Goal: Task Accomplishment & Management: Use online tool/utility

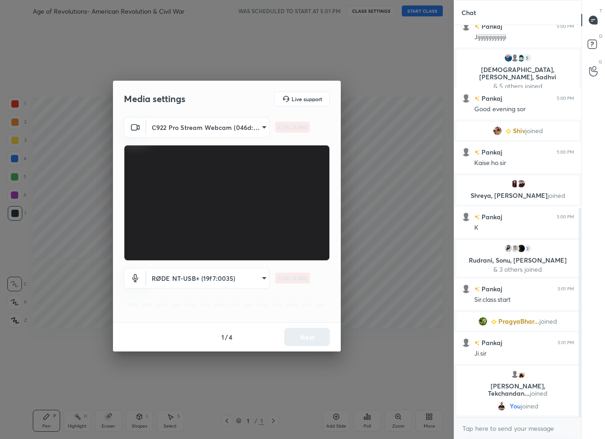
scroll to position [343, 0]
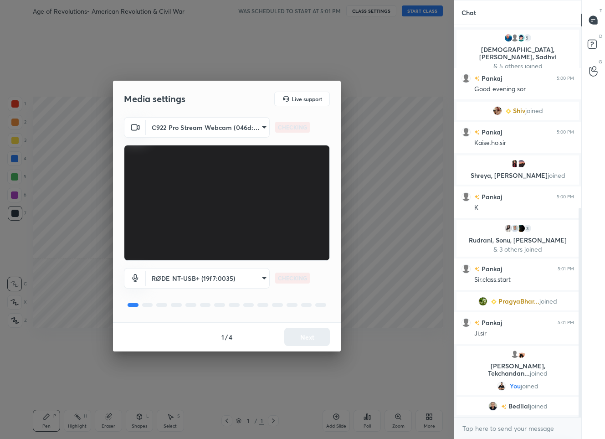
click at [299, 336] on div "1 / 4 Next" at bounding box center [227, 336] width 228 height 29
click at [299, 338] on button "Next" at bounding box center [307, 337] width 46 height 18
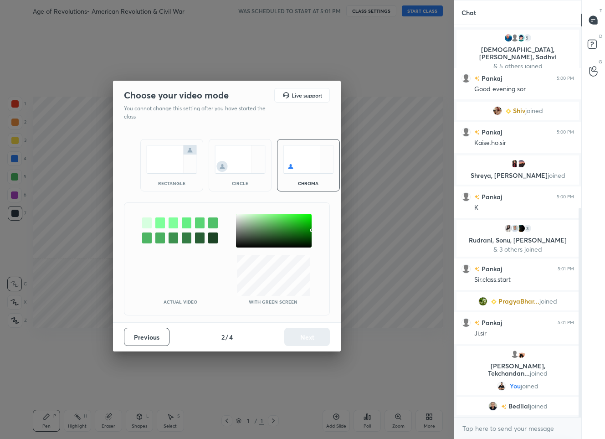
click at [239, 217] on div at bounding box center [274, 231] width 76 height 34
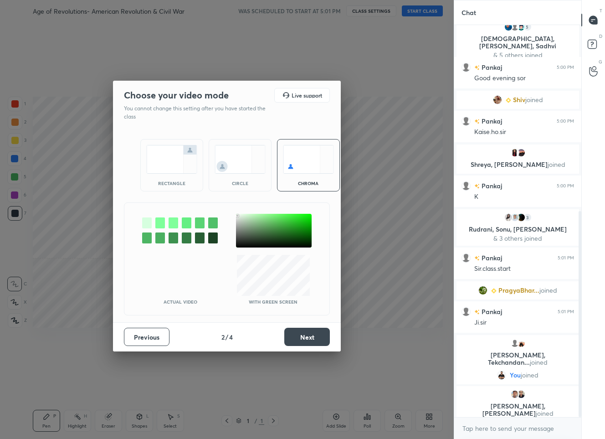
click at [237, 215] on div at bounding box center [237, 216] width 2 height 2
click at [300, 336] on button "Next" at bounding box center [307, 337] width 46 height 18
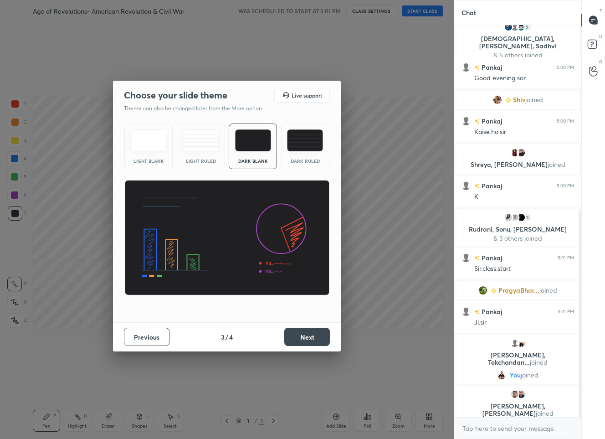
click at [302, 338] on button "Next" at bounding box center [307, 337] width 46 height 18
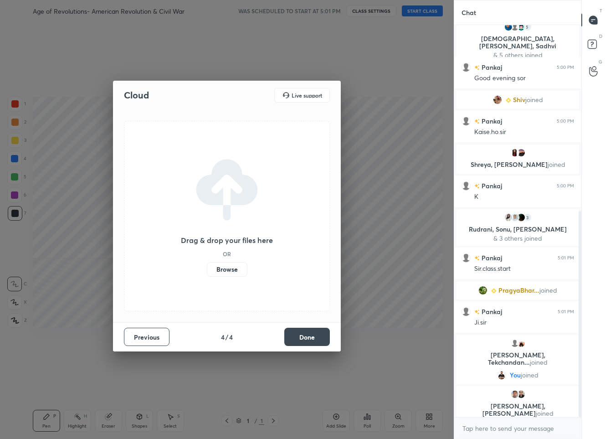
click at [302, 338] on button "Done" at bounding box center [307, 337] width 46 height 18
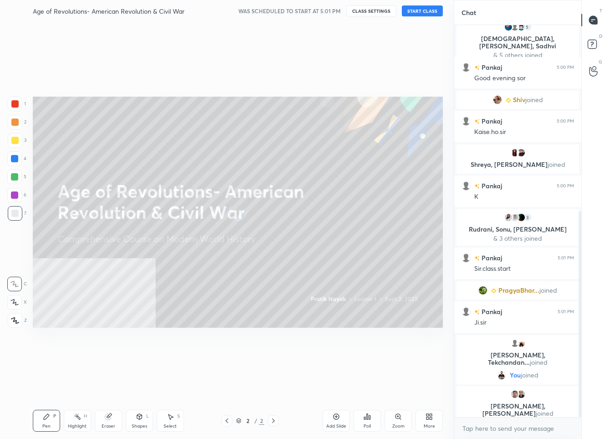
click at [418, 12] on button "START CLASS" at bounding box center [422, 10] width 41 height 11
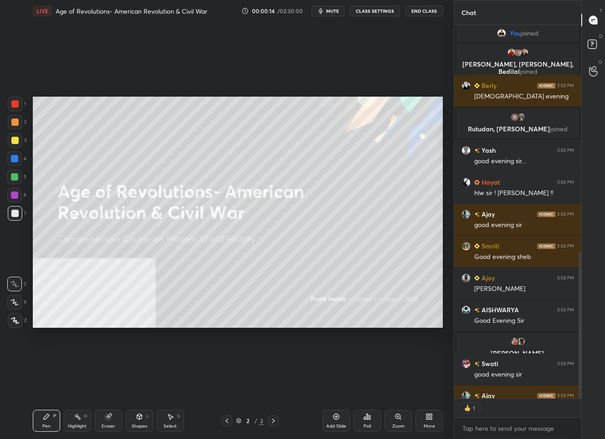
scroll to position [0, 0]
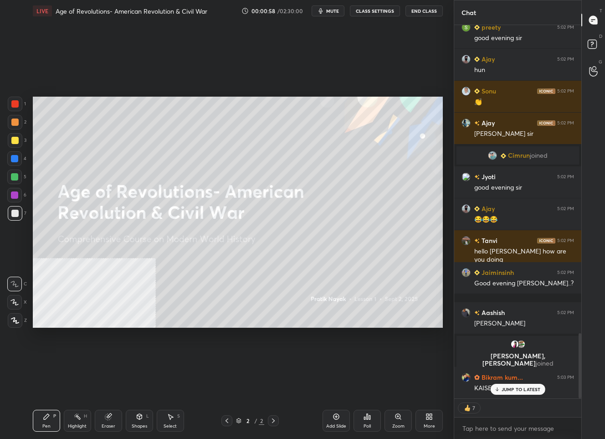
click at [15, 319] on icon at bounding box center [15, 320] width 8 height 6
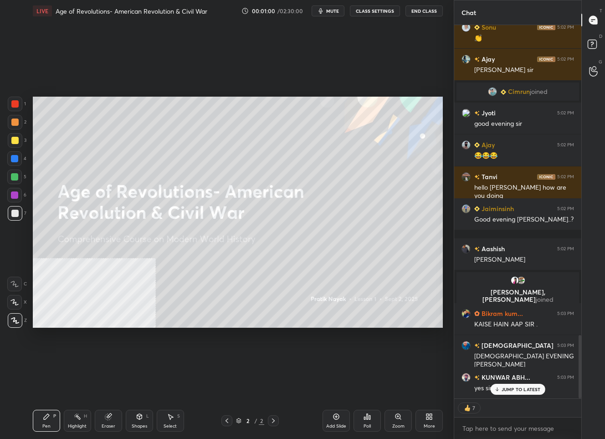
click at [334, 421] on div "Add Slide" at bounding box center [336, 421] width 27 height 22
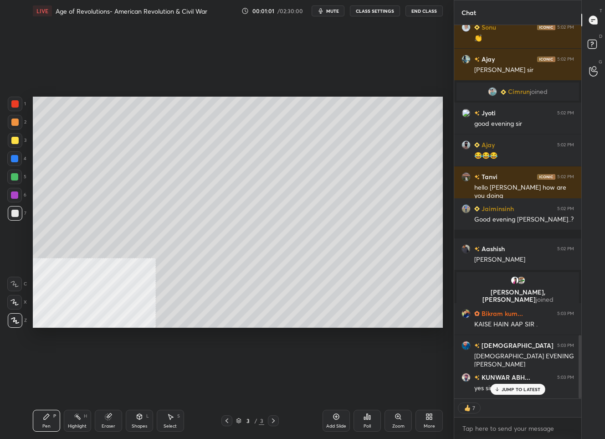
click at [511, 390] on p "JUMP TO LATEST" at bounding box center [521, 388] width 39 height 5
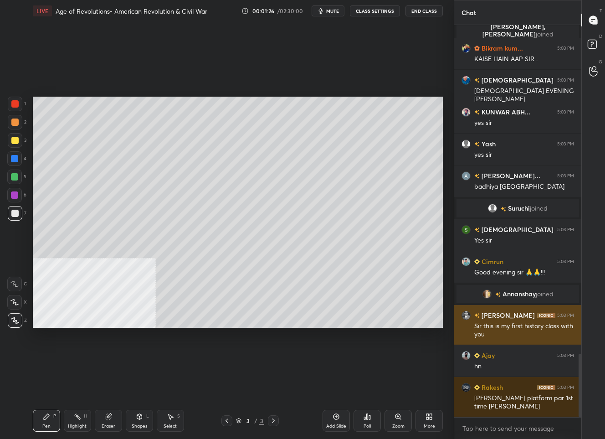
click at [476, 317] on img "grid" at bounding box center [476, 315] width 5 height 5
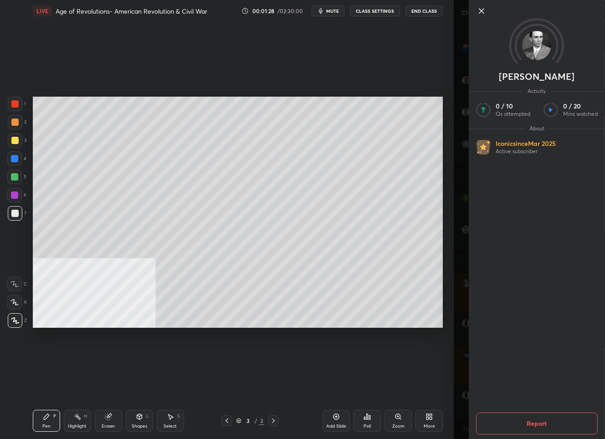
click at [483, 15] on icon at bounding box center [481, 10] width 11 height 11
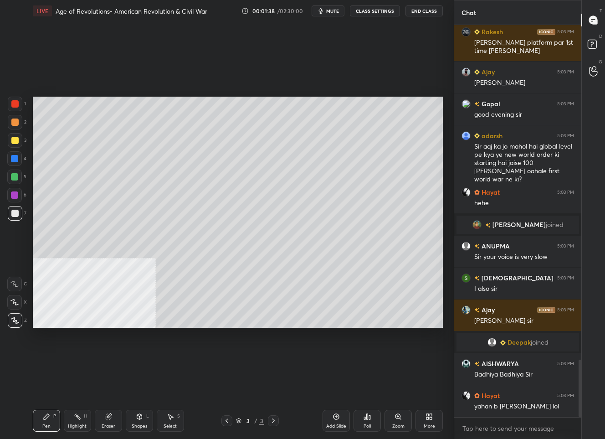
click at [360, 10] on button "CLASS SETTINGS" at bounding box center [375, 10] width 50 height 11
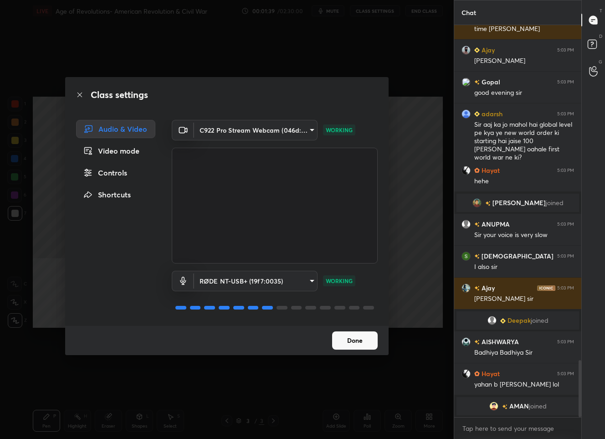
click at [346, 338] on button "Done" at bounding box center [355, 340] width 46 height 18
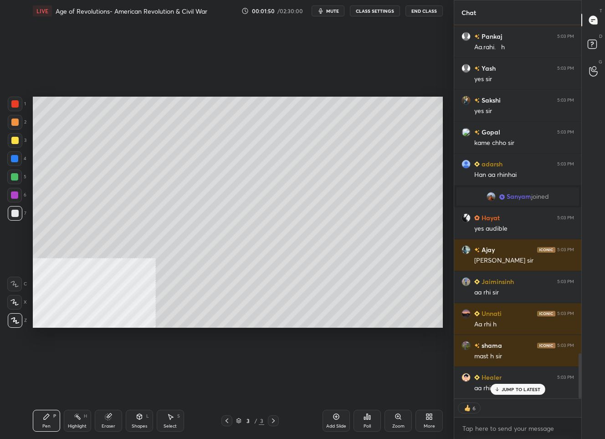
click at [346, 338] on div "Setting up your live class Poll for secs No correct answer Start poll" at bounding box center [237, 212] width 417 height 380
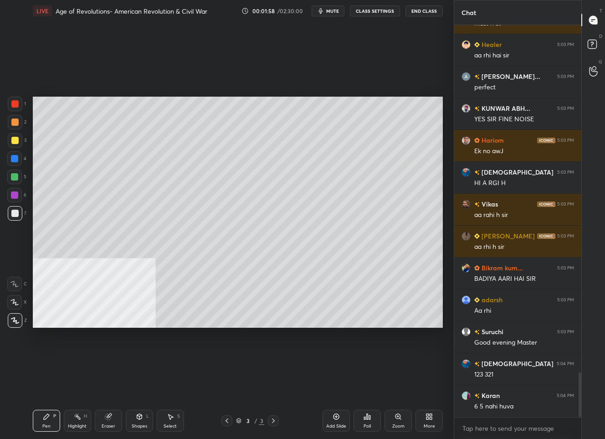
click at [100, 422] on div "Eraser" at bounding box center [108, 421] width 27 height 22
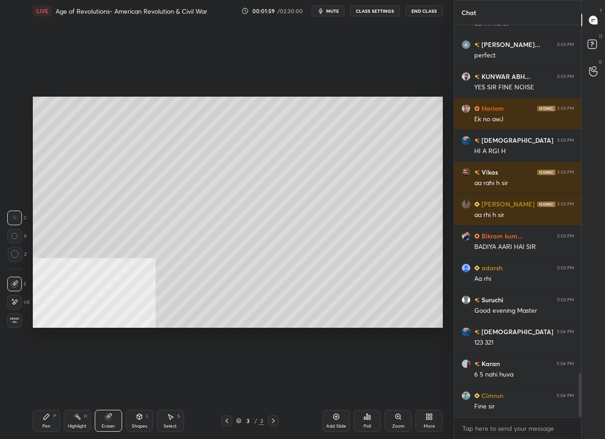
click at [17, 317] on span "Erase all" at bounding box center [15, 320] width 14 height 6
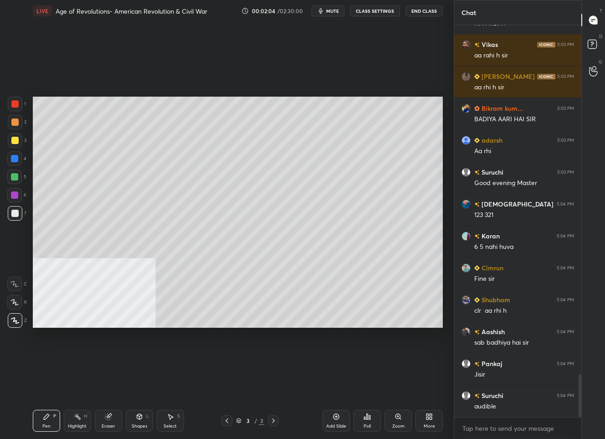
click at [17, 317] on icon at bounding box center [15, 320] width 8 height 6
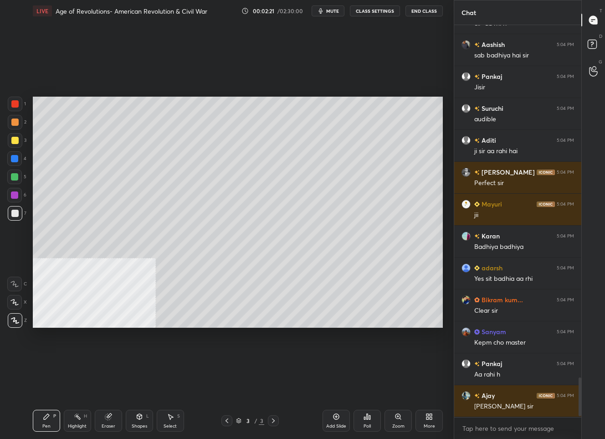
click at [111, 421] on div "Eraser" at bounding box center [108, 421] width 27 height 22
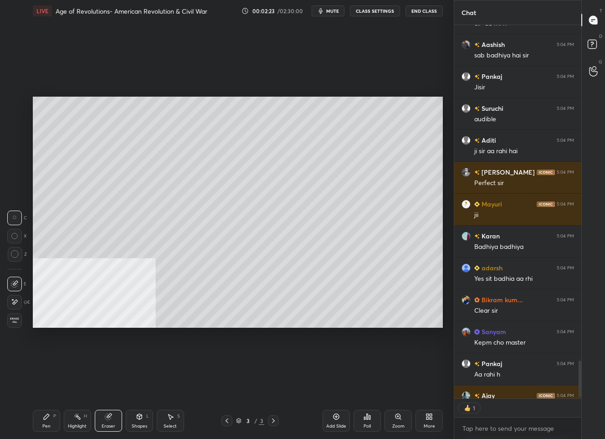
click at [10, 326] on div "Erase all" at bounding box center [14, 320] width 15 height 15
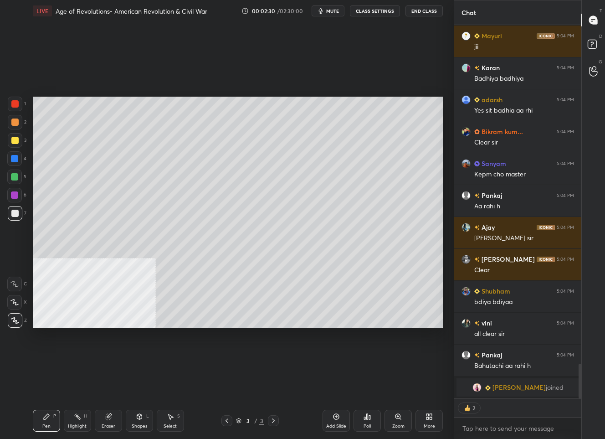
click at [224, 419] on icon at bounding box center [226, 420] width 7 height 7
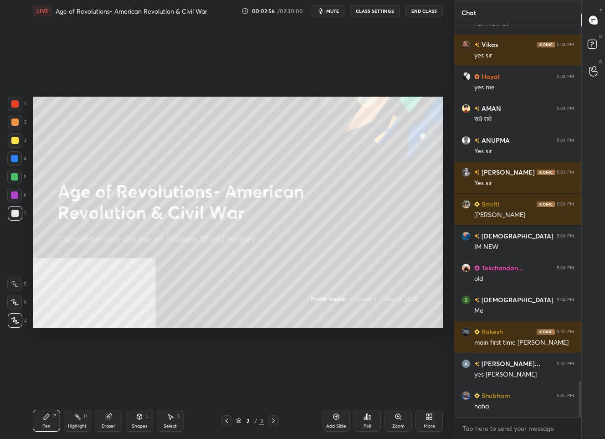
click at [272, 419] on icon at bounding box center [273, 420] width 7 height 7
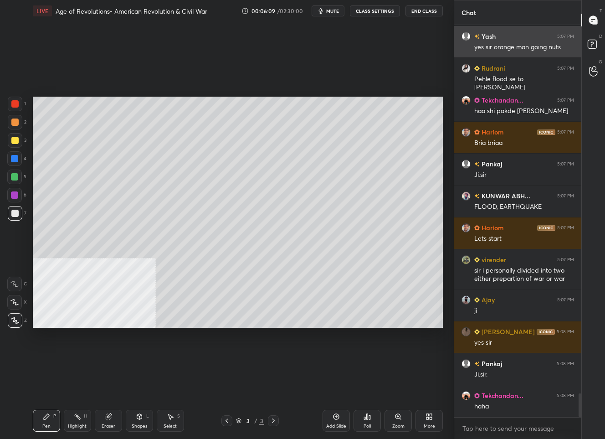
scroll to position [6079, 0]
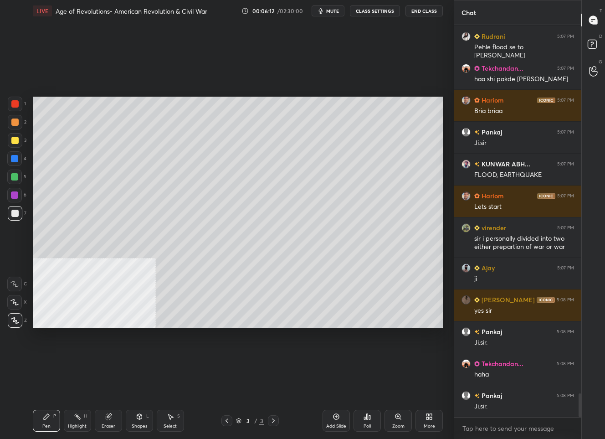
click at [436, 425] on div "More" at bounding box center [428, 421] width 27 height 22
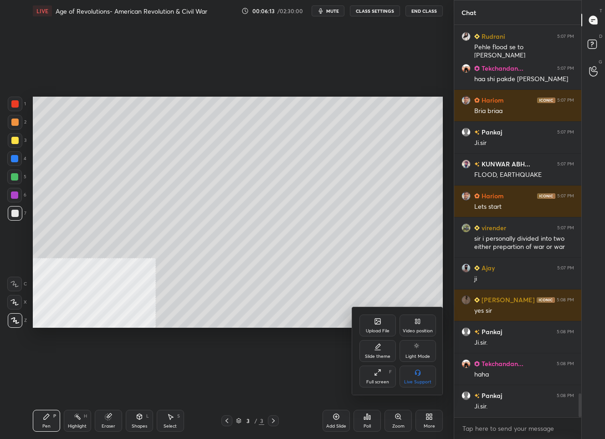
click at [381, 322] on icon at bounding box center [377, 321] width 7 height 7
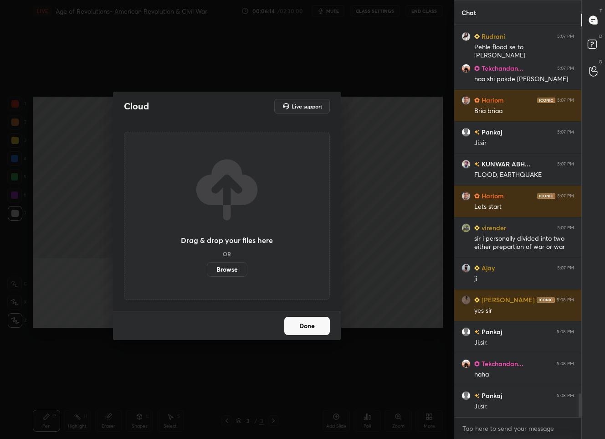
click at [235, 272] on label "Browse" at bounding box center [227, 269] width 41 height 15
click at [207, 272] on input "Browse" at bounding box center [207, 269] width 0 height 15
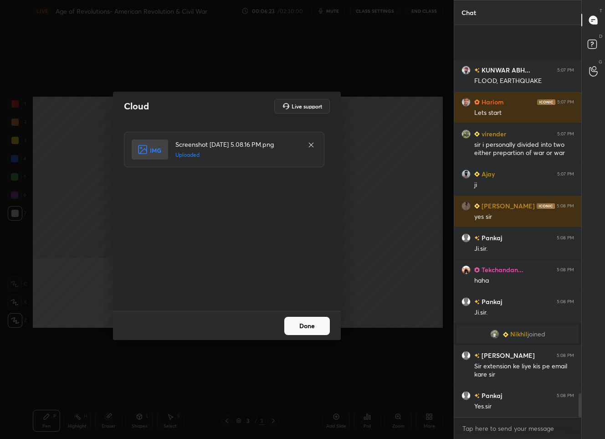
scroll to position [6024, 0]
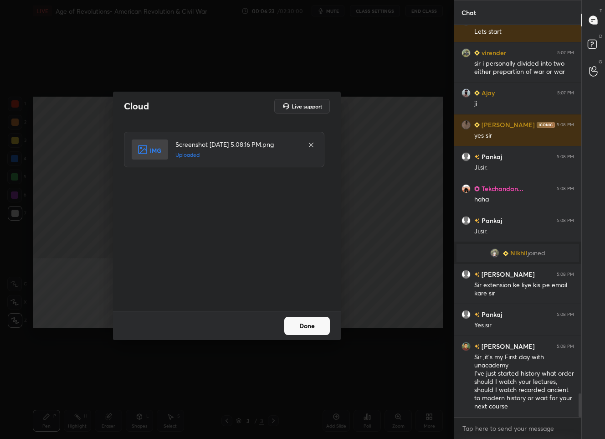
click at [301, 326] on button "Done" at bounding box center [307, 326] width 46 height 18
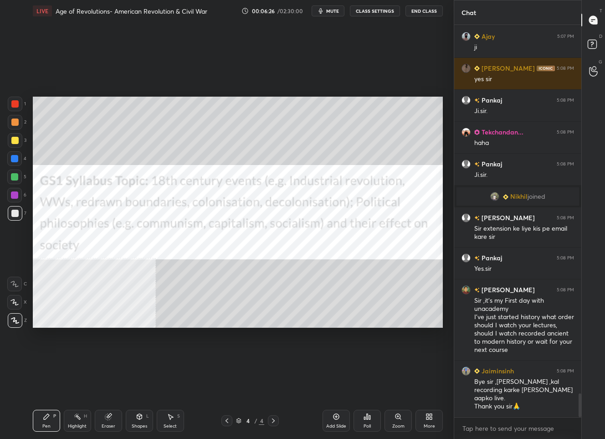
scroll to position [6112, 0]
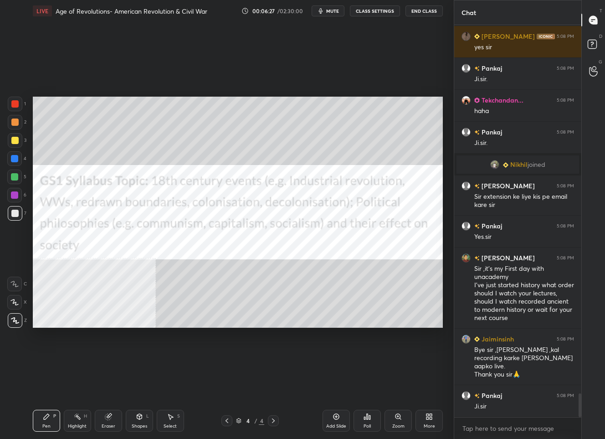
drag, startPoint x: 16, startPoint y: 103, endPoint x: 24, endPoint y: 109, distance: 9.4
click at [16, 103] on div at bounding box center [14, 103] width 7 height 7
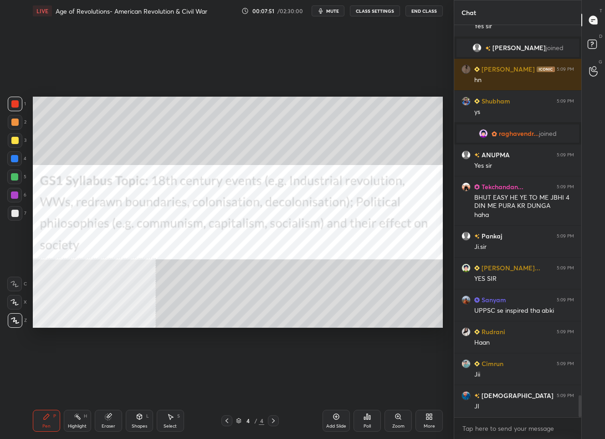
scroll to position [6693, 0]
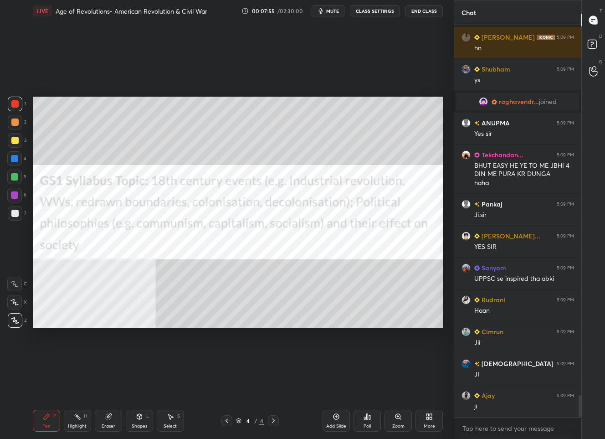
click at [430, 421] on div "More" at bounding box center [428, 421] width 27 height 22
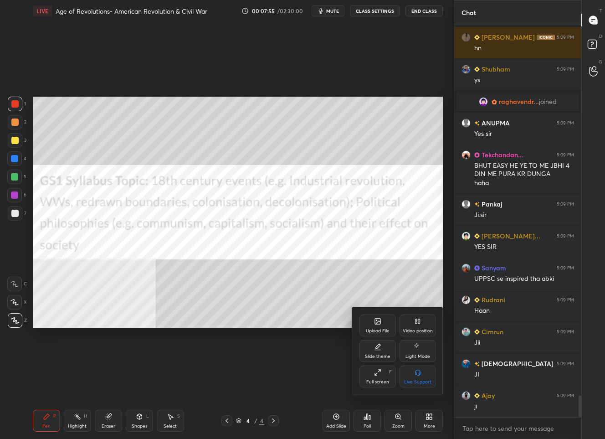
scroll to position [6725, 0]
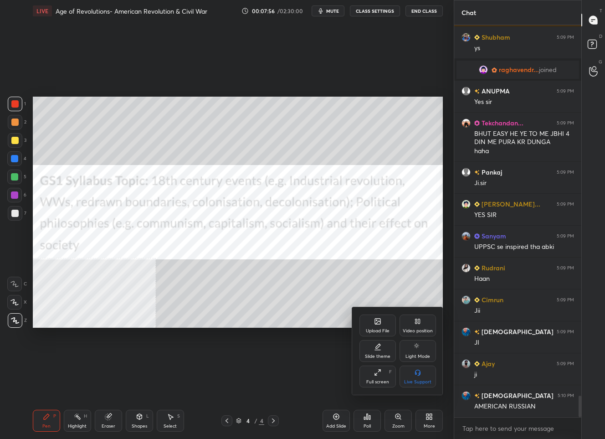
click at [374, 318] on icon at bounding box center [377, 321] width 7 height 7
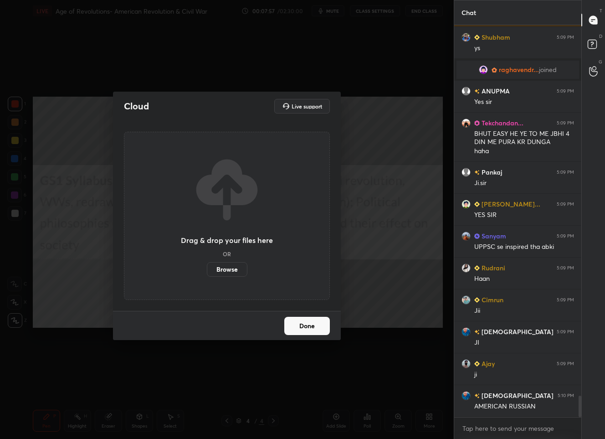
click at [228, 270] on label "Browse" at bounding box center [227, 269] width 41 height 15
click at [207, 270] on input "Browse" at bounding box center [207, 269] width 0 height 15
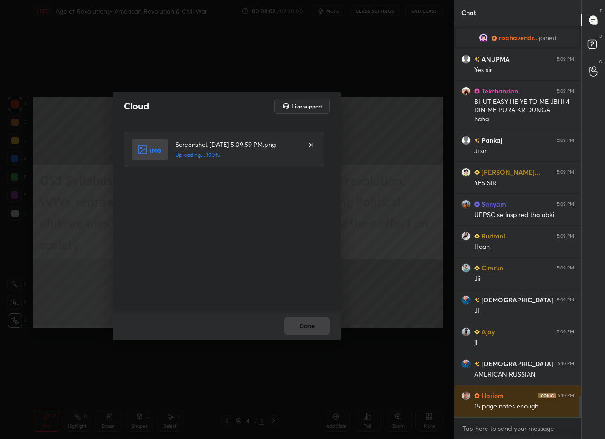
scroll to position [6789, 0]
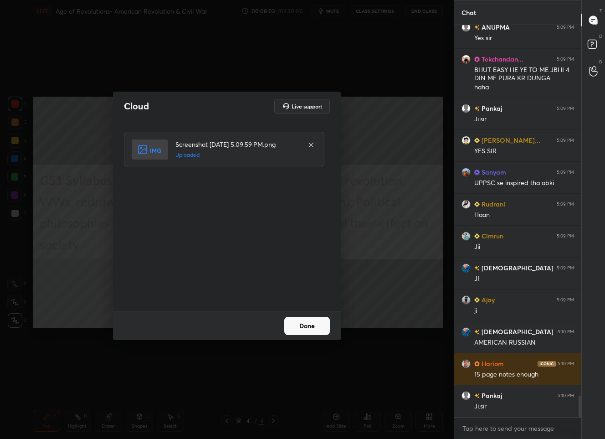
click at [300, 332] on button "Done" at bounding box center [307, 326] width 46 height 18
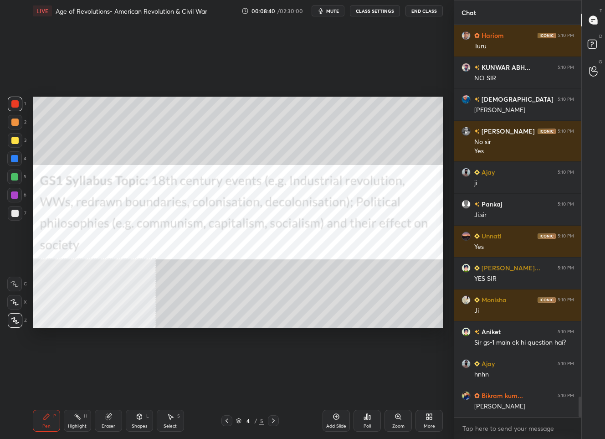
scroll to position [7131, 0]
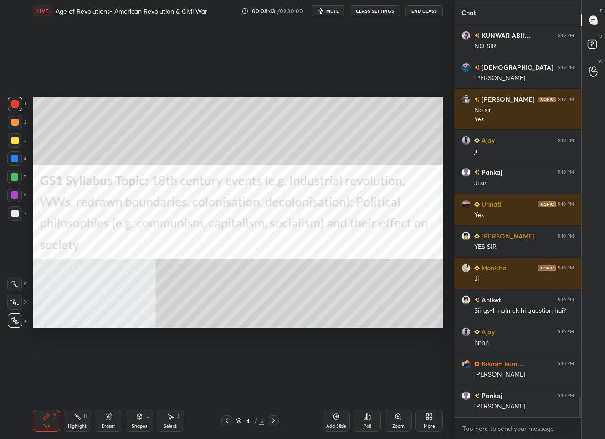
click at [229, 421] on icon at bounding box center [226, 420] width 7 height 7
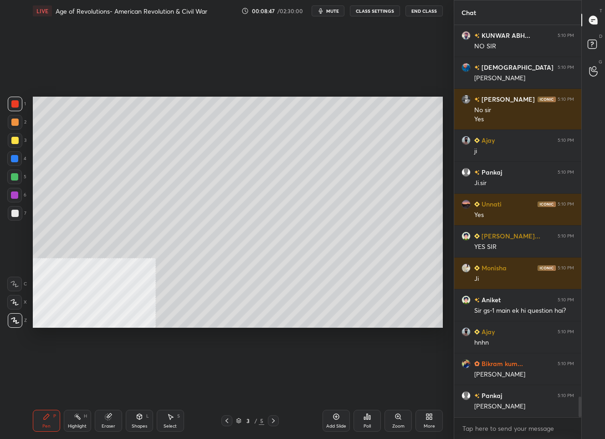
click at [14, 212] on div at bounding box center [14, 213] width 7 height 7
click at [15, 142] on div at bounding box center [14, 140] width 7 height 7
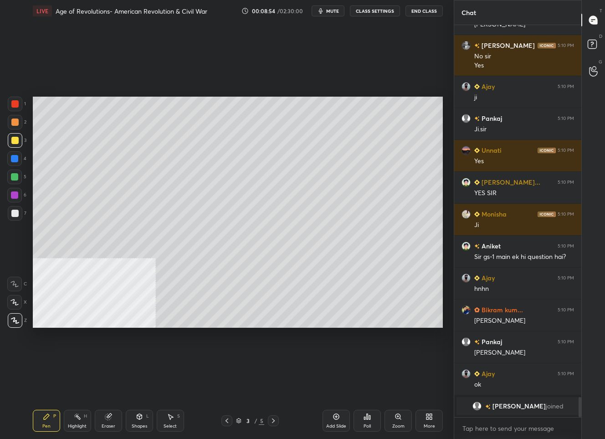
scroll to position [7040, 0]
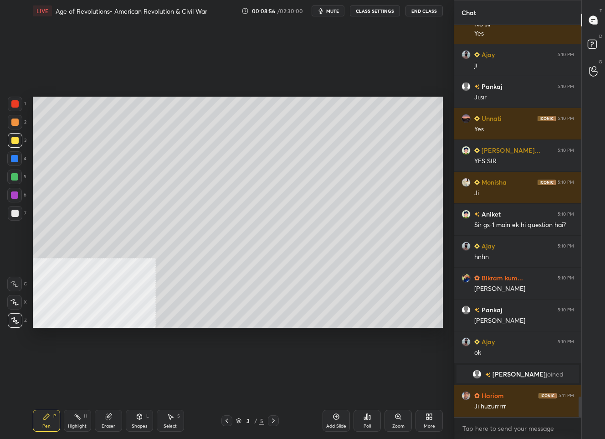
click at [272, 418] on icon at bounding box center [273, 420] width 7 height 7
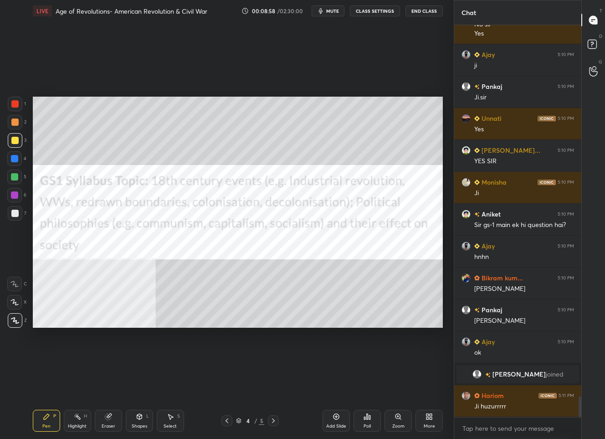
drag, startPoint x: 275, startPoint y: 423, endPoint x: 277, endPoint y: 418, distance: 4.8
click at [276, 421] on icon at bounding box center [273, 420] width 7 height 7
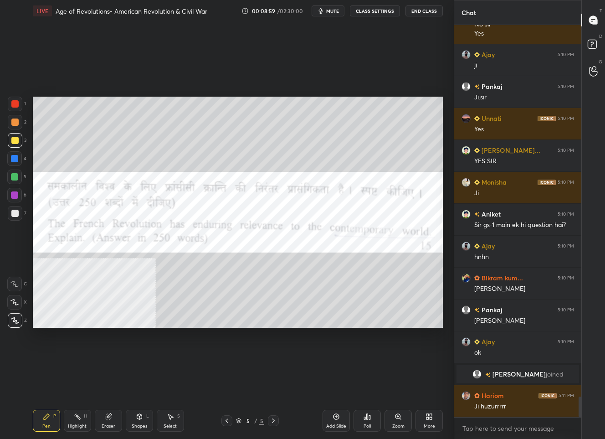
drag, startPoint x: 338, startPoint y: 420, endPoint x: 335, endPoint y: 412, distance: 9.2
click at [337, 420] on div "Add Slide" at bounding box center [336, 421] width 27 height 22
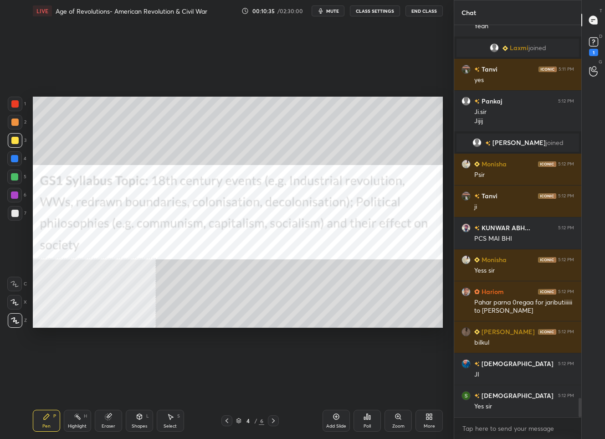
scroll to position [7669, 0]
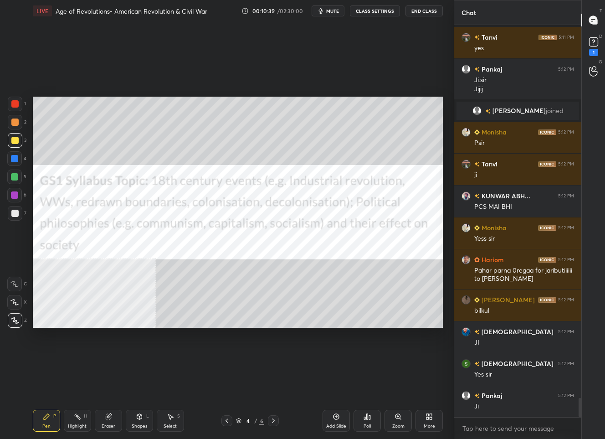
click at [14, 103] on div at bounding box center [14, 103] width 7 height 7
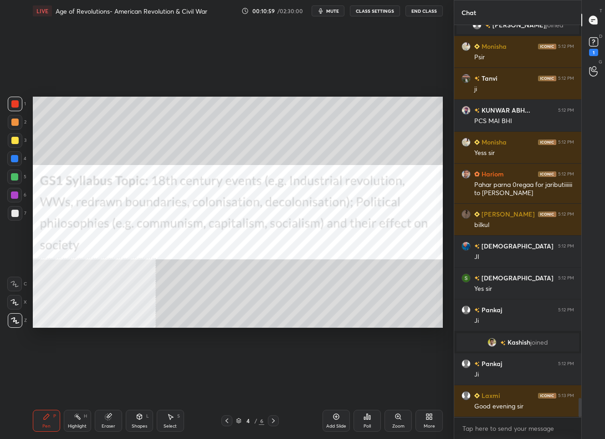
scroll to position [7680, 0]
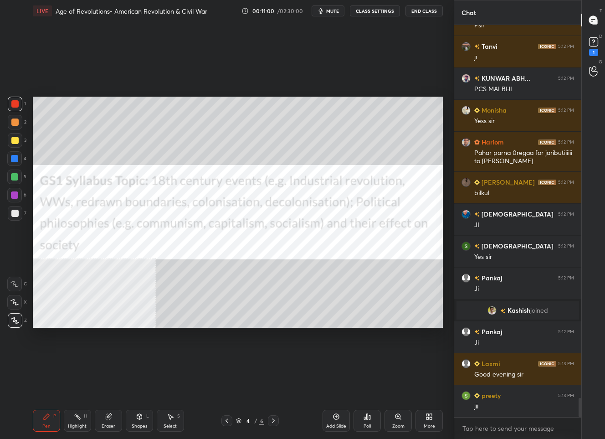
click at [249, 423] on div "4" at bounding box center [247, 420] width 9 height 5
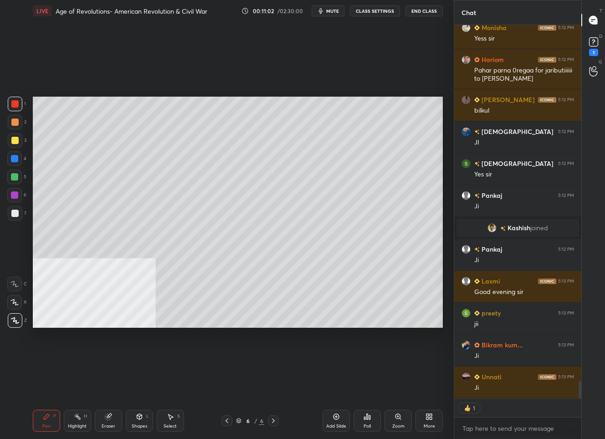
scroll to position [7794, 0]
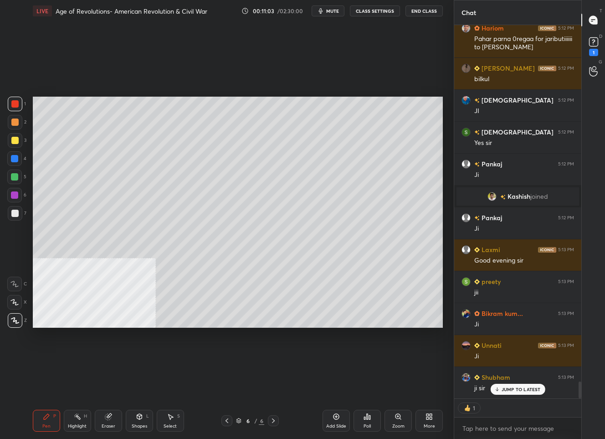
click at [340, 424] on div "Add Slide" at bounding box center [336, 426] width 20 height 5
click at [18, 214] on div at bounding box center [14, 213] width 7 height 7
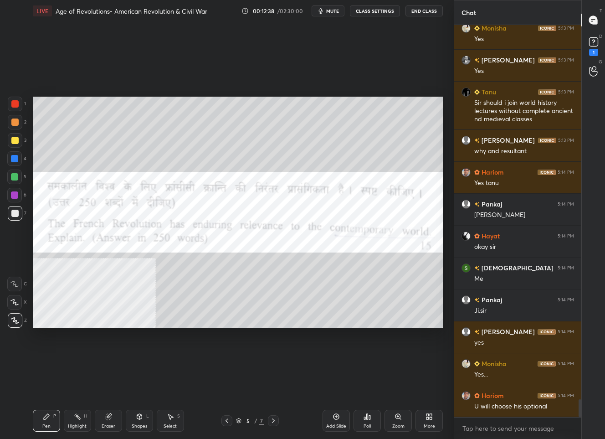
scroll to position [8262, 0]
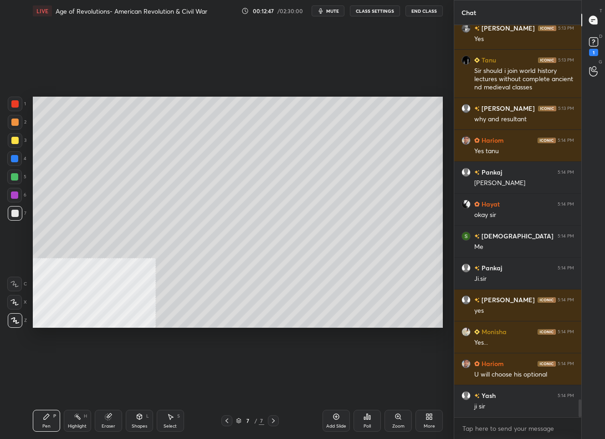
drag, startPoint x: 337, startPoint y: 426, endPoint x: 336, endPoint y: 412, distance: 13.7
click at [336, 422] on div "Add Slide" at bounding box center [336, 421] width 27 height 22
click at [590, 43] on rect at bounding box center [593, 42] width 9 height 9
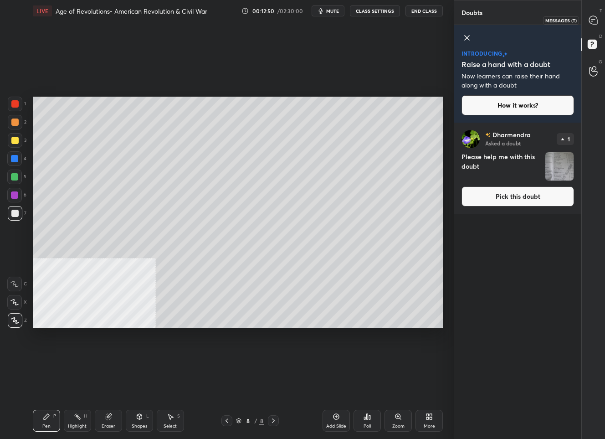
click at [595, 21] on icon at bounding box center [593, 20] width 8 height 8
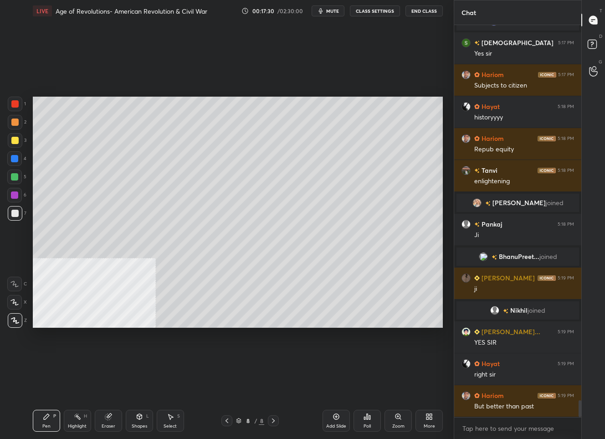
scroll to position [8615, 0]
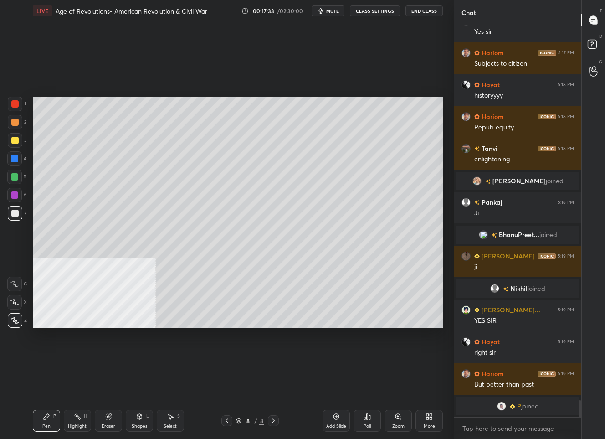
click at [338, 421] on div "Add Slide" at bounding box center [336, 421] width 27 height 22
drag, startPoint x: 17, startPoint y: 140, endPoint x: 26, endPoint y: 140, distance: 8.7
click at [19, 139] on div at bounding box center [15, 140] width 15 height 15
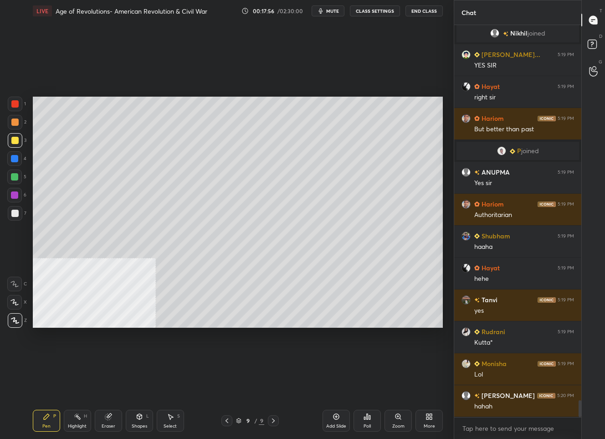
scroll to position [8865, 0]
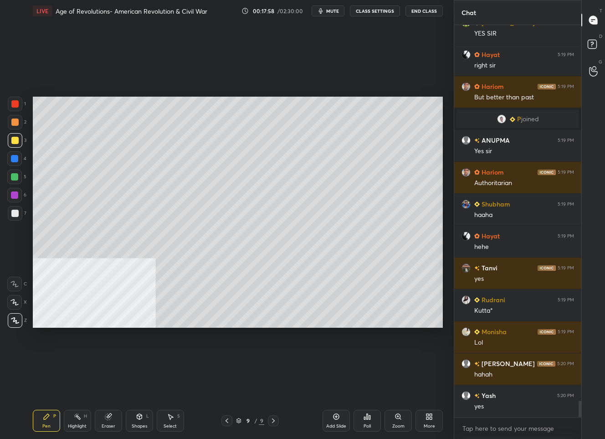
drag, startPoint x: 228, startPoint y: 419, endPoint x: 230, endPoint y: 400, distance: 19.2
click at [229, 418] on icon at bounding box center [226, 420] width 7 height 7
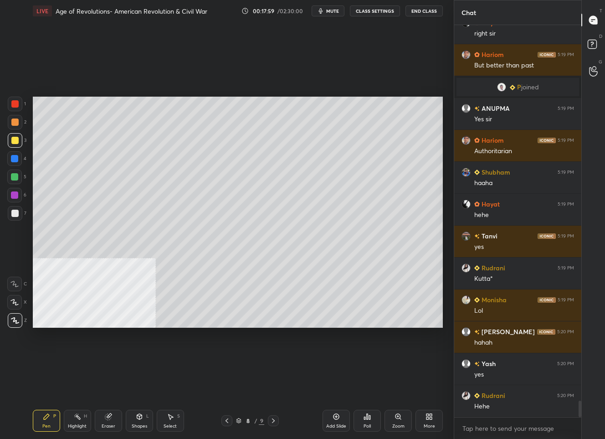
click at [15, 214] on div at bounding box center [14, 213] width 7 height 7
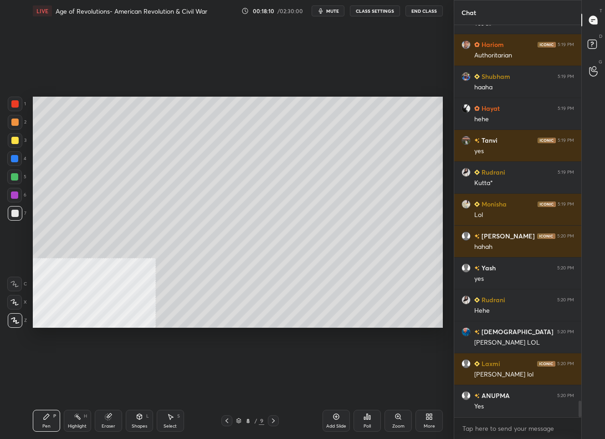
scroll to position [9025, 0]
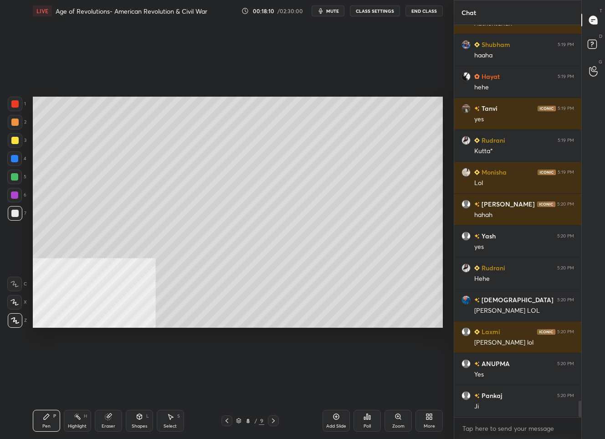
click at [273, 420] on icon at bounding box center [273, 420] width 7 height 7
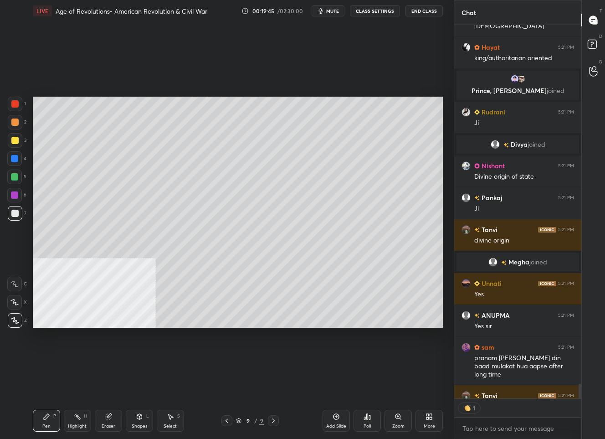
scroll to position [3, 3]
drag, startPoint x: 224, startPoint y: 422, endPoint x: 225, endPoint y: 414, distance: 7.8
click at [225, 421] on icon at bounding box center [226, 420] width 7 height 7
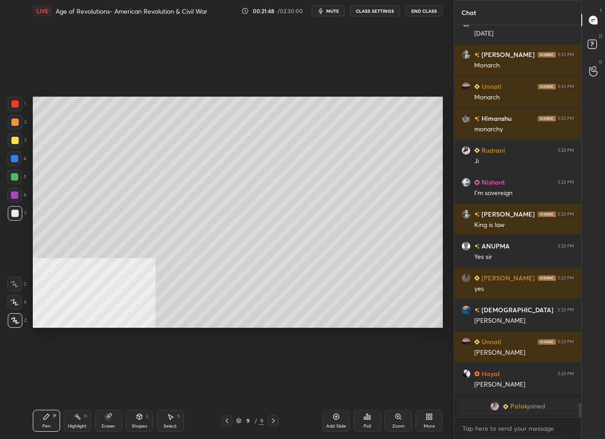
scroll to position [10261, 0]
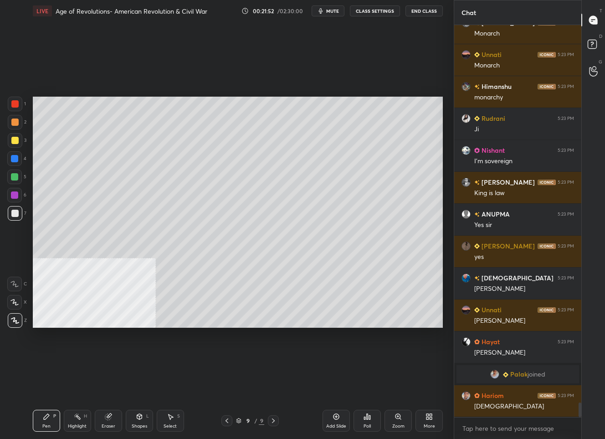
click at [228, 422] on icon at bounding box center [226, 420] width 7 height 7
click at [425, 421] on div "More" at bounding box center [428, 421] width 27 height 22
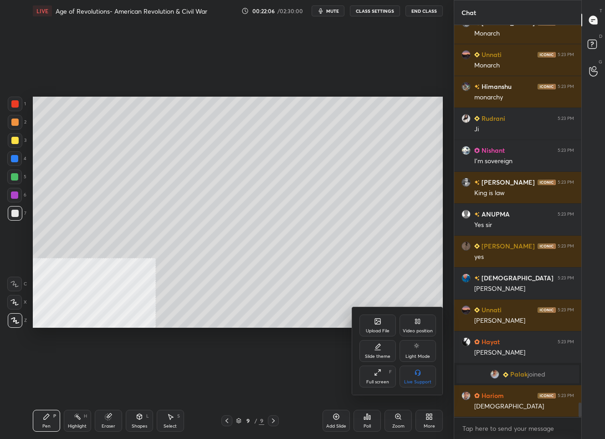
drag, startPoint x: 413, startPoint y: 331, endPoint x: 420, endPoint y: 333, distance: 6.9
click at [414, 331] on div "Video position" at bounding box center [418, 330] width 30 height 5
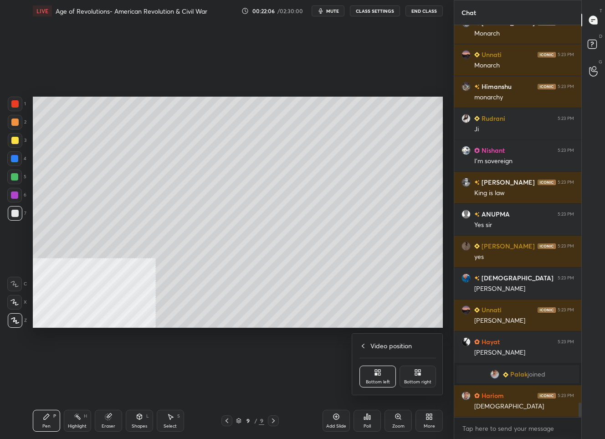
click at [421, 378] on div "Bottom right" at bounding box center [418, 376] width 36 height 22
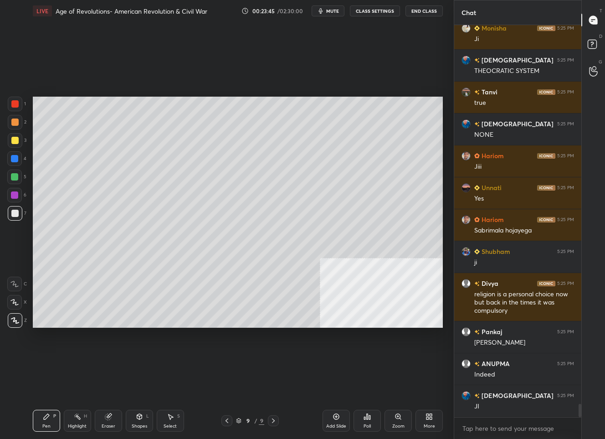
scroll to position [11107, 0]
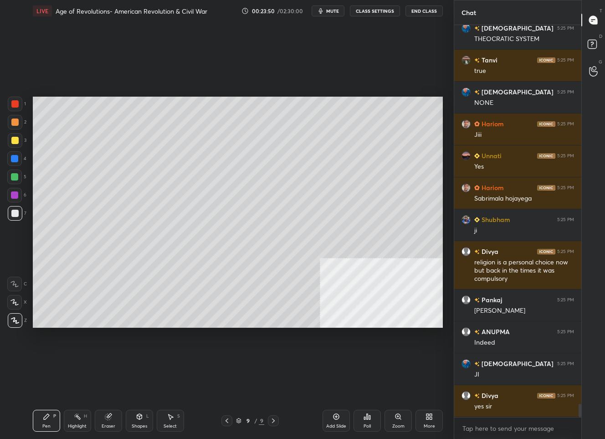
click at [16, 142] on div at bounding box center [14, 140] width 7 height 7
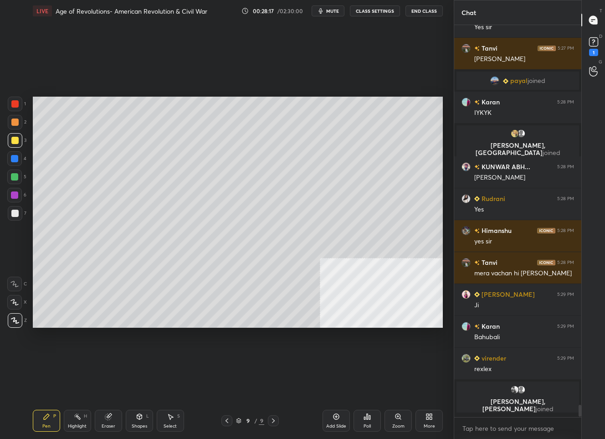
scroll to position [11749, 0]
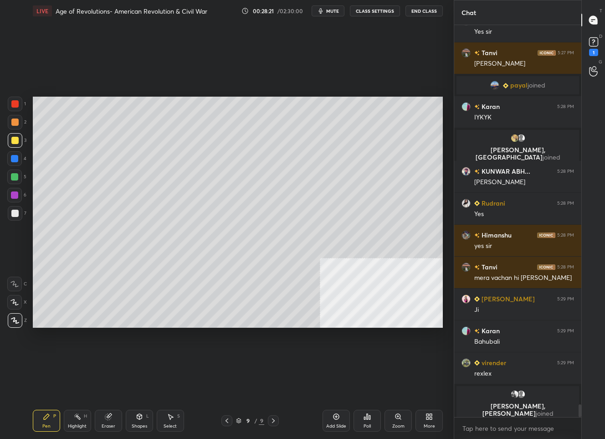
click at [338, 417] on icon at bounding box center [336, 416] width 7 height 7
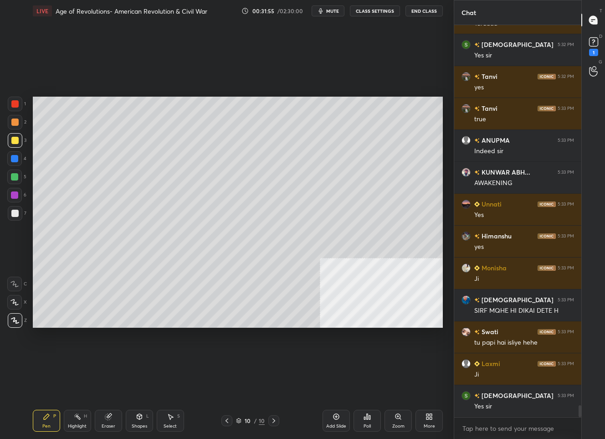
scroll to position [12701, 0]
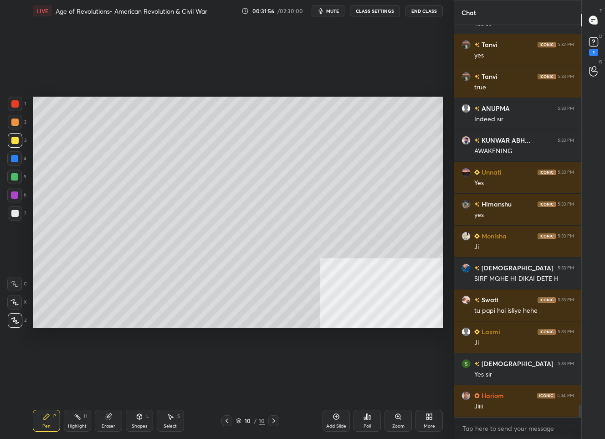
click at [228, 421] on icon at bounding box center [226, 420] width 7 height 7
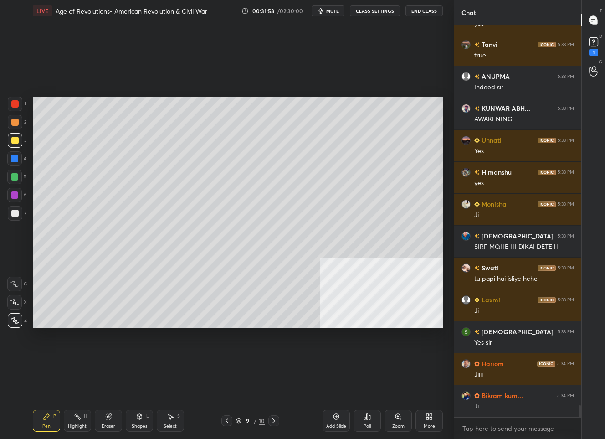
drag, startPoint x: 228, startPoint y: 422, endPoint x: 228, endPoint y: 415, distance: 6.4
click at [228, 420] on icon at bounding box center [226, 420] width 7 height 7
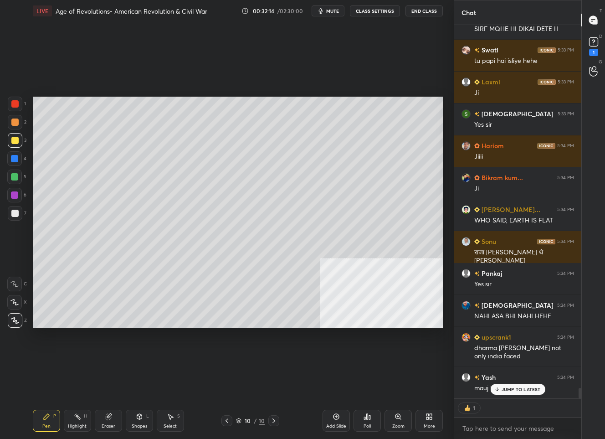
scroll to position [12983, 0]
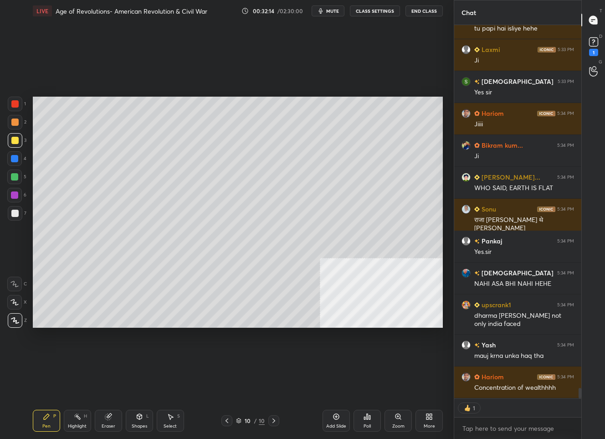
click at [17, 212] on div at bounding box center [14, 213] width 7 height 7
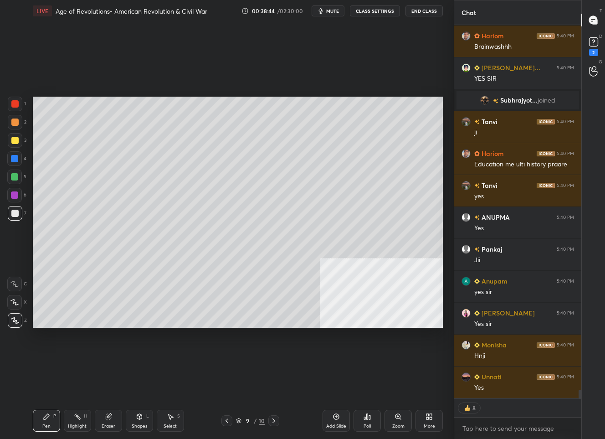
scroll to position [15927, 0]
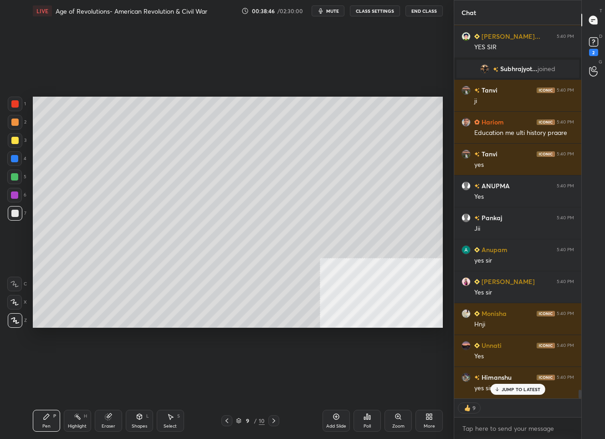
click at [498, 386] on div "JUMP TO LATEST" at bounding box center [517, 389] width 55 height 11
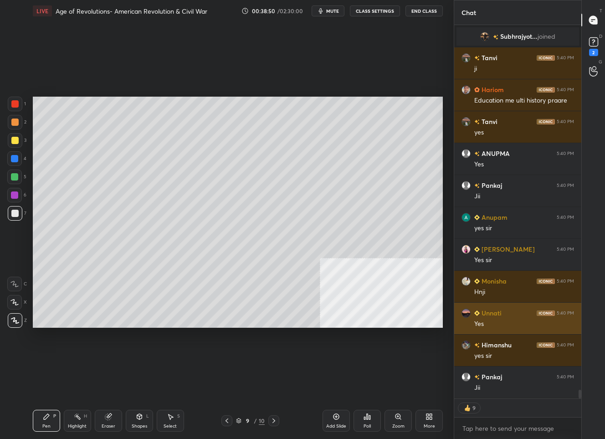
scroll to position [15990, 0]
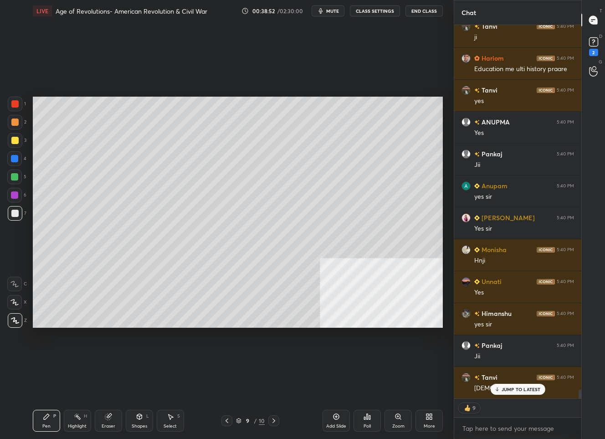
click at [497, 388] on icon at bounding box center [497, 388] width 6 height 5
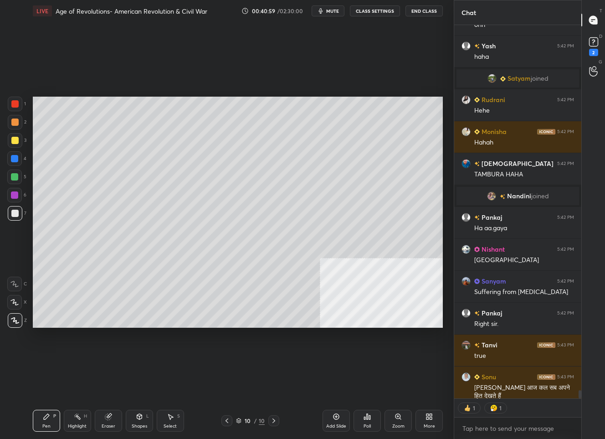
scroll to position [389, 124]
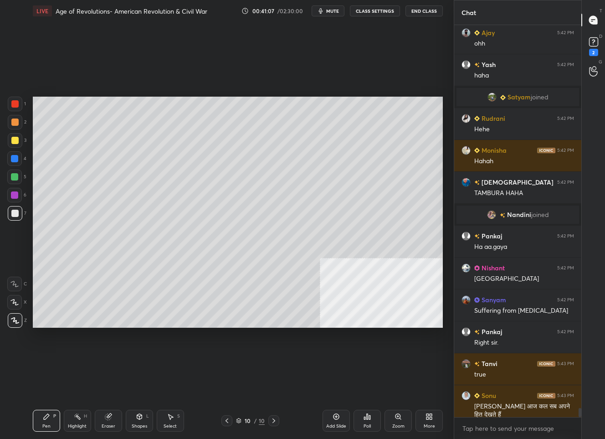
click at [249, 418] on div "10" at bounding box center [247, 420] width 9 height 5
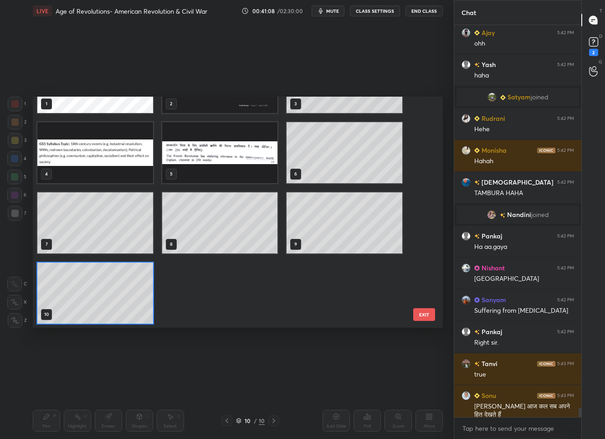
scroll to position [0, 0]
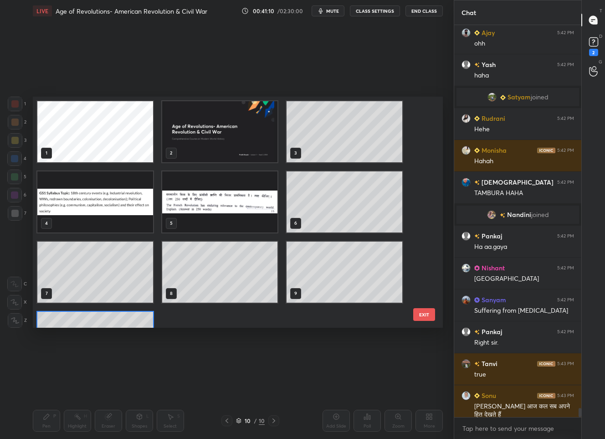
click at [122, 211] on img "grid" at bounding box center [95, 201] width 116 height 61
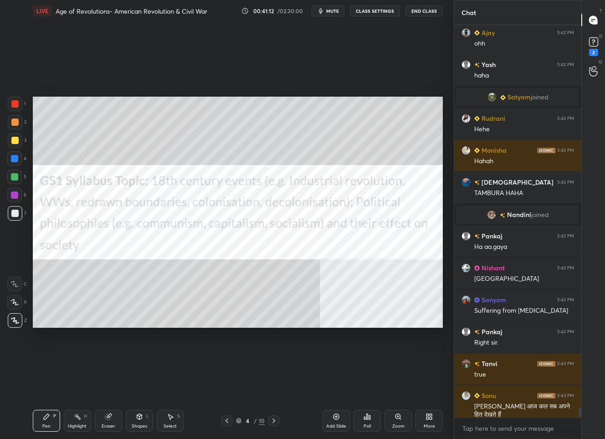
click at [16, 97] on div at bounding box center [15, 104] width 15 height 15
click at [248, 418] on div "4" at bounding box center [247, 420] width 9 height 5
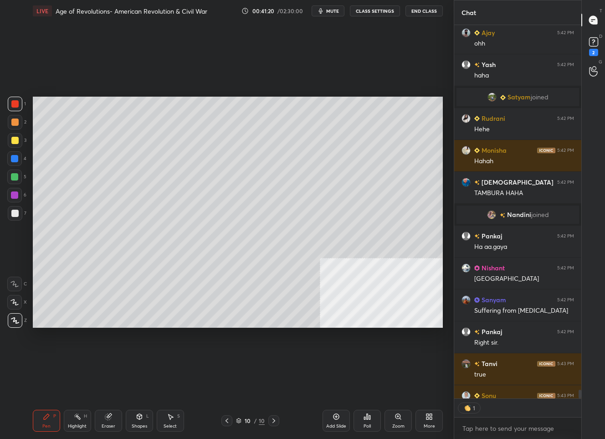
scroll to position [3, 3]
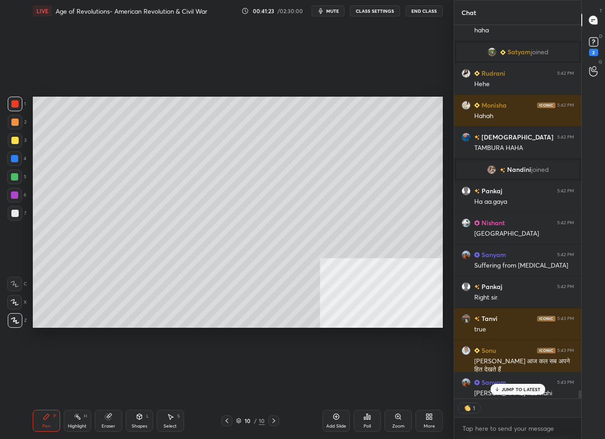
click at [513, 388] on p "JUMP TO LATEST" at bounding box center [521, 388] width 39 height 5
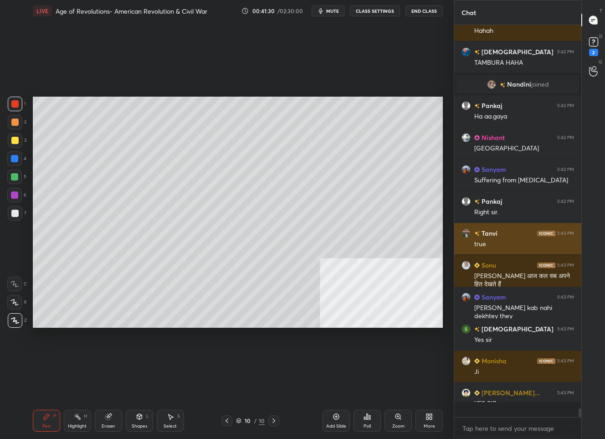
scroll to position [389, 124]
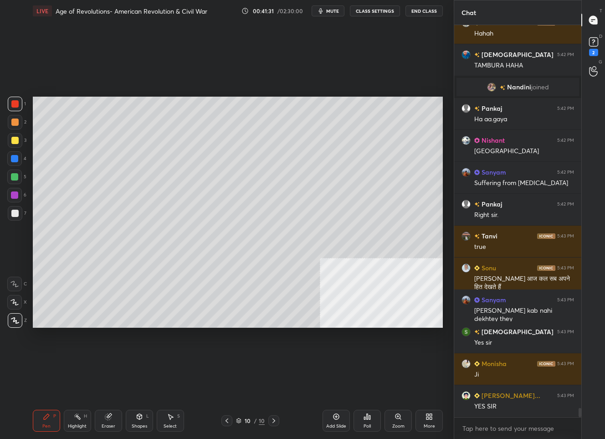
drag, startPoint x: 19, startPoint y: 217, endPoint x: 29, endPoint y: 210, distance: 12.4
click at [19, 215] on div at bounding box center [15, 213] width 15 height 15
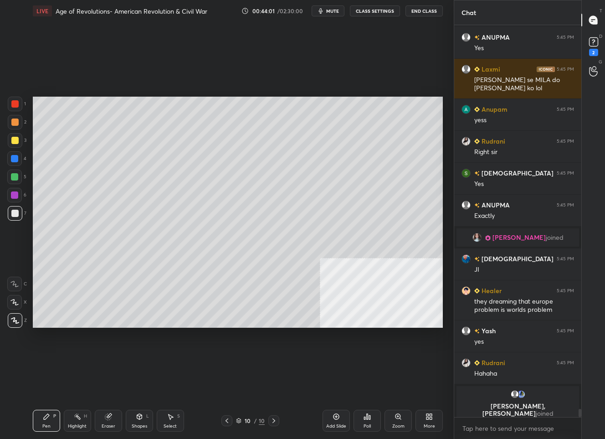
scroll to position [17915, 0]
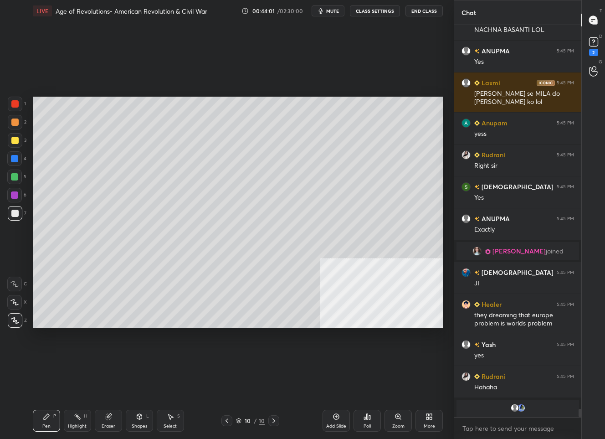
click at [253, 423] on div "10 / 10" at bounding box center [250, 420] width 29 height 8
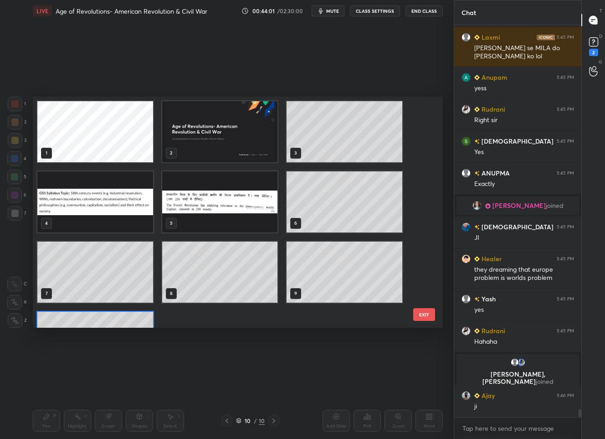
scroll to position [228, 405]
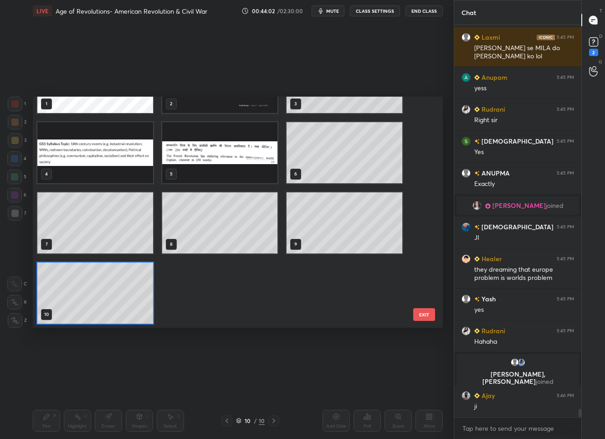
click at [85, 149] on img "grid" at bounding box center [95, 152] width 116 height 61
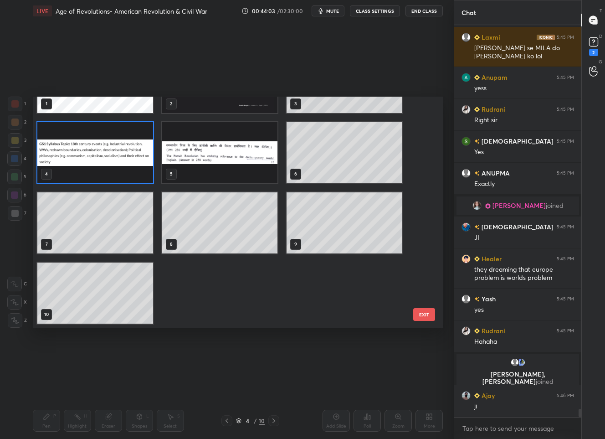
click at [85, 149] on img "grid" at bounding box center [95, 152] width 116 height 61
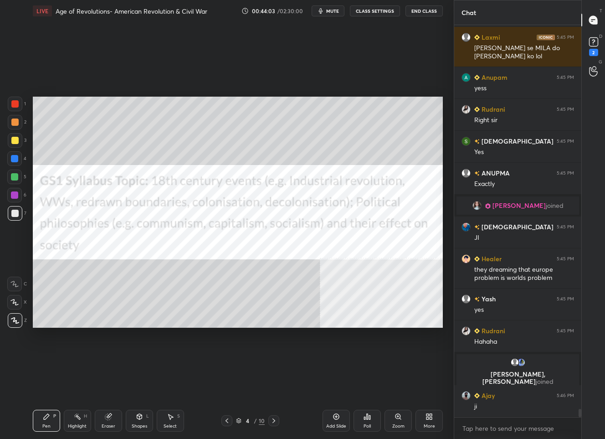
scroll to position [17947, 0]
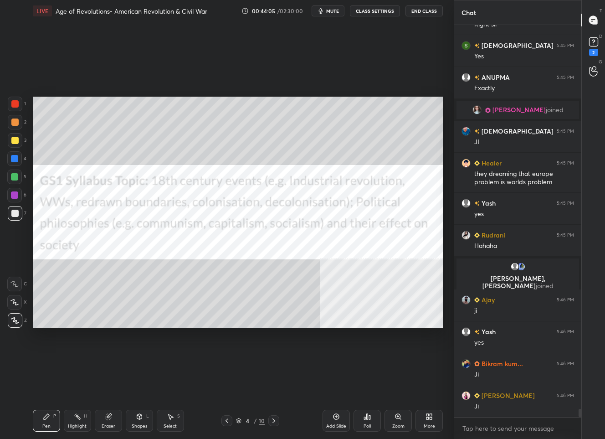
click at [16, 103] on div at bounding box center [14, 103] width 7 height 7
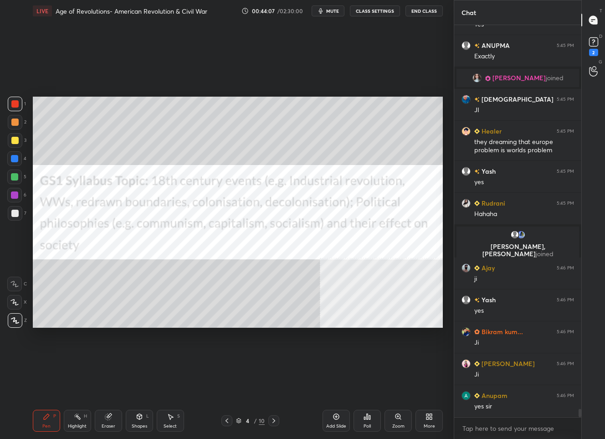
click at [254, 418] on div "/" at bounding box center [255, 420] width 3 height 5
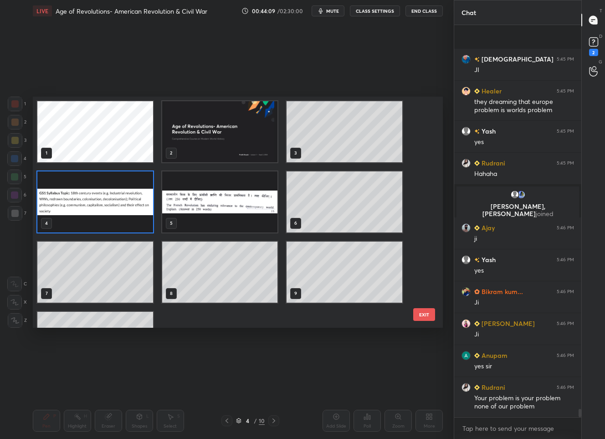
scroll to position [18146, 0]
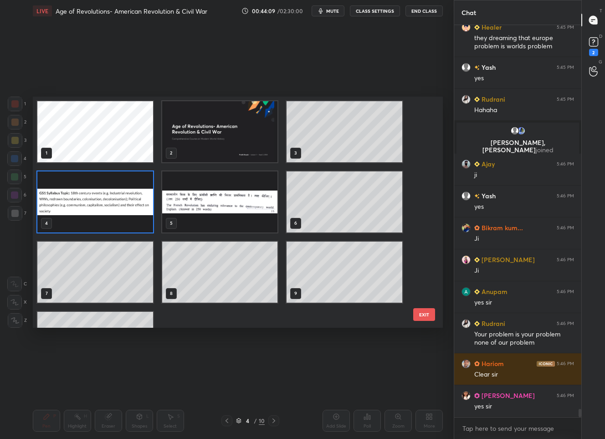
click at [110, 211] on img "grid" at bounding box center [95, 201] width 116 height 61
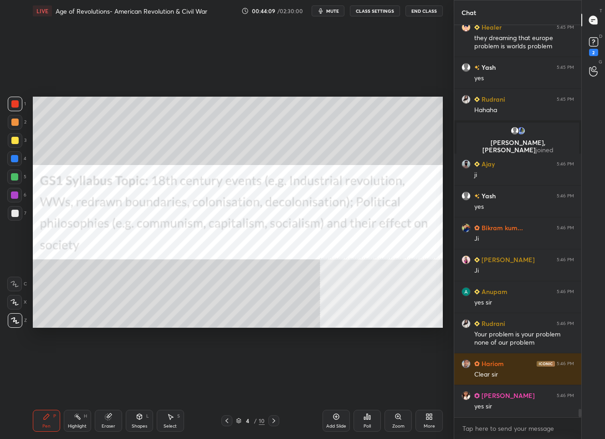
click at [110, 211] on img "grid" at bounding box center [95, 201] width 116 height 61
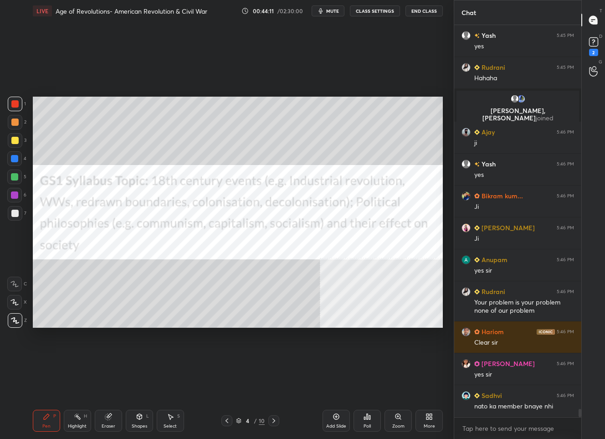
click at [242, 423] on div "4 / 10" at bounding box center [250, 420] width 29 height 8
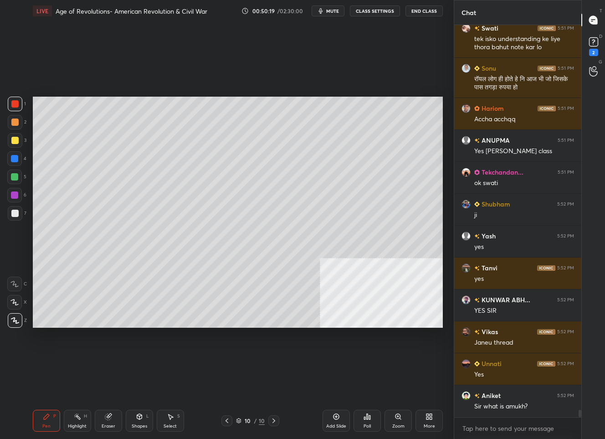
scroll to position [20439, 0]
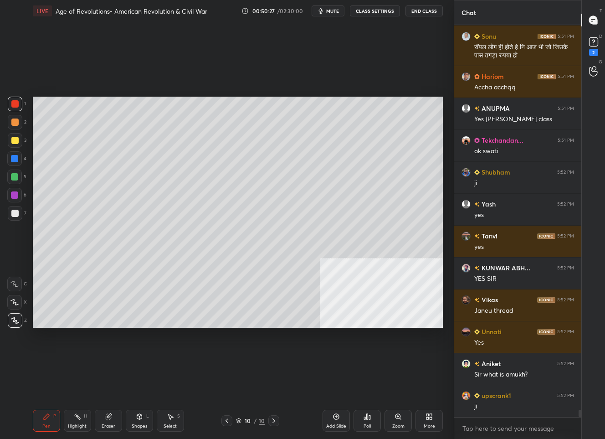
click at [336, 420] on div "Add Slide" at bounding box center [336, 421] width 27 height 22
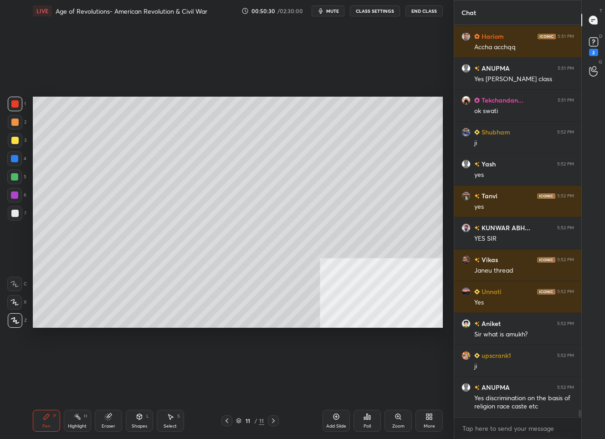
click at [15, 138] on div at bounding box center [14, 140] width 7 height 7
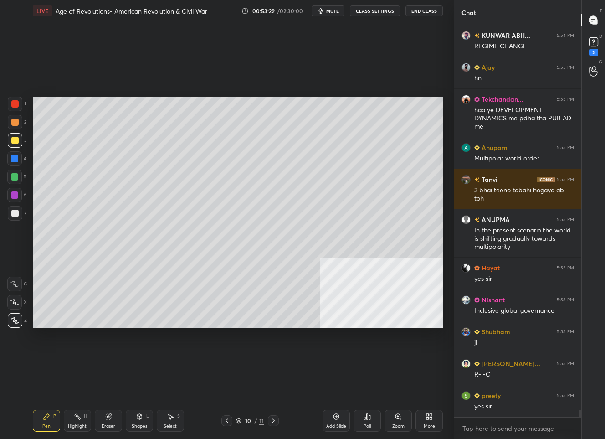
scroll to position [21332, 0]
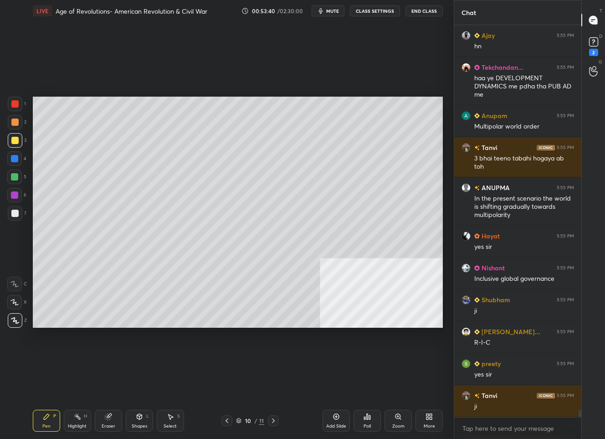
drag, startPoint x: 272, startPoint y: 420, endPoint x: 277, endPoint y: 419, distance: 5.1
click at [273, 420] on icon at bounding box center [273, 420] width 7 height 7
drag, startPoint x: 336, startPoint y: 417, endPoint x: 341, endPoint y: 408, distance: 10.2
click at [338, 416] on icon at bounding box center [336, 416] width 7 height 7
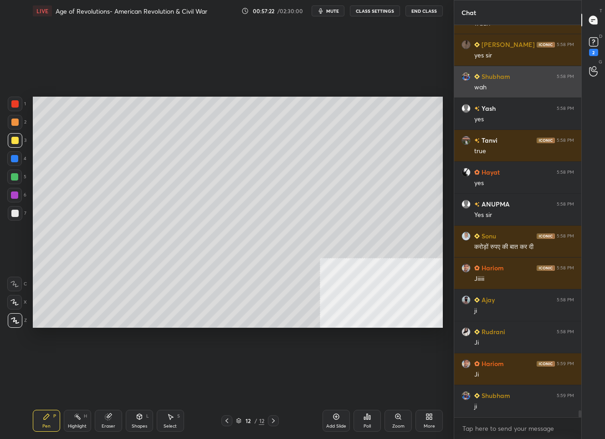
scroll to position [22103, 0]
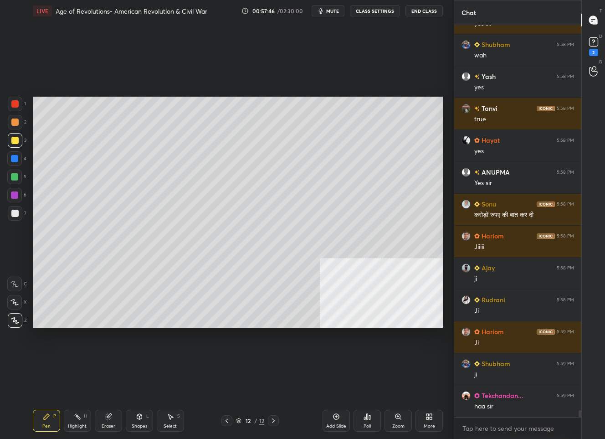
click at [14, 215] on div at bounding box center [15, 213] width 15 height 15
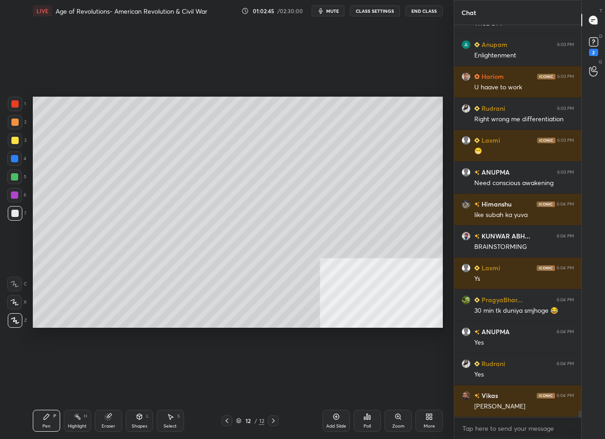
scroll to position [23645, 0]
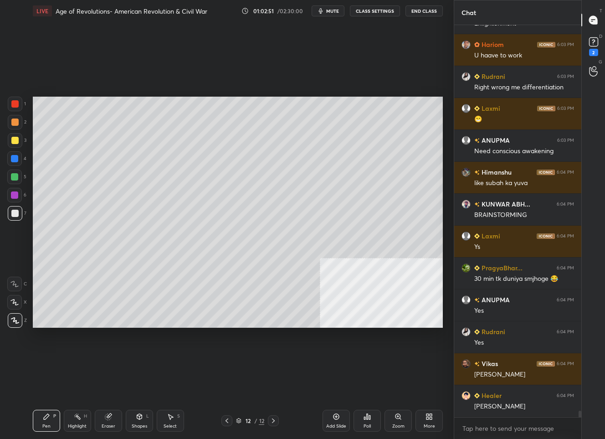
click at [337, 424] on div "Add Slide" at bounding box center [336, 426] width 20 height 5
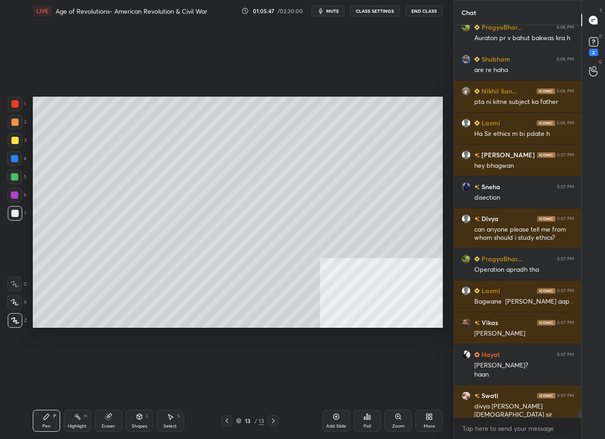
scroll to position [25657, 0]
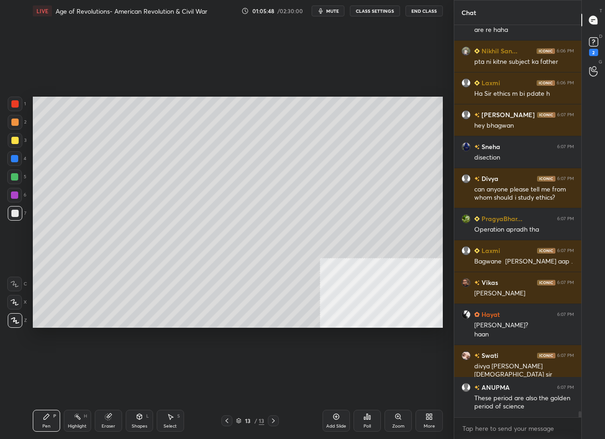
click at [14, 141] on div at bounding box center [14, 140] width 7 height 7
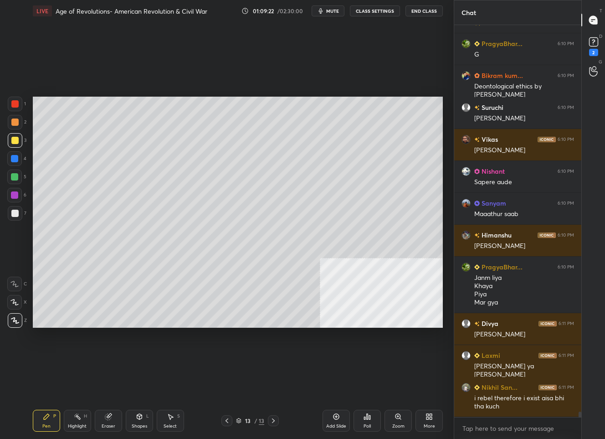
scroll to position [27143, 0]
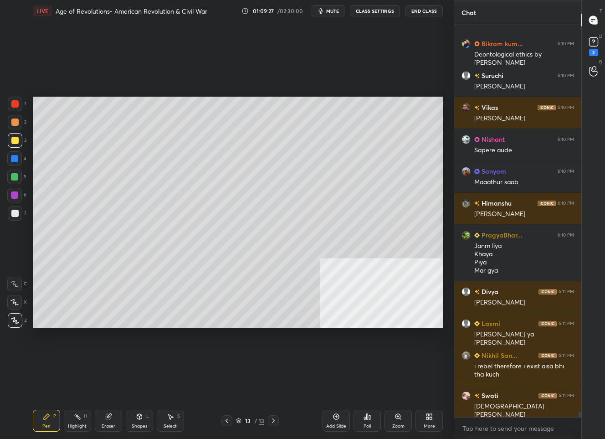
drag, startPoint x: 334, startPoint y: 422, endPoint x: 336, endPoint y: 417, distance: 5.1
click at [334, 421] on div "Add Slide" at bounding box center [336, 421] width 27 height 22
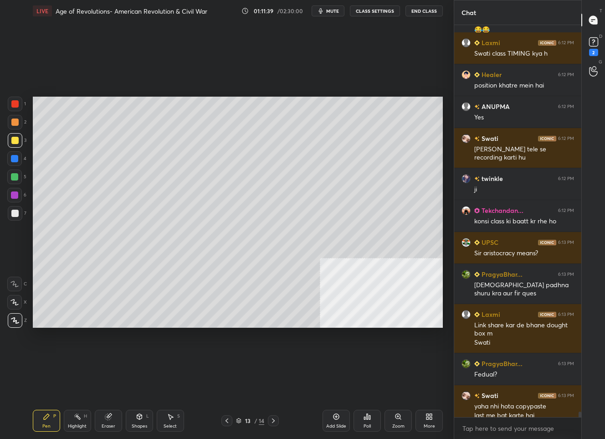
scroll to position [27863, 0]
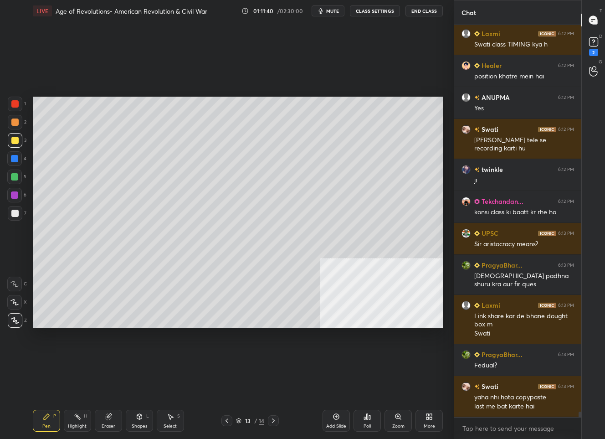
click at [226, 422] on icon at bounding box center [226, 420] width 7 height 7
click at [275, 420] on icon at bounding box center [273, 420] width 7 height 7
click at [12, 214] on div at bounding box center [14, 213] width 7 height 7
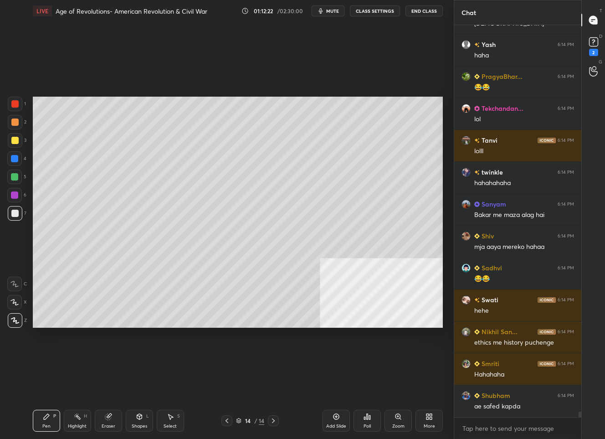
scroll to position [28437, 0]
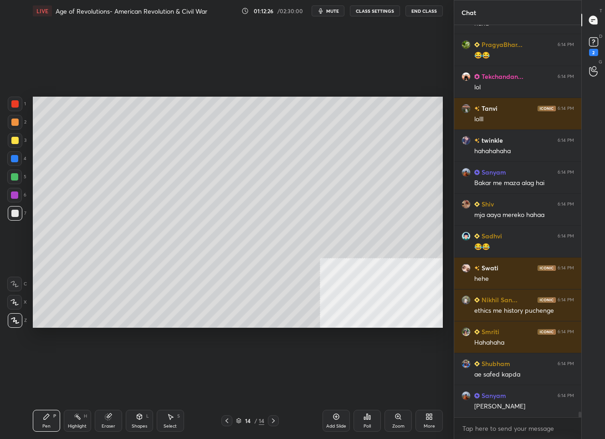
click at [229, 420] on icon at bounding box center [226, 420] width 7 height 7
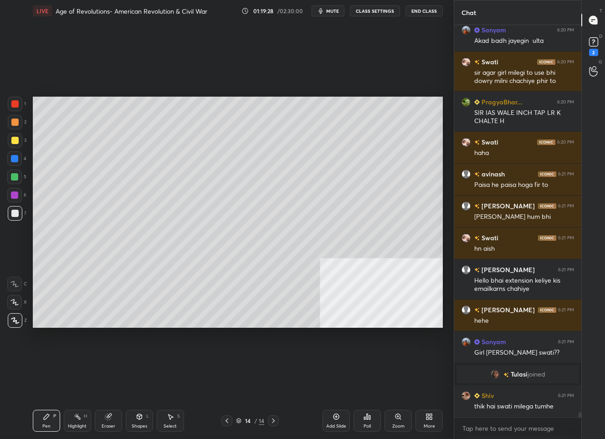
scroll to position [30984, 0]
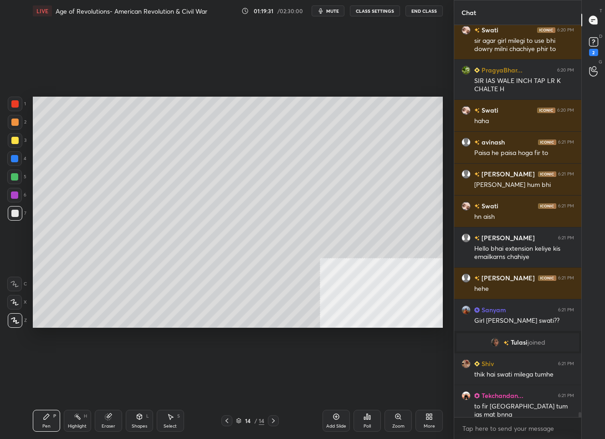
click at [323, 421] on div "Add Slide" at bounding box center [336, 421] width 27 height 22
click at [136, 417] on icon at bounding box center [139, 416] width 7 height 7
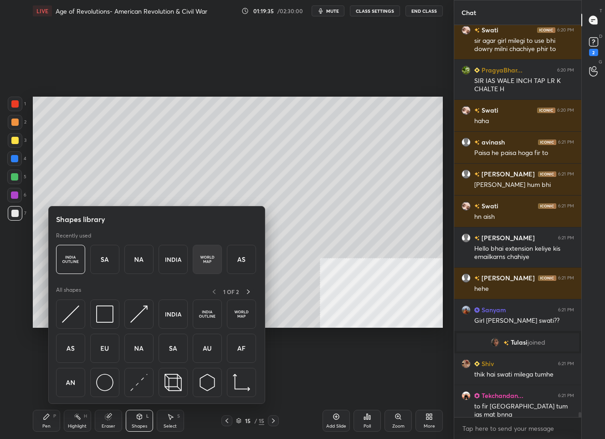
click at [208, 260] on img at bounding box center [207, 259] width 17 height 17
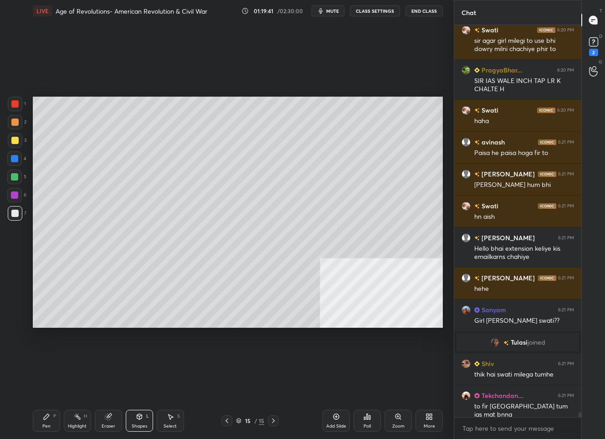
click at [38, 421] on div "Pen P" at bounding box center [46, 421] width 27 height 22
click at [15, 140] on div at bounding box center [14, 140] width 7 height 7
click at [403, 417] on div "Zoom" at bounding box center [397, 421] width 27 height 22
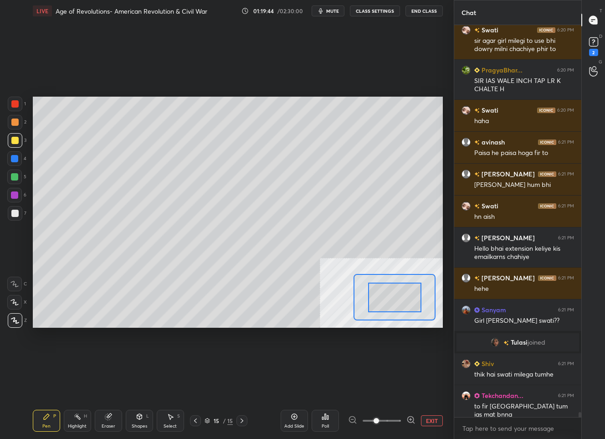
click at [403, 417] on div at bounding box center [381, 420] width 67 height 11
click at [412, 418] on icon at bounding box center [410, 419] width 9 height 9
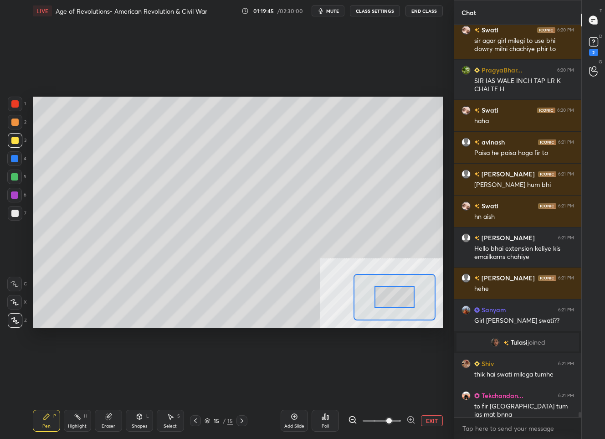
click at [410, 418] on icon at bounding box center [410, 419] width 0 height 2
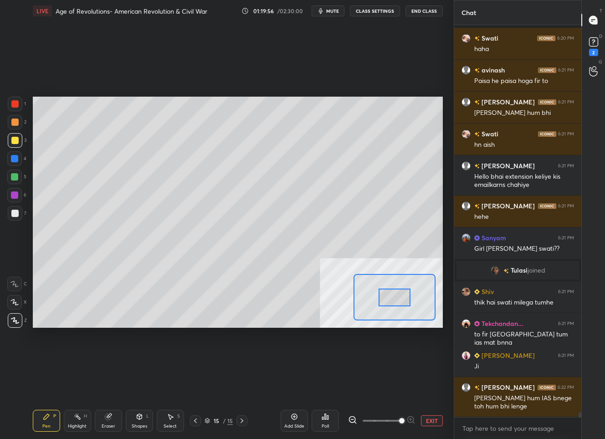
scroll to position [31096, 0]
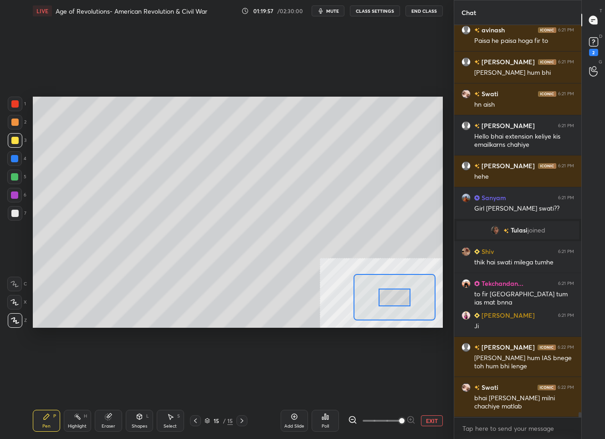
click at [433, 420] on button "EXIT" at bounding box center [432, 420] width 22 height 11
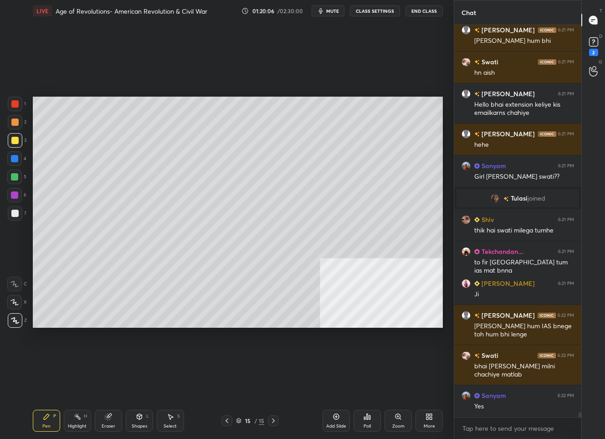
scroll to position [31160, 0]
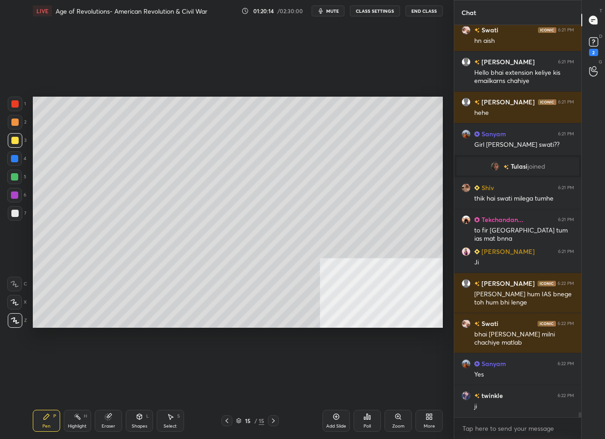
click at [228, 419] on icon at bounding box center [226, 420] width 7 height 7
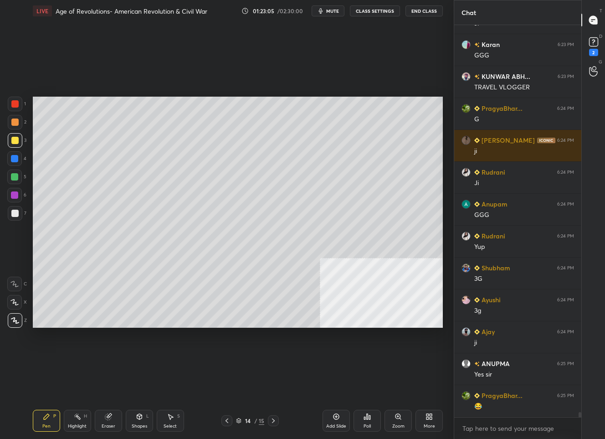
scroll to position [31516, 0]
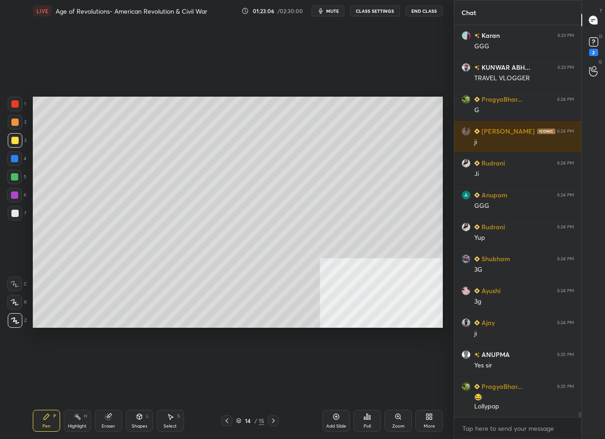
click at [272, 420] on icon at bounding box center [273, 420] width 7 height 7
drag, startPoint x: 227, startPoint y: 420, endPoint x: 260, endPoint y: 420, distance: 33.3
click at [228, 419] on icon at bounding box center [226, 420] width 7 height 7
click at [335, 424] on div "Add Slide" at bounding box center [336, 426] width 20 height 5
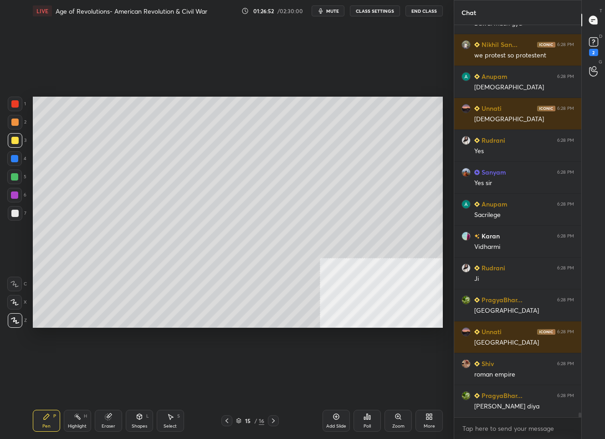
scroll to position [32347, 0]
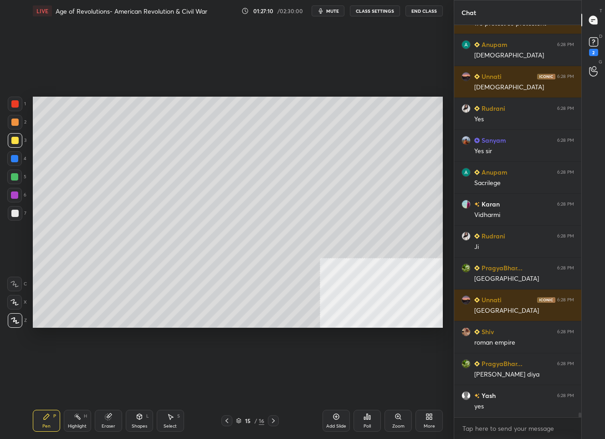
drag, startPoint x: 14, startPoint y: 217, endPoint x: 24, endPoint y: 214, distance: 10.1
click at [14, 217] on div at bounding box center [15, 213] width 15 height 15
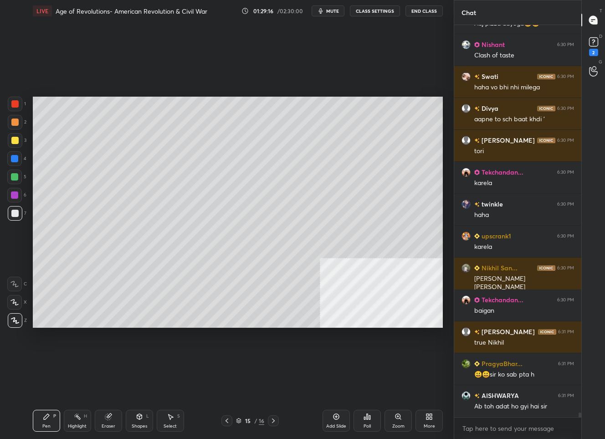
scroll to position [33123, 0]
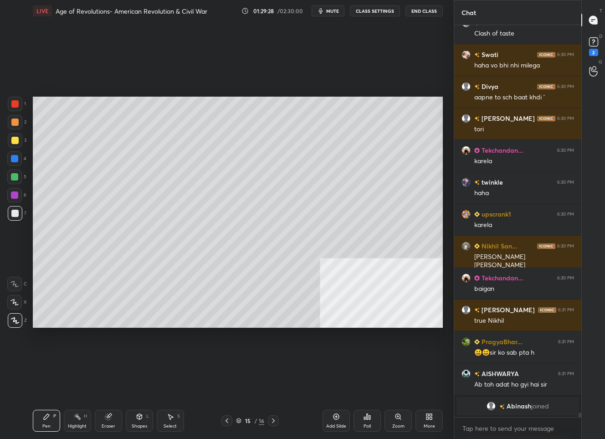
click at [334, 420] on div "Add Slide" at bounding box center [336, 421] width 27 height 22
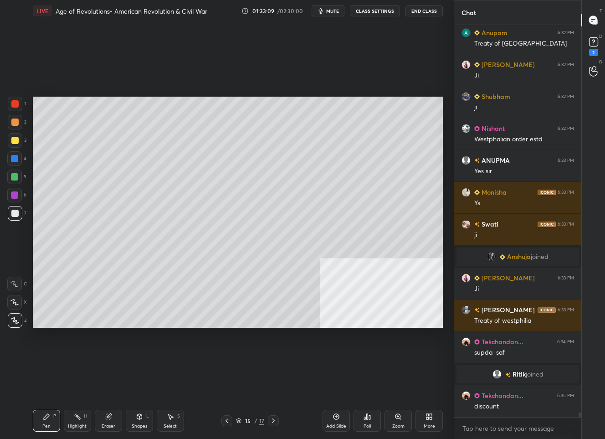
scroll to position [33335, 0]
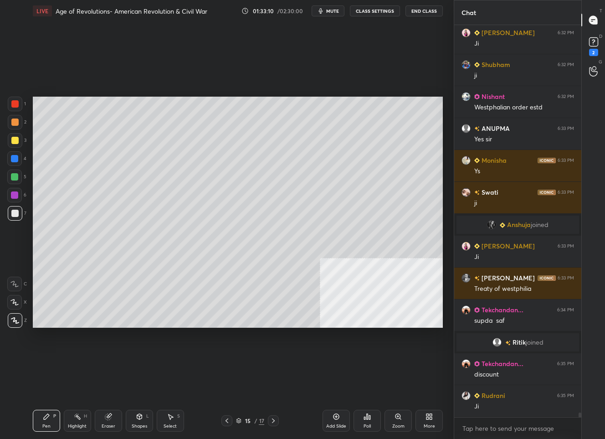
click at [273, 418] on icon at bounding box center [273, 420] width 7 height 7
click at [337, 418] on div "Add Slide" at bounding box center [336, 421] width 27 height 22
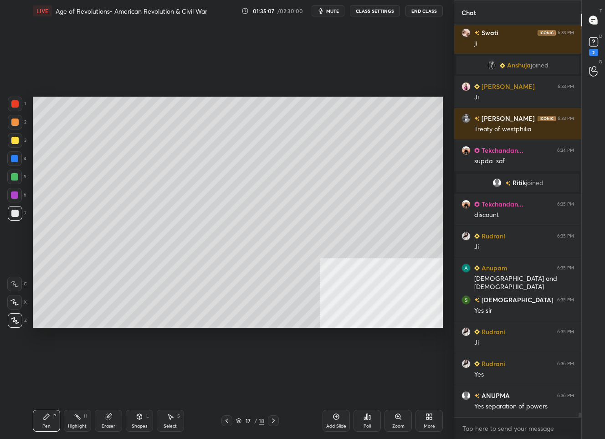
scroll to position [33526, 0]
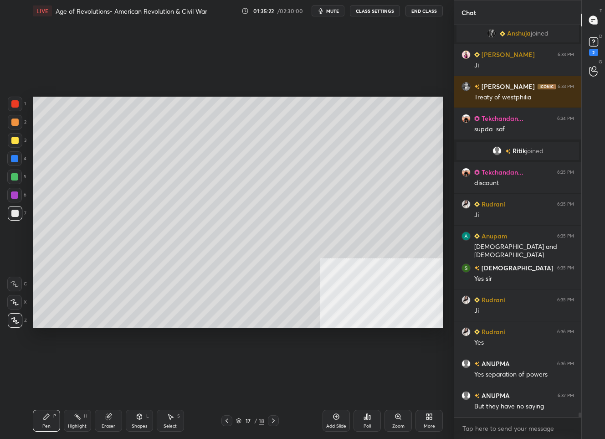
drag, startPoint x: 328, startPoint y: 427, endPoint x: 330, endPoint y: 423, distance: 4.7
click at [330, 424] on div "Add Slide" at bounding box center [336, 426] width 20 height 5
click at [13, 140] on div at bounding box center [14, 140] width 7 height 7
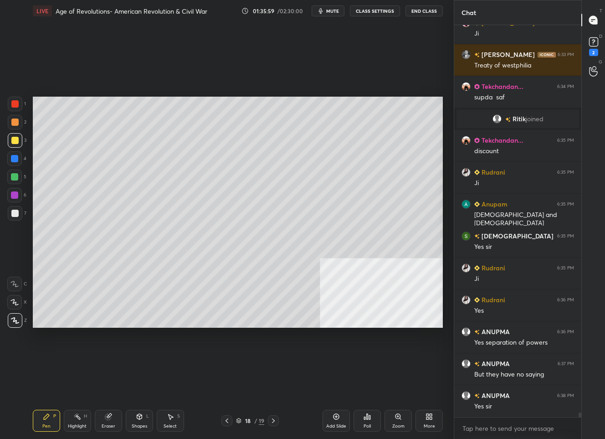
scroll to position [33590, 0]
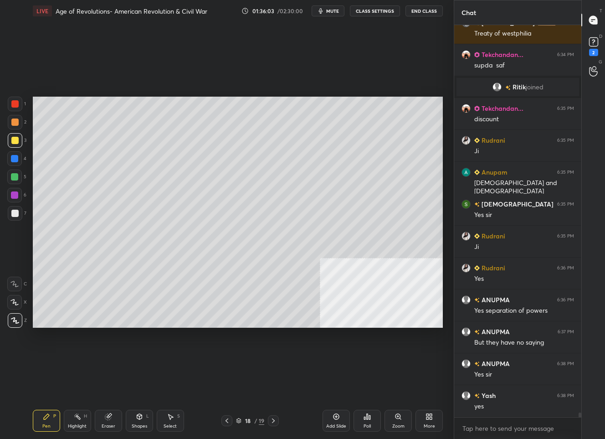
click at [228, 421] on icon at bounding box center [226, 420] width 7 height 7
click at [226, 417] on icon at bounding box center [226, 420] width 7 height 7
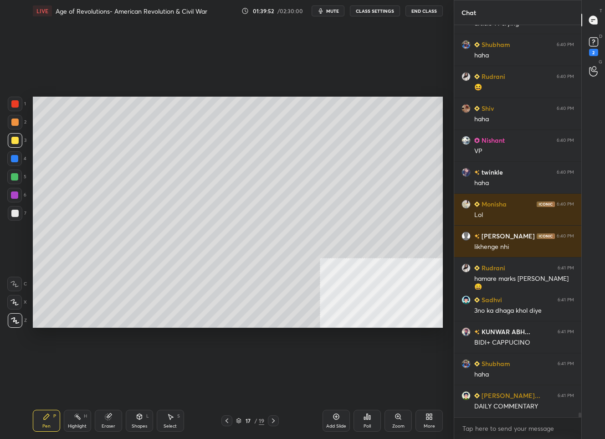
scroll to position [34468, 0]
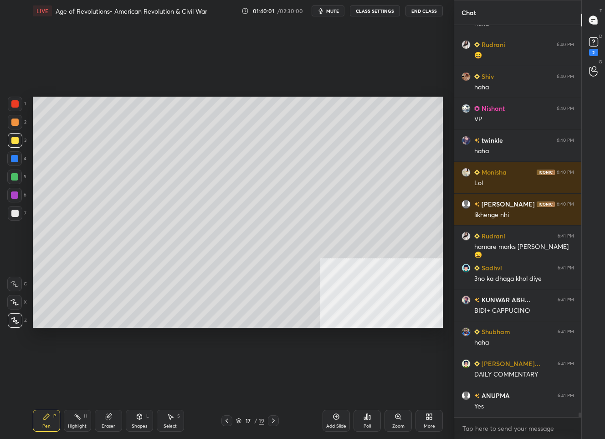
drag, startPoint x: 273, startPoint y: 421, endPoint x: 276, endPoint y: 411, distance: 10.3
click at [273, 420] on icon at bounding box center [273, 420] width 7 height 7
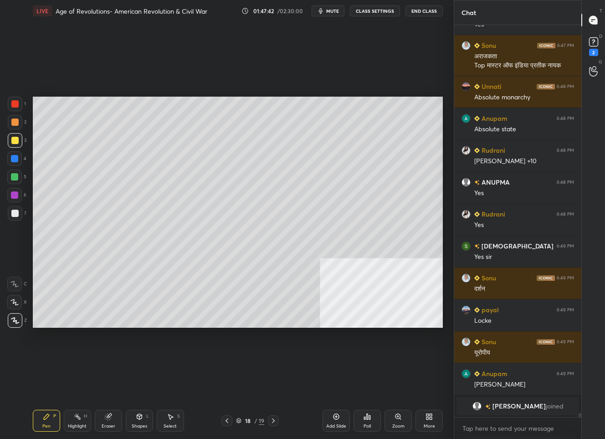
scroll to position [37475, 0]
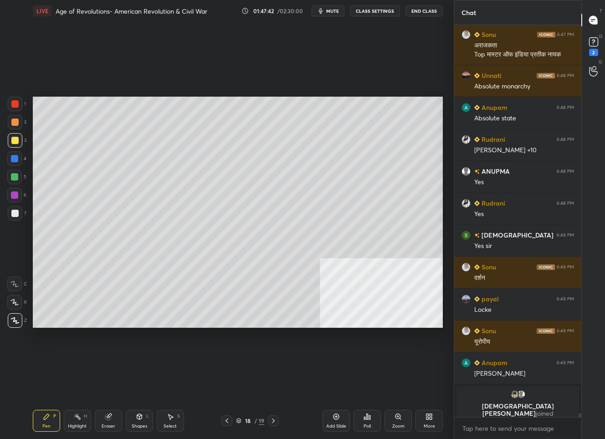
click at [333, 424] on div "Add Slide" at bounding box center [336, 426] width 20 height 5
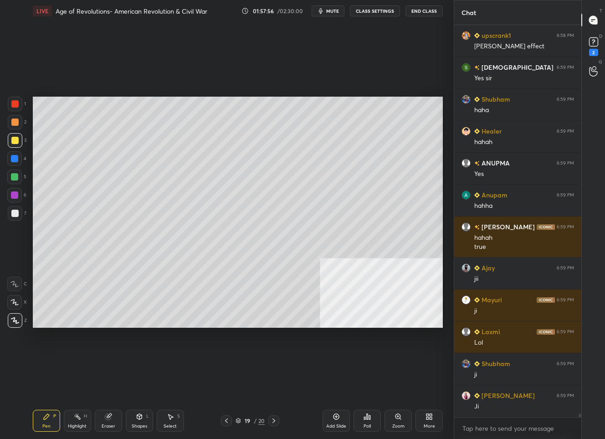
scroll to position [39564, 0]
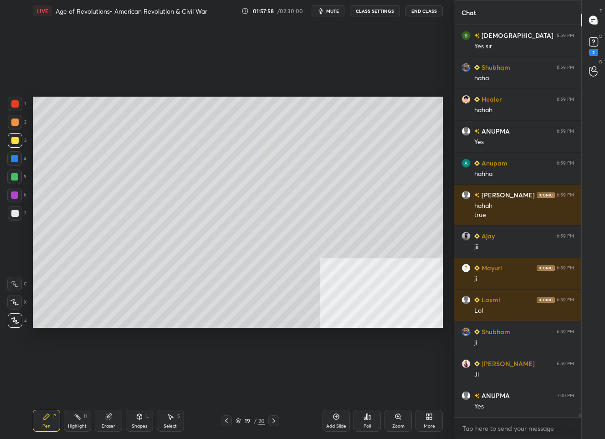
drag, startPoint x: 336, startPoint y: 420, endPoint x: 333, endPoint y: 392, distance: 28.9
click at [335, 418] on icon at bounding box center [336, 416] width 7 height 7
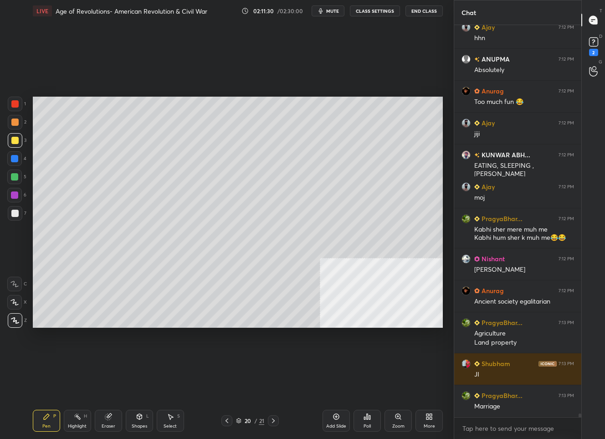
scroll to position [42272, 0]
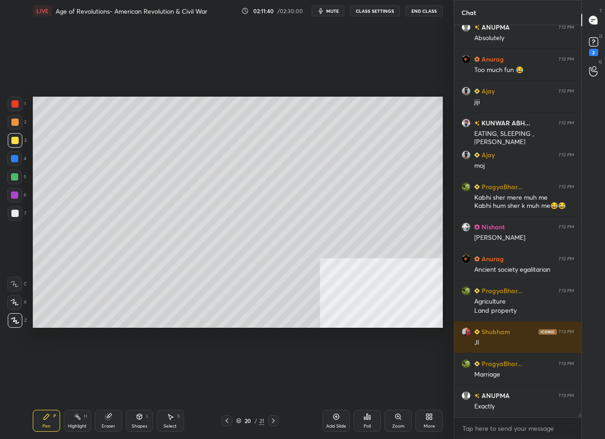
click at [274, 420] on icon at bounding box center [273, 420] width 3 height 5
click at [225, 422] on icon at bounding box center [226, 420] width 7 height 7
click at [338, 422] on div "Add Slide" at bounding box center [336, 421] width 27 height 22
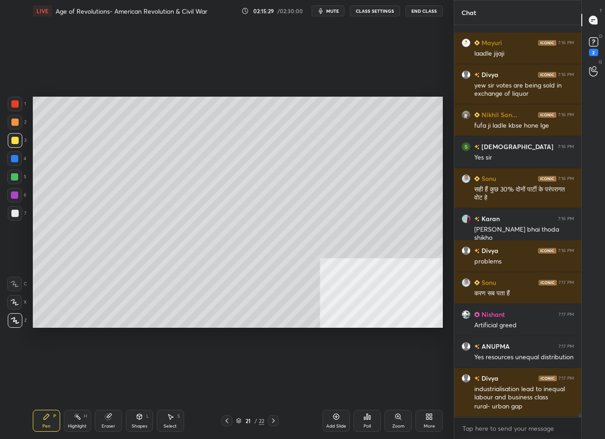
scroll to position [44042, 0]
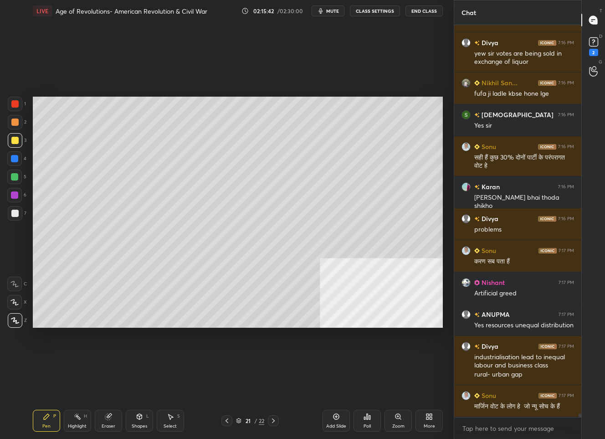
click at [426, 415] on icon at bounding box center [429, 416] width 7 height 7
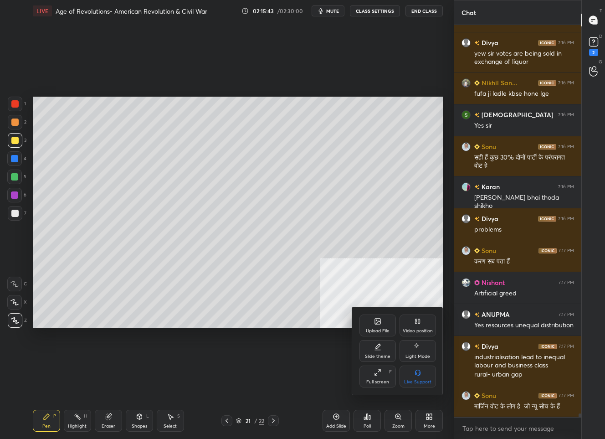
click at [419, 326] on div "Video position" at bounding box center [418, 325] width 36 height 22
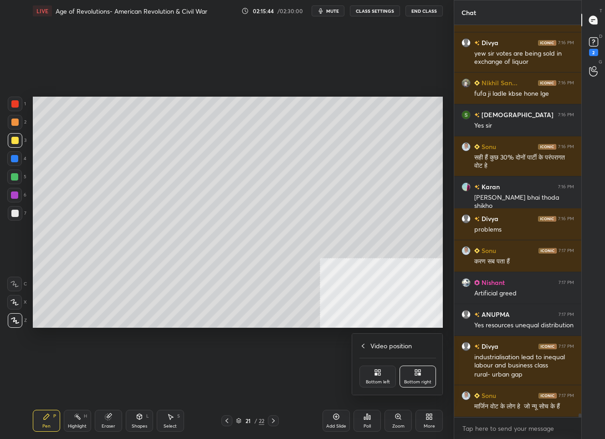
drag, startPoint x: 371, startPoint y: 373, endPoint x: 371, endPoint y: 359, distance: 13.7
click at [372, 372] on div "Bottom left" at bounding box center [377, 376] width 36 height 22
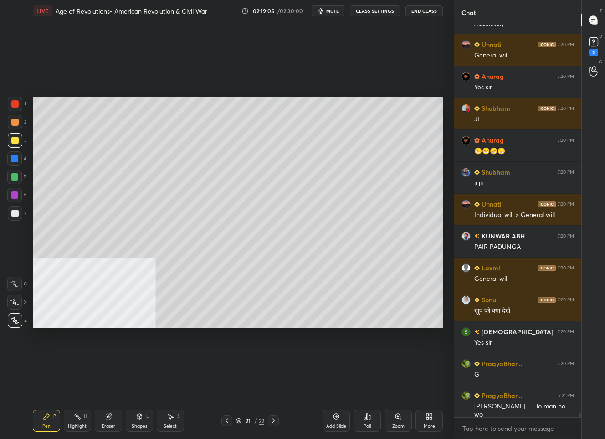
scroll to position [44387, 0]
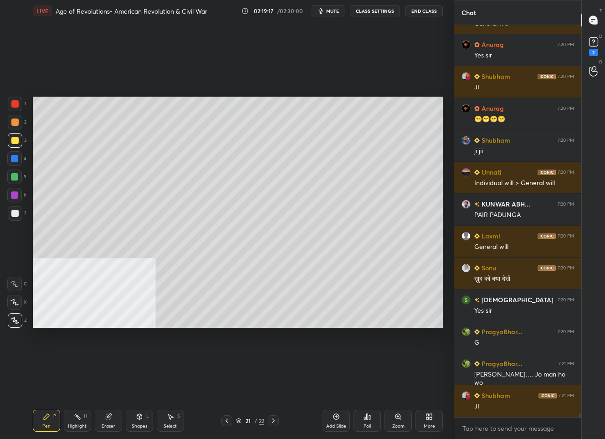
click at [310, 318] on div "Setting up your live class Poll for secs No correct answer Start poll" at bounding box center [237, 212] width 417 height 380
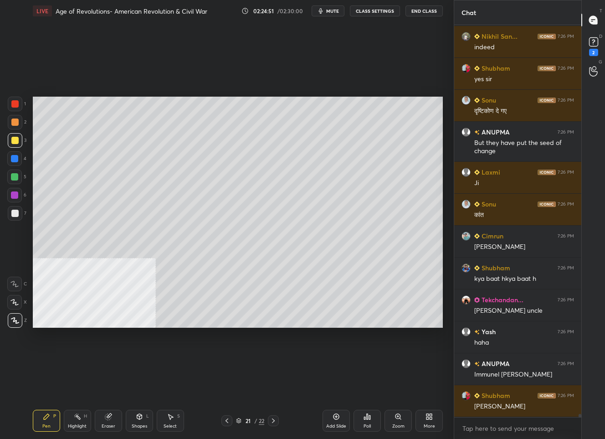
scroll to position [47322, 0]
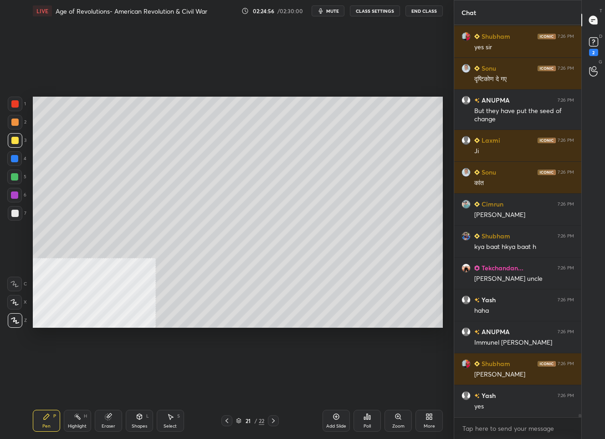
click at [335, 425] on div "Add Slide" at bounding box center [336, 426] width 20 height 5
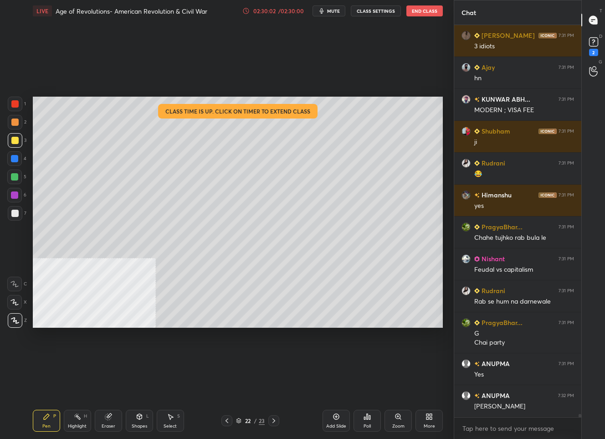
scroll to position [49253, 0]
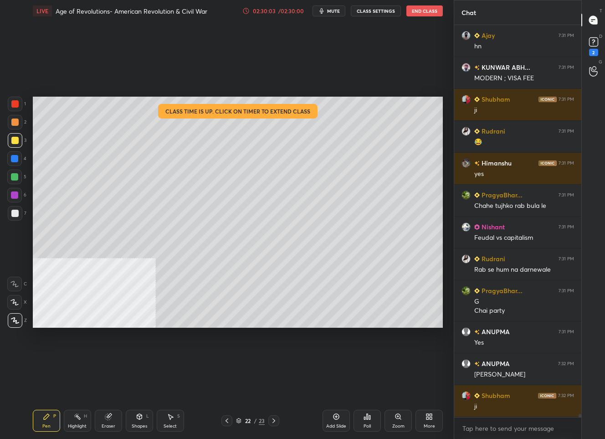
click at [288, 11] on div "/ 02:30:00" at bounding box center [291, 10] width 28 height 5
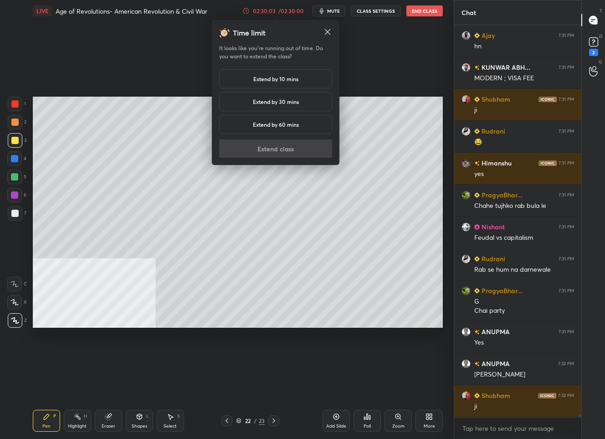
scroll to position [49285, 0]
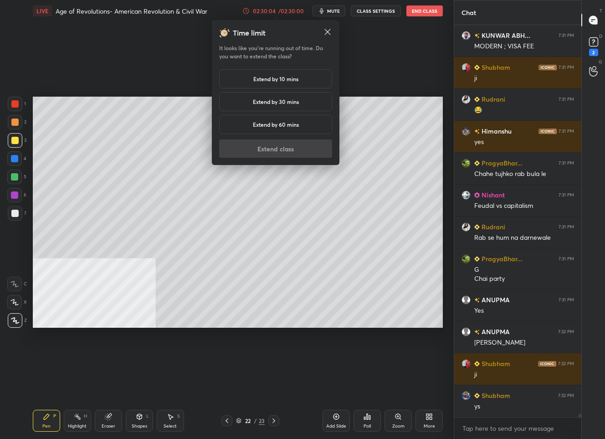
click at [253, 82] on h5 "Extend by 10 mins" at bounding box center [275, 79] width 45 height 8
click at [241, 149] on button "Extend class" at bounding box center [275, 148] width 113 height 18
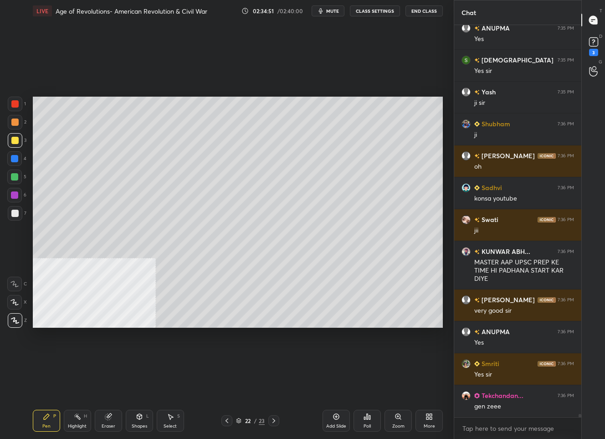
scroll to position [48637, 0]
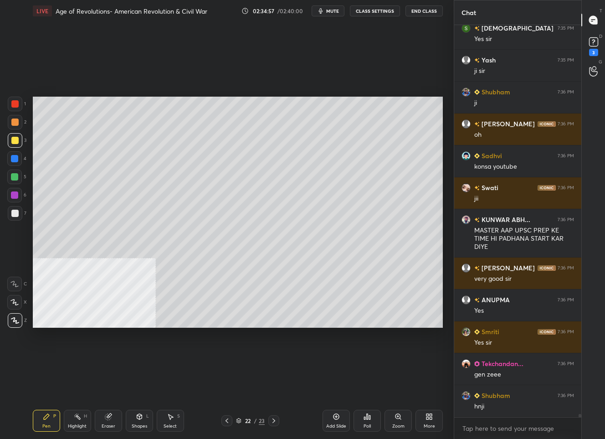
click at [337, 419] on div "Add Slide" at bounding box center [336, 421] width 27 height 22
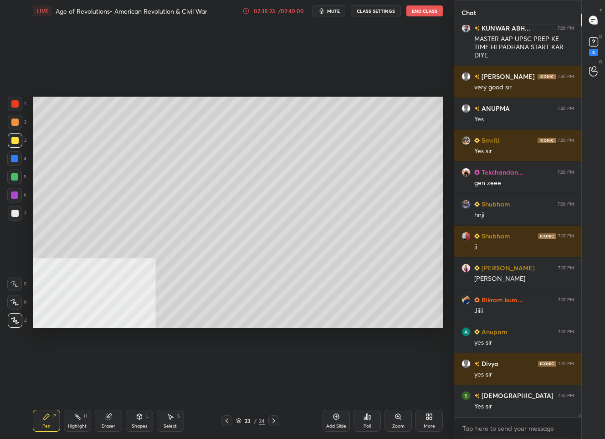
scroll to position [48861, 0]
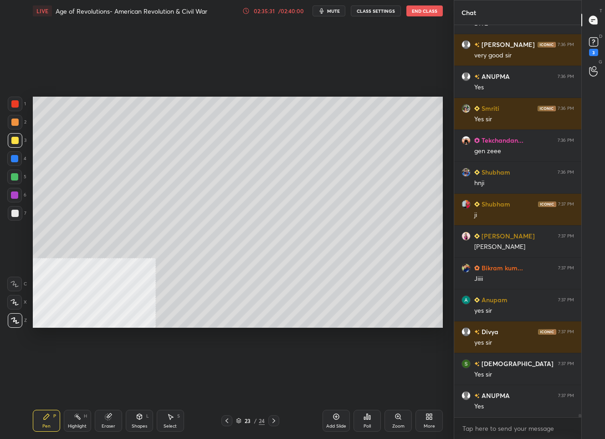
click at [431, 418] on icon at bounding box center [429, 416] width 7 height 7
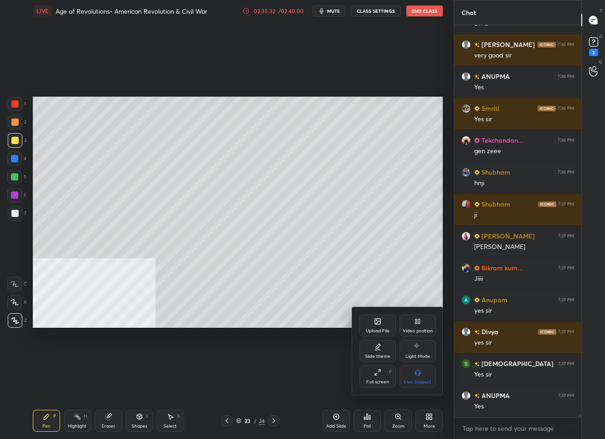
click at [422, 326] on div "Video position" at bounding box center [418, 325] width 36 height 22
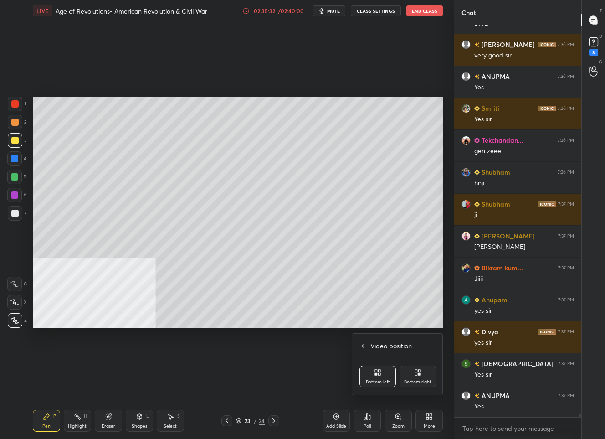
click at [422, 376] on div "Bottom right" at bounding box center [418, 376] width 36 height 22
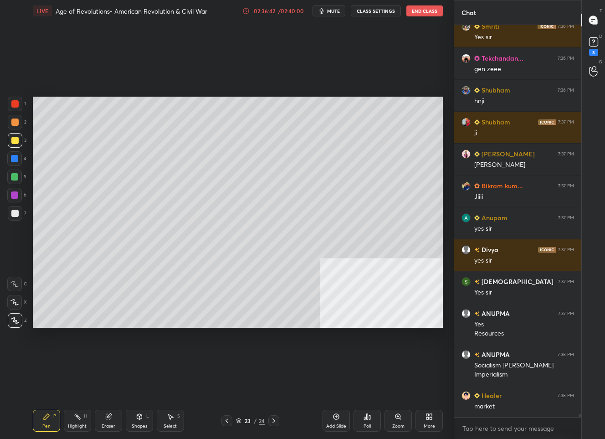
scroll to position [48974, 0]
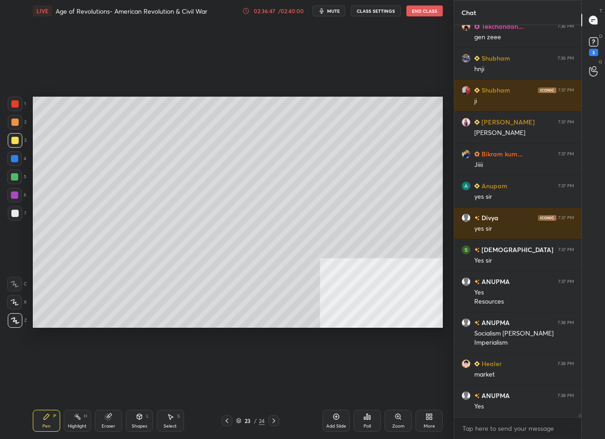
drag, startPoint x: 338, startPoint y: 422, endPoint x: 336, endPoint y: 415, distance: 7.9
click at [337, 421] on div "Add Slide" at bounding box center [336, 421] width 27 height 22
drag, startPoint x: 227, startPoint y: 422, endPoint x: 228, endPoint y: 413, distance: 9.2
click at [227, 421] on icon at bounding box center [226, 420] width 7 height 7
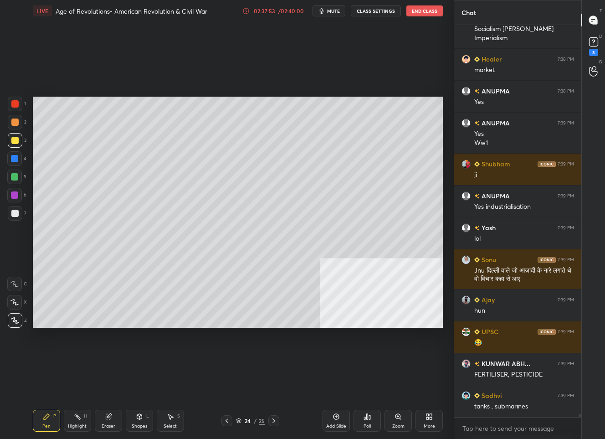
scroll to position [49311, 0]
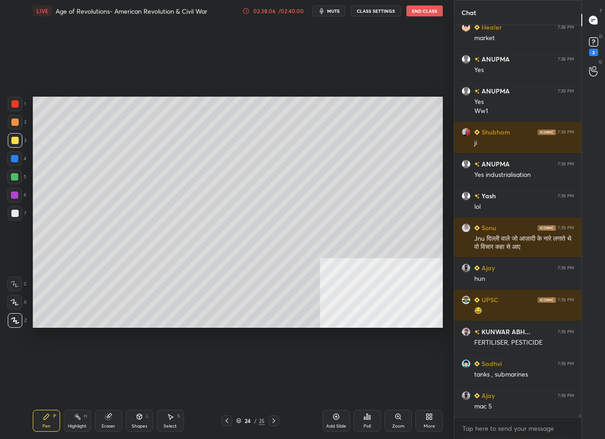
click at [224, 420] on icon at bounding box center [226, 420] width 7 height 7
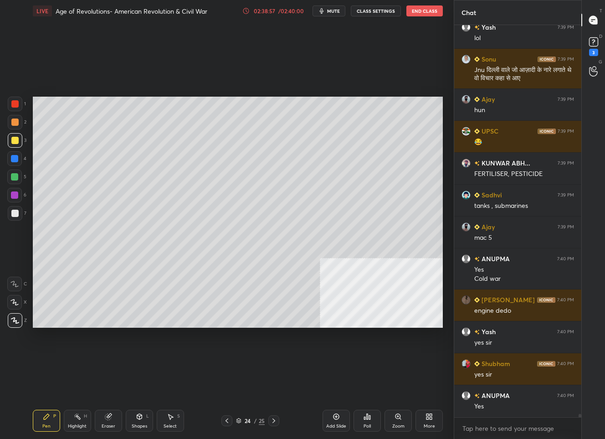
scroll to position [49511, 0]
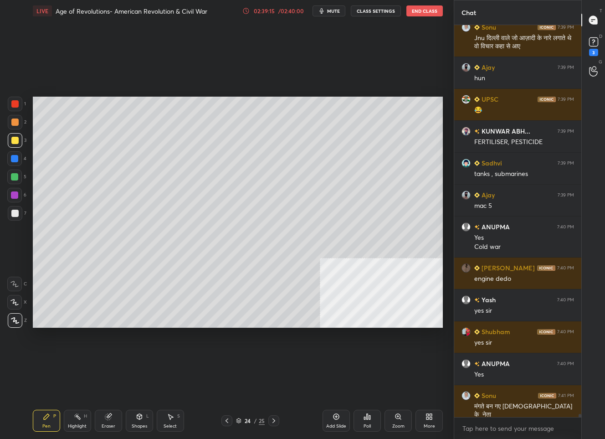
click at [245, 421] on div "24" at bounding box center [247, 420] width 9 height 5
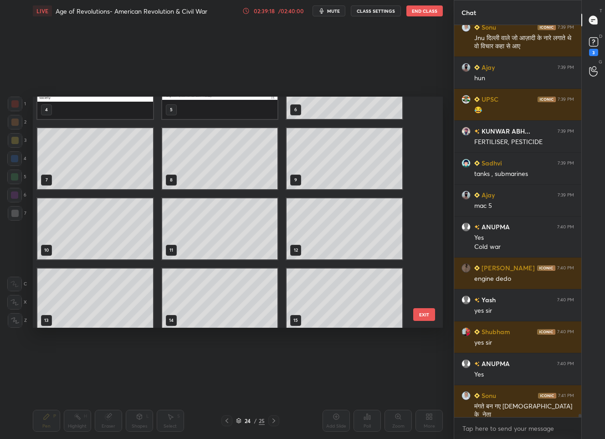
scroll to position [11, 0]
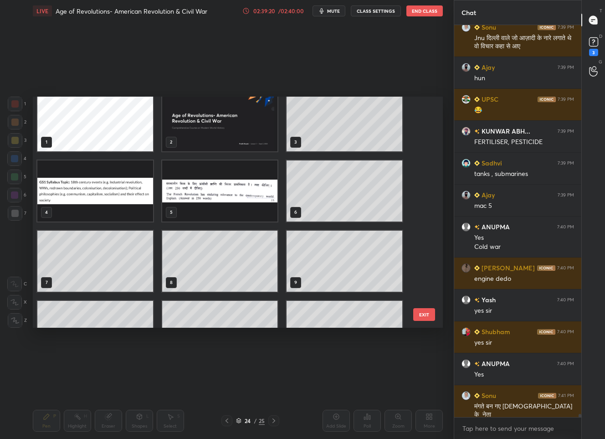
click at [130, 195] on img "grid" at bounding box center [95, 190] width 116 height 61
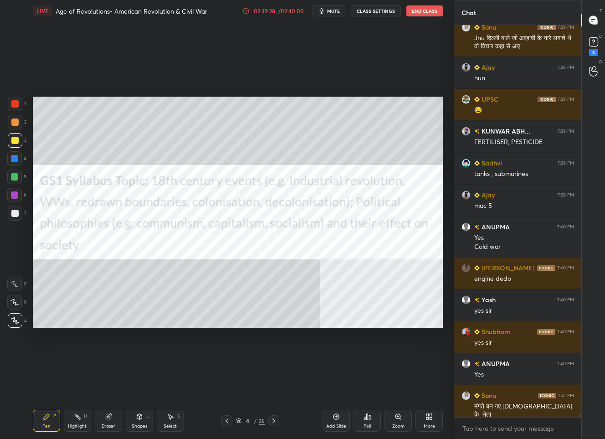
click at [243, 420] on div "4" at bounding box center [247, 420] width 9 height 5
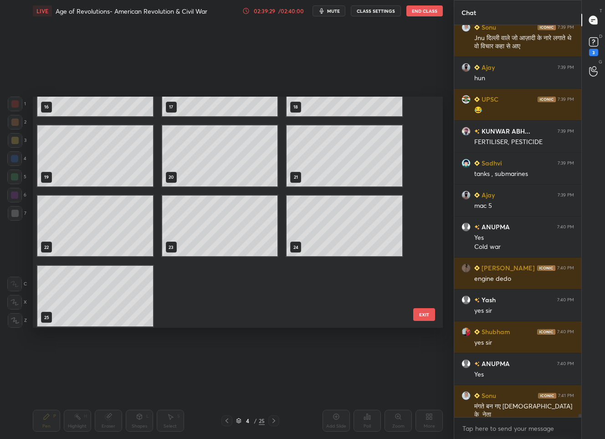
scroll to position [400, 0]
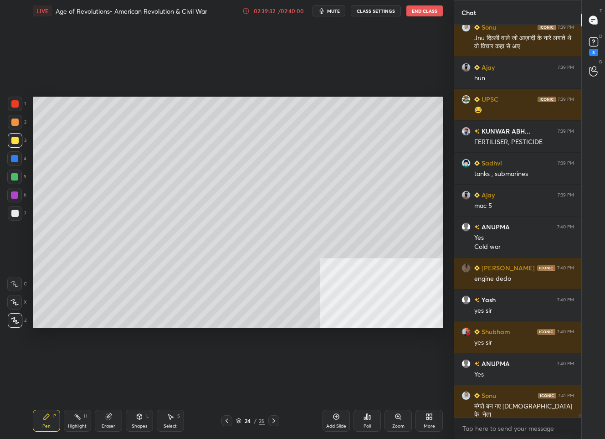
click at [17, 218] on div at bounding box center [15, 213] width 15 height 15
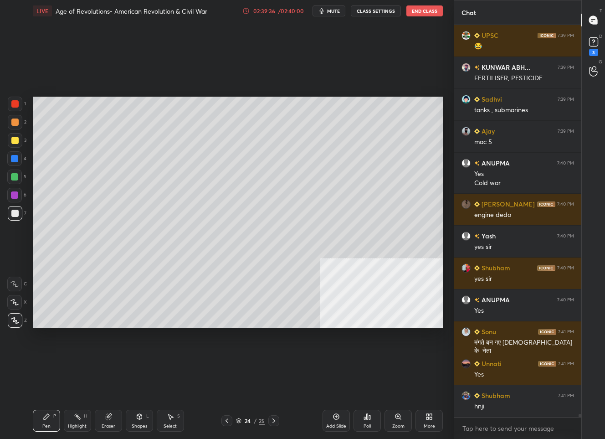
scroll to position [49607, 0]
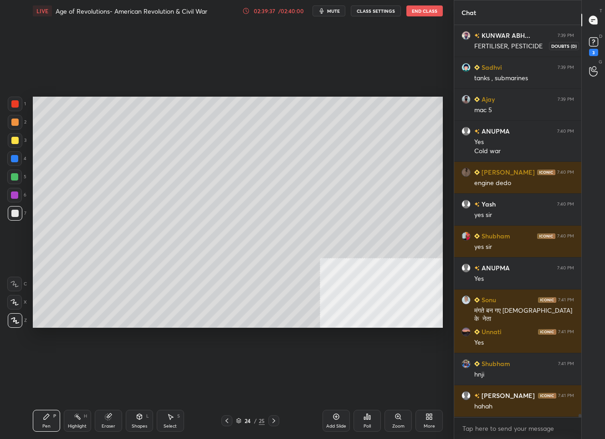
click at [596, 38] on rect at bounding box center [593, 42] width 9 height 9
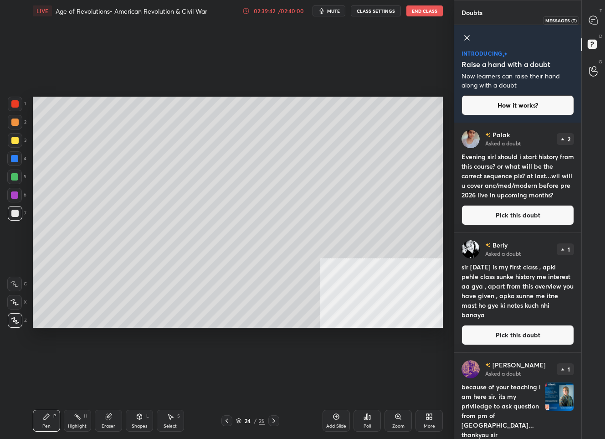
click at [591, 18] on icon at bounding box center [593, 20] width 8 height 8
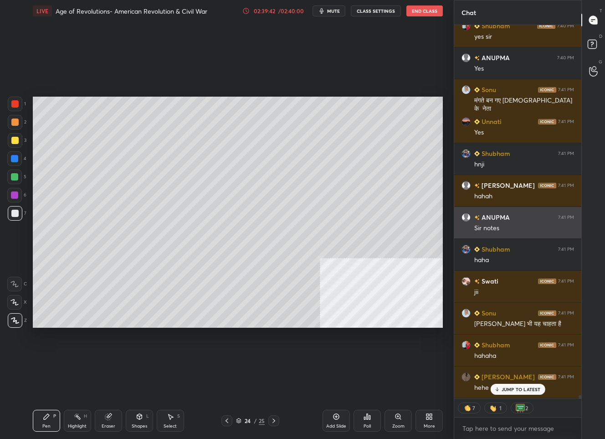
scroll to position [371, 124]
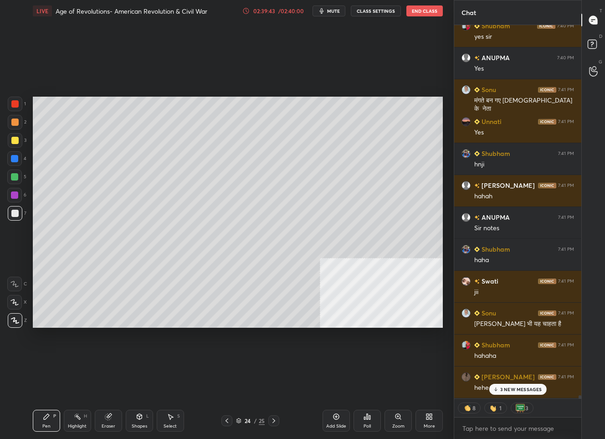
click at [513, 391] on p "3 NEW MESSAGES" at bounding box center [521, 388] width 42 height 5
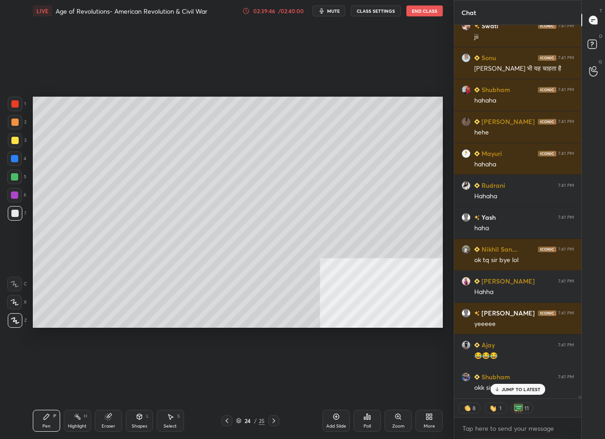
scroll to position [50362, 0]
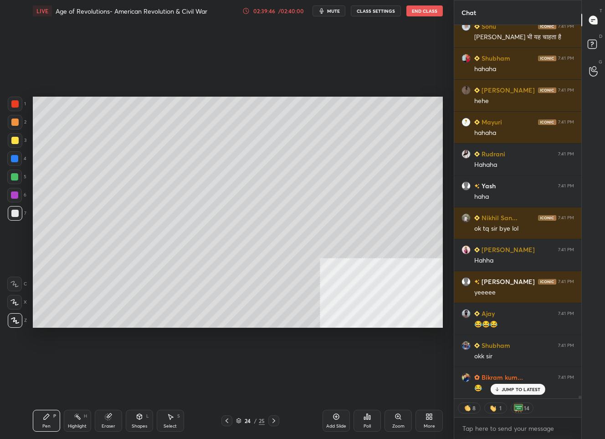
click at [249, 421] on div "24" at bounding box center [247, 420] width 9 height 5
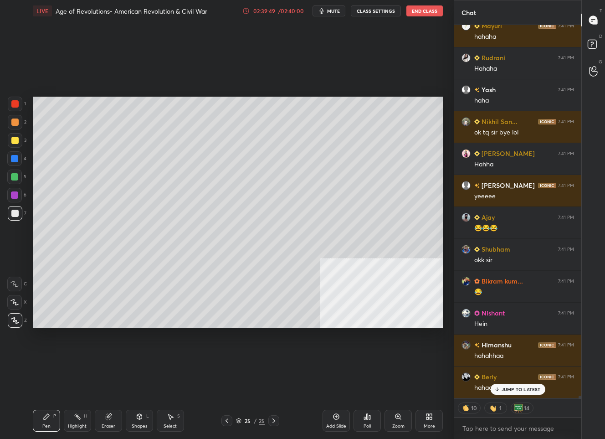
scroll to position [50490, 0]
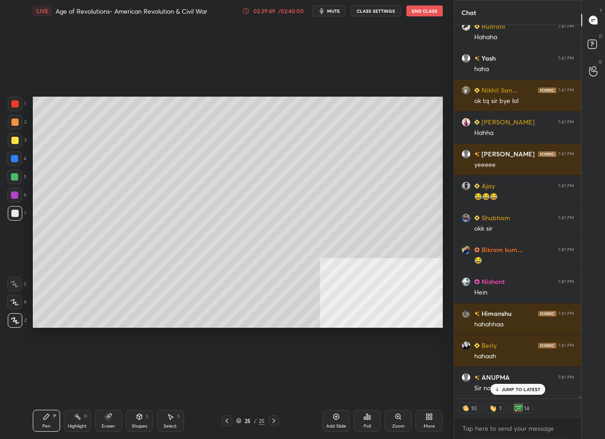
click at [330, 420] on div "Add Slide" at bounding box center [336, 421] width 27 height 22
click at [517, 384] on div "JUMP TO LATEST" at bounding box center [517, 389] width 55 height 11
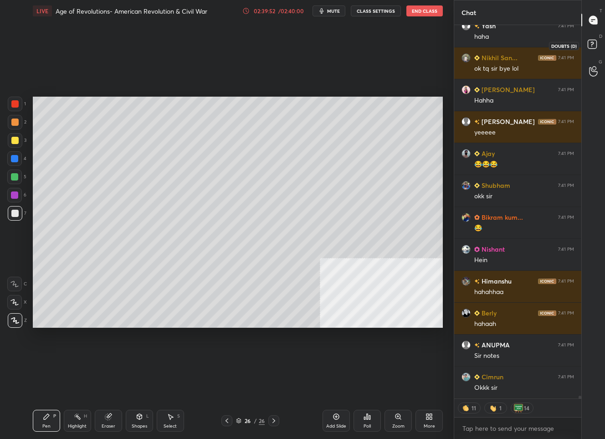
click at [594, 39] on icon at bounding box center [593, 45] width 16 height 16
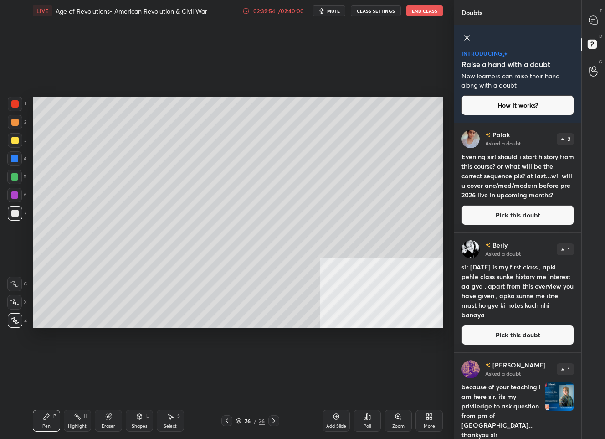
click at [489, 213] on button "Pick this doubt" at bounding box center [517, 215] width 113 height 20
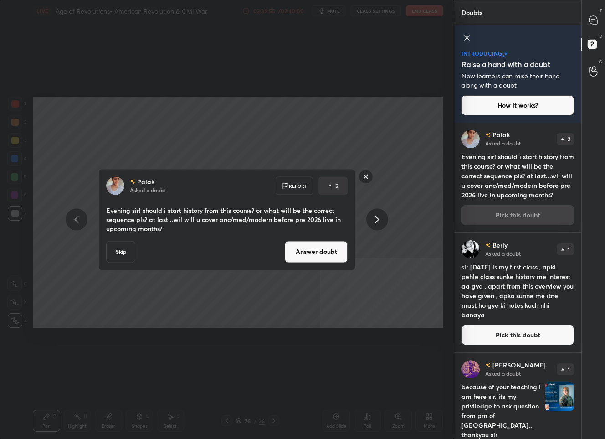
click at [315, 247] on button "Answer doubt" at bounding box center [316, 252] width 63 height 22
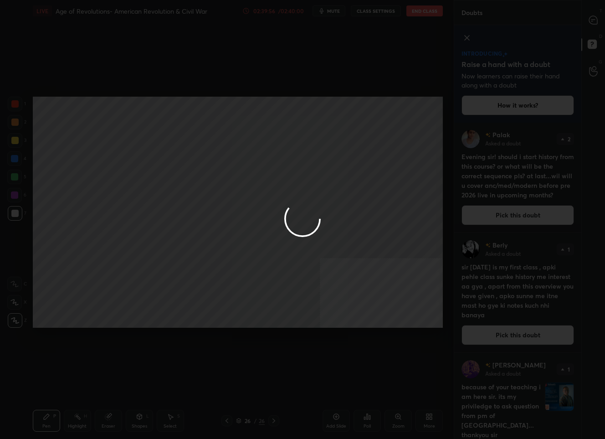
click at [592, 23] on div at bounding box center [302, 219] width 605 height 439
click at [592, 22] on div at bounding box center [302, 219] width 605 height 439
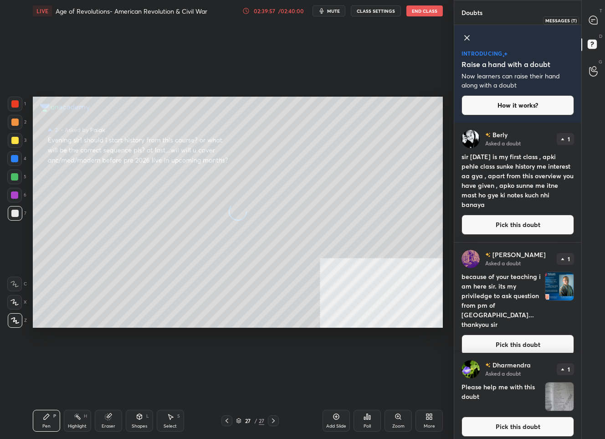
click at [592, 22] on icon at bounding box center [593, 20] width 8 height 8
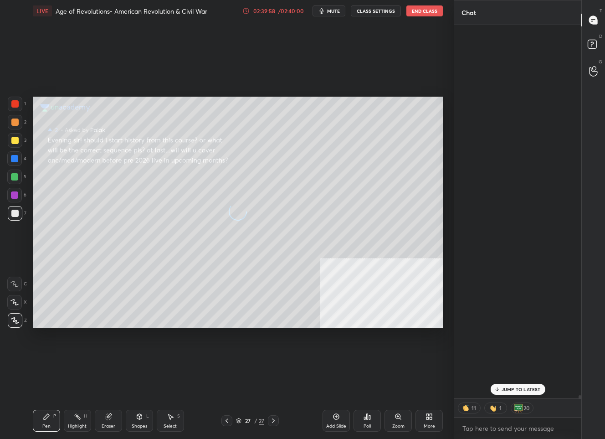
click at [592, 22] on icon at bounding box center [593, 20] width 8 height 8
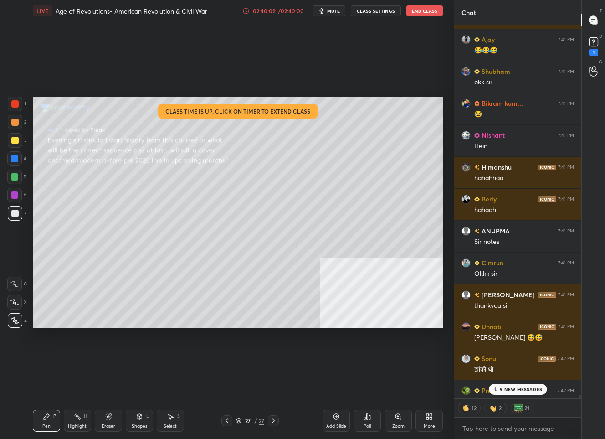
click at [506, 391] on p "9 NEW MESSAGES" at bounding box center [521, 388] width 42 height 5
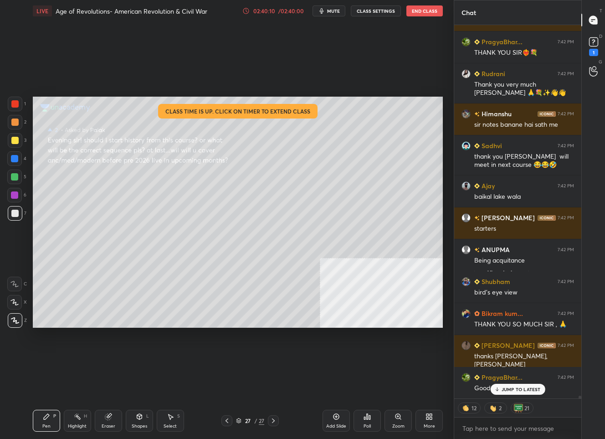
scroll to position [50993, 0]
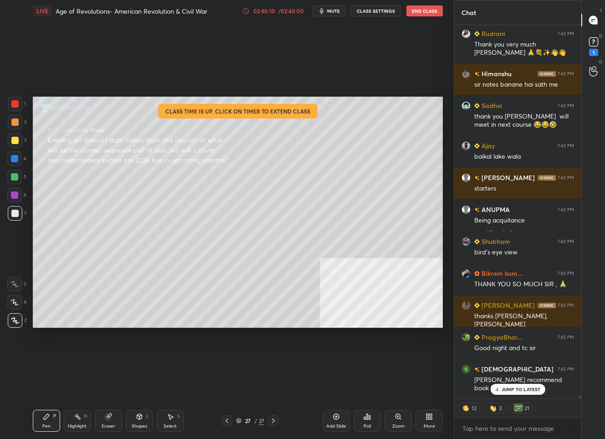
click at [510, 387] on p "JUMP TO LATEST" at bounding box center [521, 388] width 39 height 5
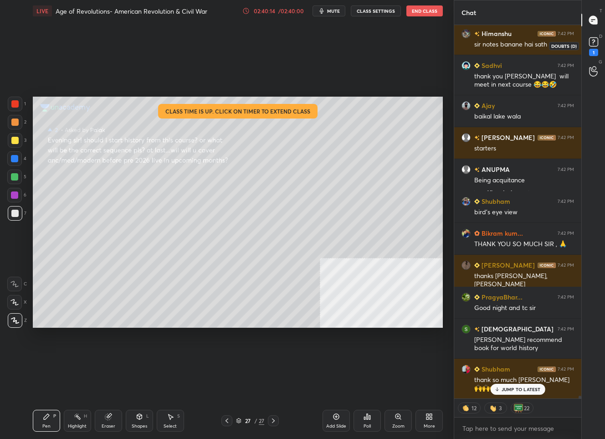
click at [599, 42] on icon at bounding box center [594, 42] width 14 height 14
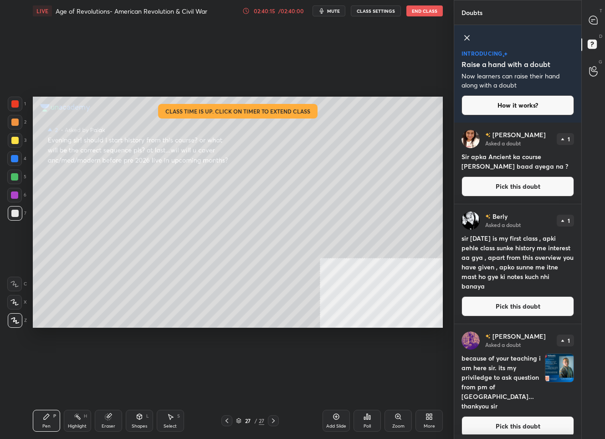
click at [532, 189] on button "Pick this doubt" at bounding box center [517, 186] width 113 height 20
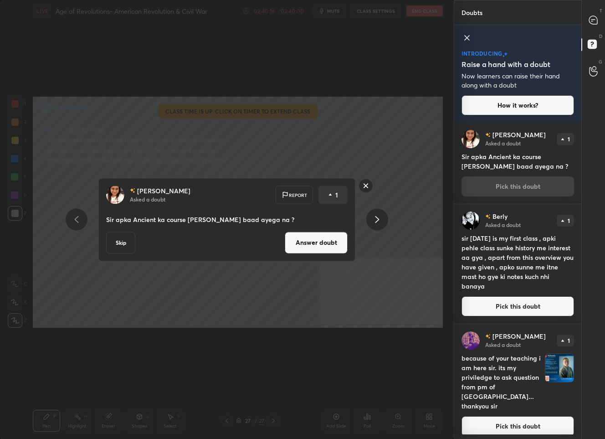
click at [330, 242] on button "Answer doubt" at bounding box center [316, 242] width 63 height 22
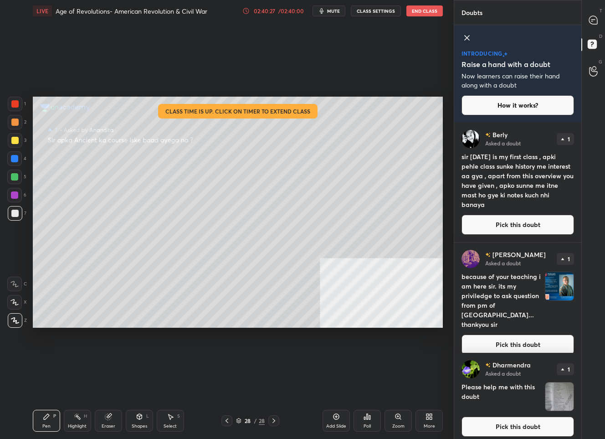
click at [522, 224] on button "Pick this doubt" at bounding box center [517, 225] width 113 height 20
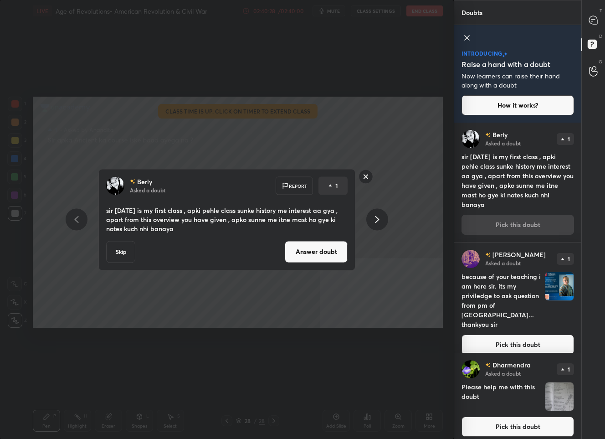
click at [314, 253] on button "Answer doubt" at bounding box center [316, 252] width 63 height 22
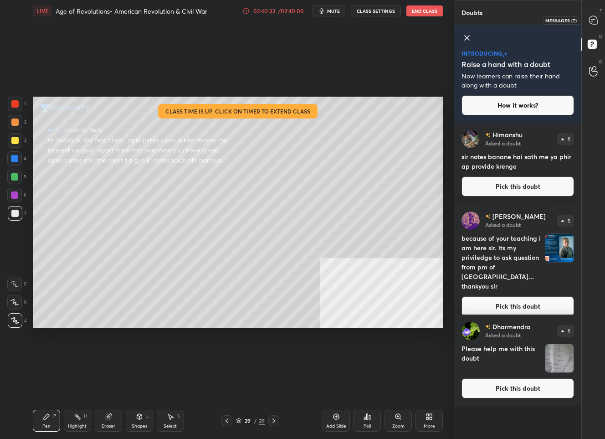
click at [592, 21] on icon at bounding box center [593, 20] width 8 height 8
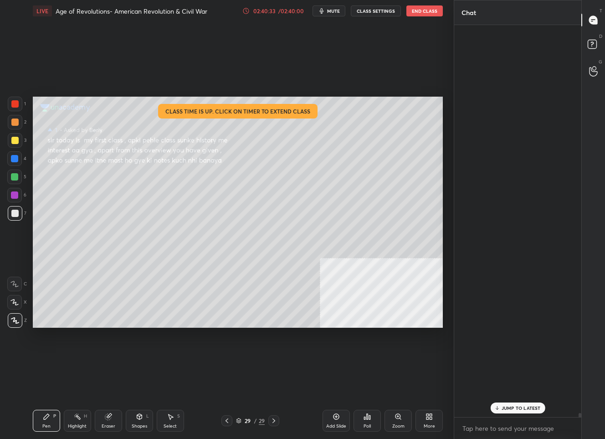
scroll to position [389, 124]
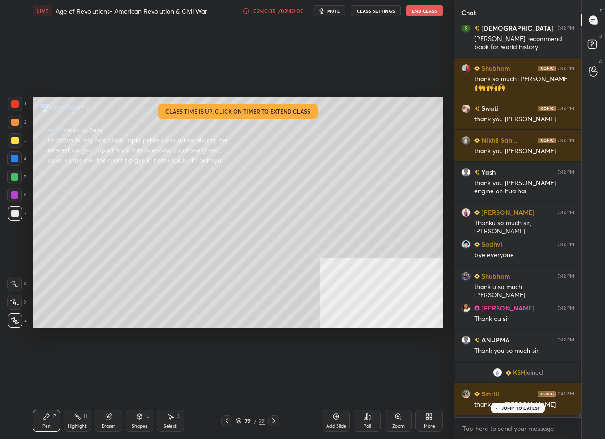
click at [499, 409] on icon at bounding box center [497, 407] width 6 height 5
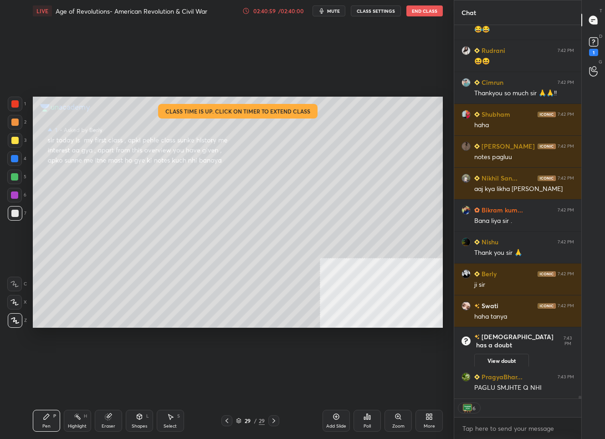
scroll to position [50623, 0]
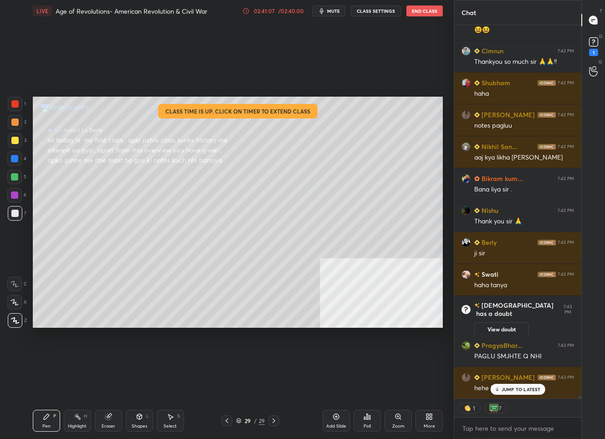
click at [589, 31] on div "T Messages (T)" at bounding box center [593, 20] width 23 height 26
click at [592, 36] on icon at bounding box center [594, 42] width 14 height 14
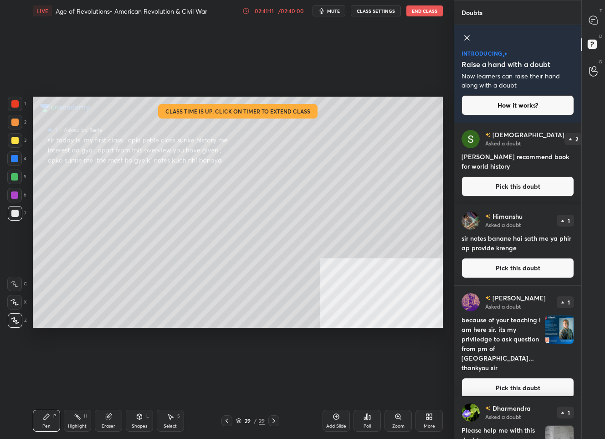
click at [496, 270] on button "Pick this doubt" at bounding box center [517, 268] width 113 height 20
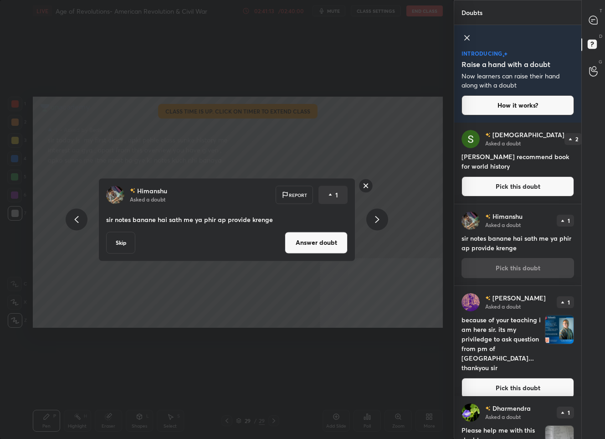
click at [301, 243] on button "Answer doubt" at bounding box center [316, 242] width 63 height 22
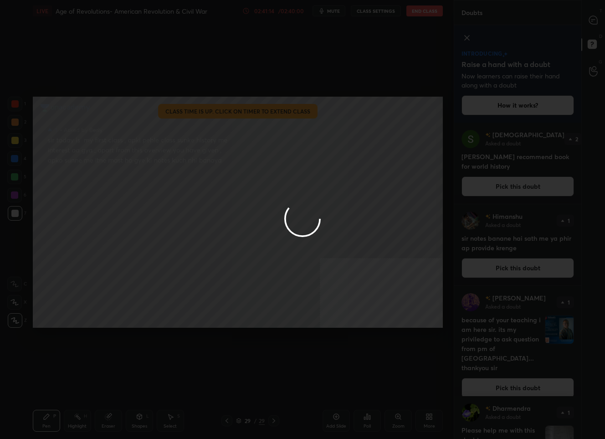
click at [596, 15] on div at bounding box center [302, 219] width 605 height 439
click at [593, 18] on div at bounding box center [302, 219] width 605 height 439
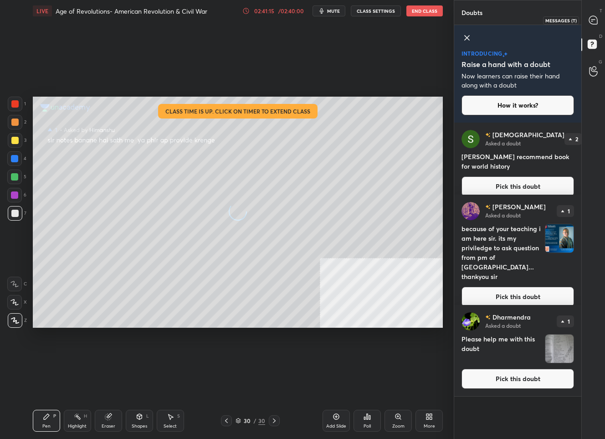
click at [593, 18] on icon at bounding box center [593, 20] width 8 height 8
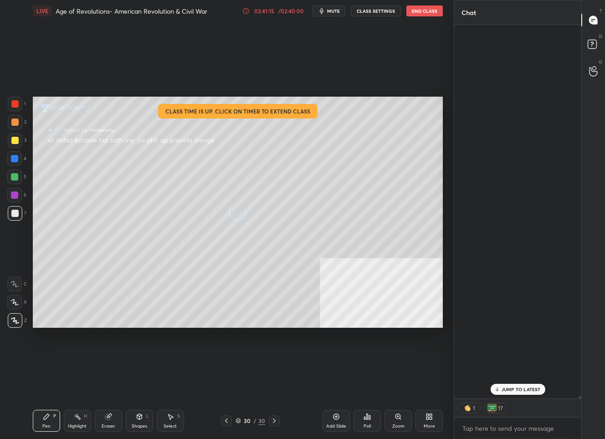
click at [593, 18] on icon at bounding box center [593, 20] width 8 height 8
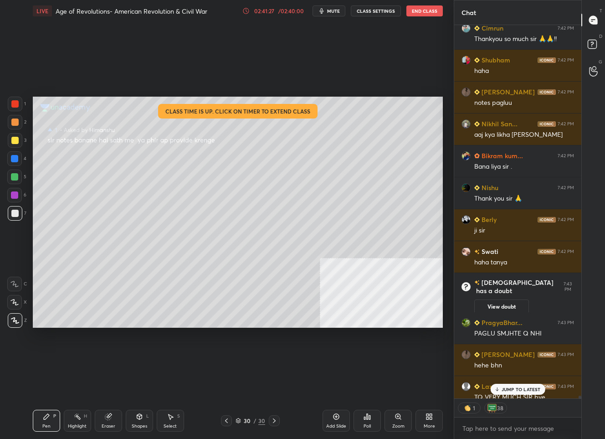
click at [502, 389] on p "JUMP TO LATEST" at bounding box center [521, 388] width 39 height 5
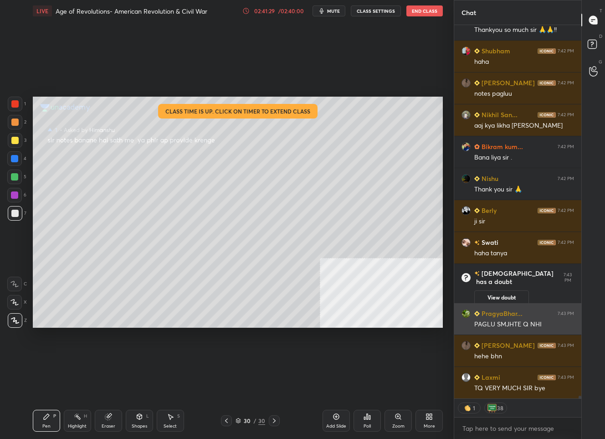
scroll to position [50907, 0]
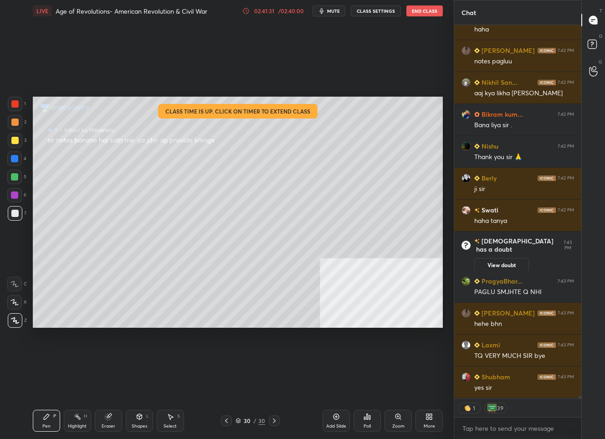
click at [592, 36] on div "D Doubts (D)" at bounding box center [593, 46] width 23 height 26
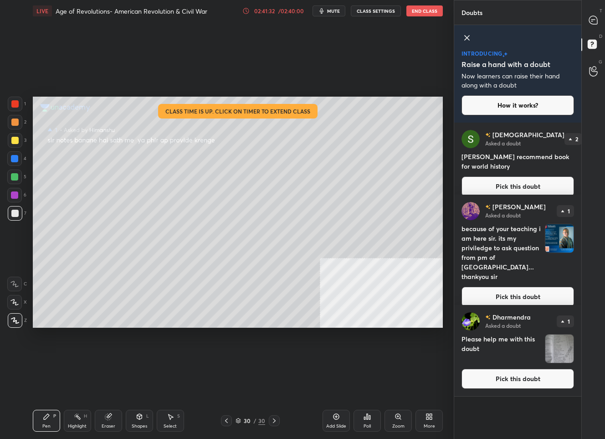
click at [509, 289] on button "Pick this doubt" at bounding box center [517, 297] width 113 height 20
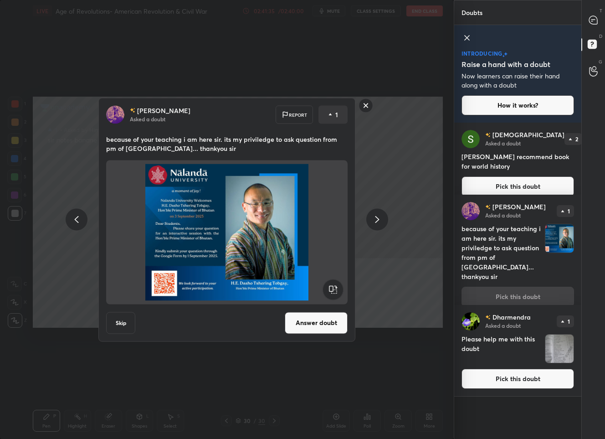
click at [306, 320] on button "Answer doubt" at bounding box center [316, 323] width 63 height 22
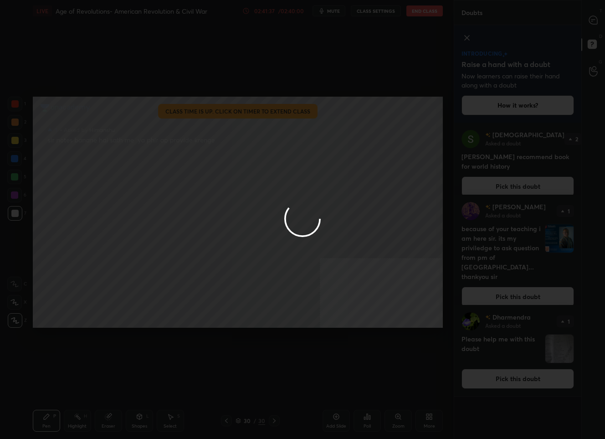
click at [596, 21] on div at bounding box center [302, 219] width 605 height 439
click at [596, 20] on div at bounding box center [302, 219] width 605 height 439
click at [596, 20] on icon at bounding box center [593, 20] width 8 height 8
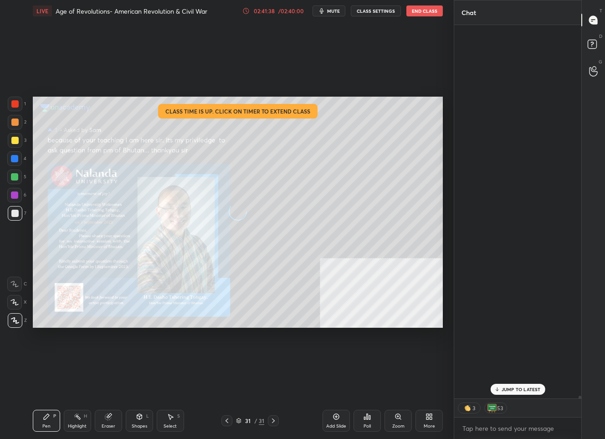
click at [596, 20] on icon at bounding box center [593, 20] width 8 height 8
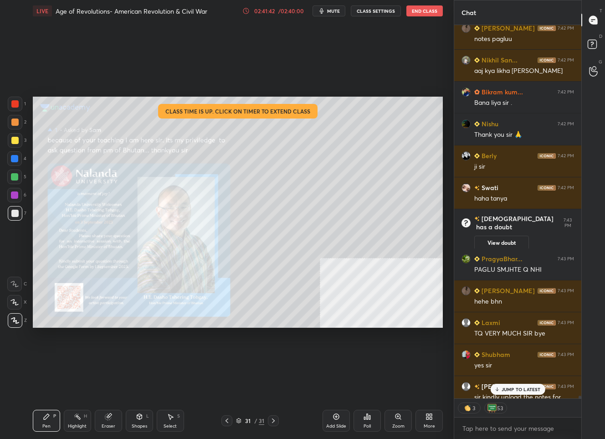
click at [14, 139] on div at bounding box center [14, 140] width 7 height 7
click at [511, 390] on p "JUMP TO LATEST" at bounding box center [521, 388] width 39 height 5
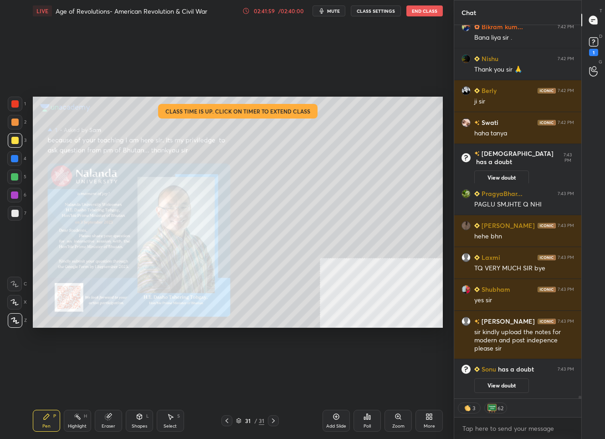
scroll to position [50717, 0]
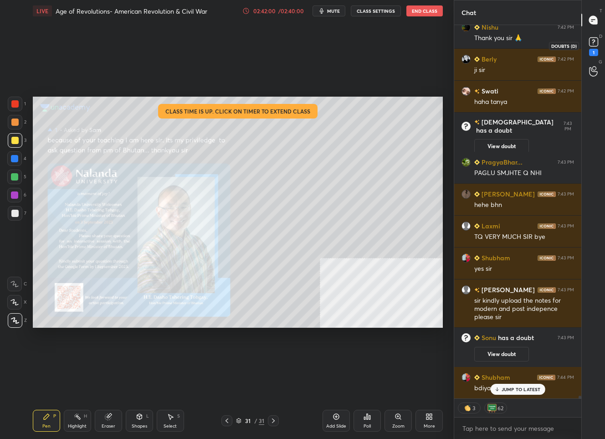
click at [587, 47] on icon at bounding box center [594, 42] width 14 height 14
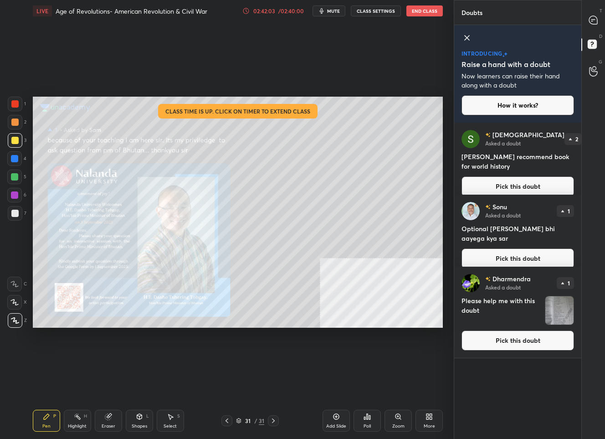
click at [500, 252] on button "Pick this doubt" at bounding box center [517, 258] width 113 height 20
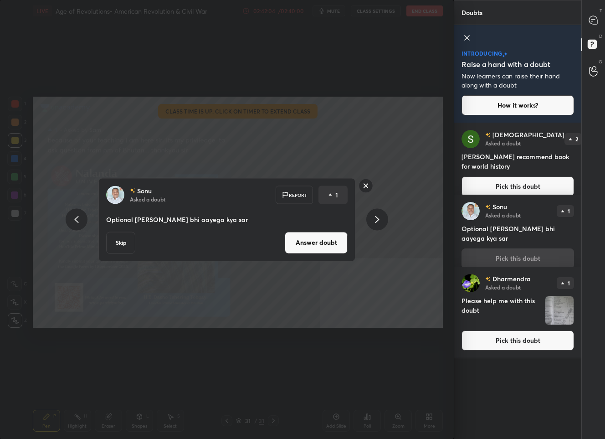
click at [305, 240] on button "Answer doubt" at bounding box center [316, 242] width 63 height 22
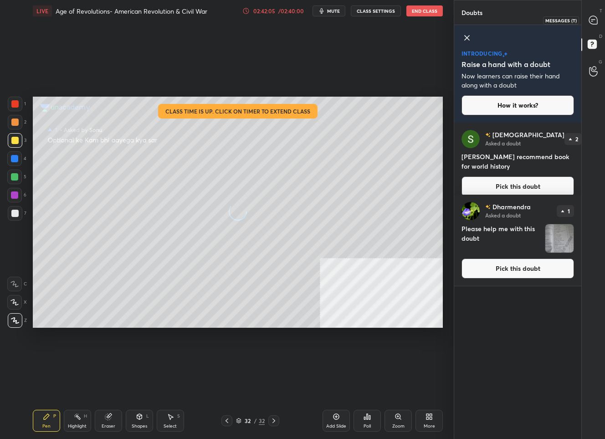
click at [593, 21] on icon at bounding box center [593, 20] width 8 height 8
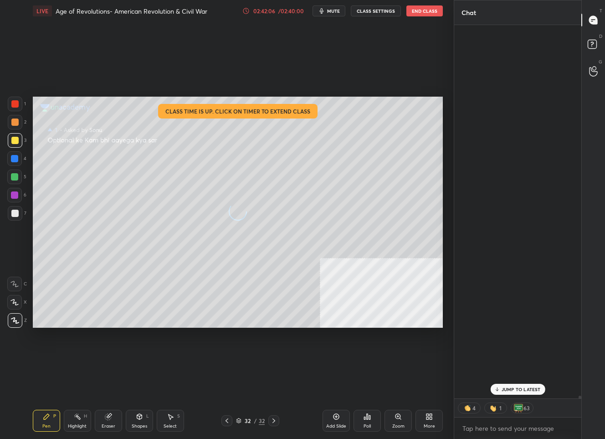
click at [593, 22] on icon at bounding box center [593, 20] width 8 height 8
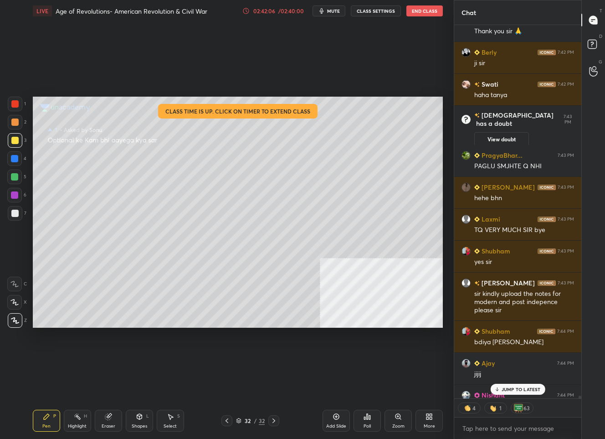
click at [593, 22] on icon at bounding box center [593, 20] width 8 height 8
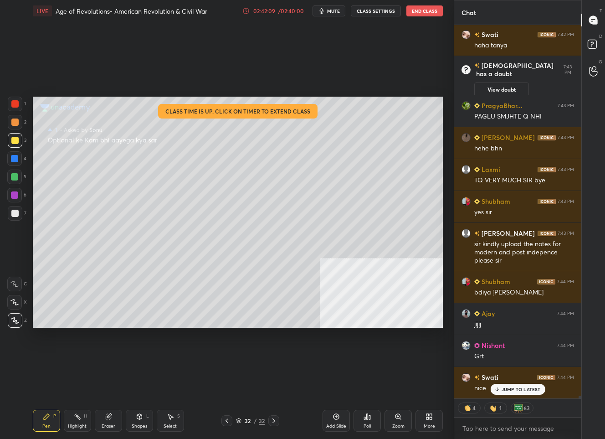
click at [517, 387] on p "JUMP TO LATEST" at bounding box center [521, 388] width 39 height 5
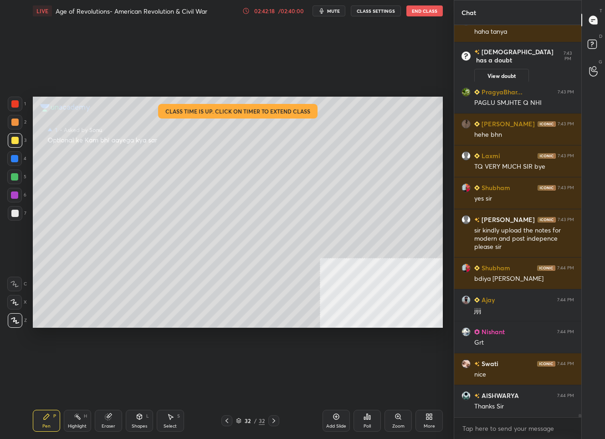
scroll to position [51078, 0]
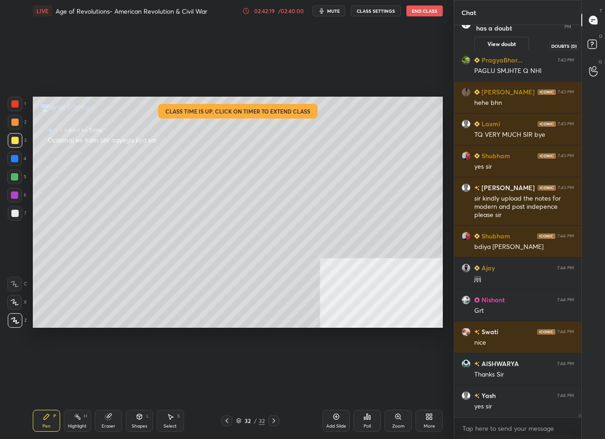
click at [588, 43] on rect at bounding box center [592, 44] width 9 height 9
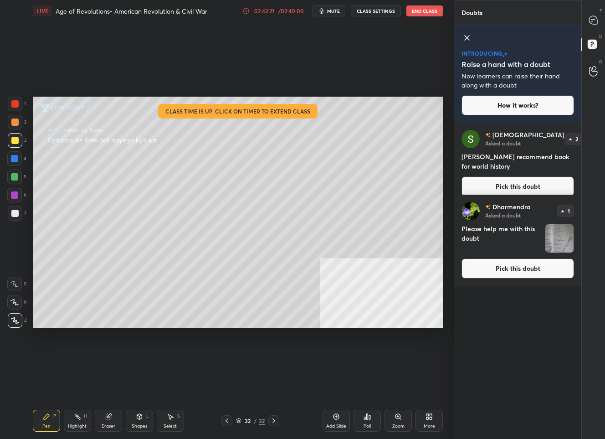
click at [528, 267] on button "Pick this doubt" at bounding box center [517, 268] width 113 height 20
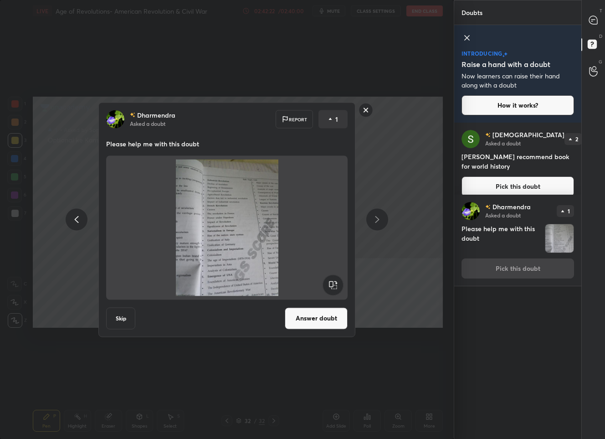
click at [365, 106] on rect at bounding box center [366, 110] width 14 height 14
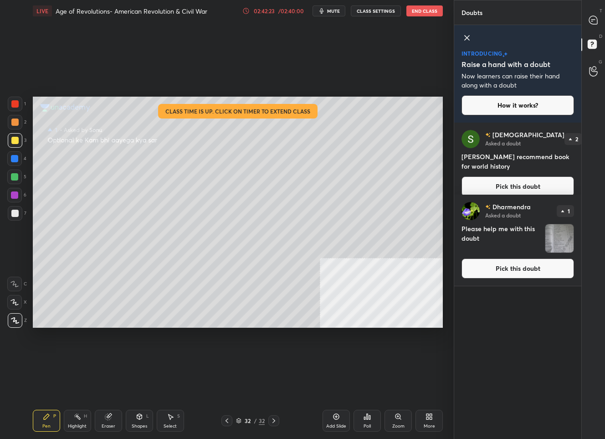
click at [560, 180] on button "Pick this doubt" at bounding box center [517, 186] width 113 height 20
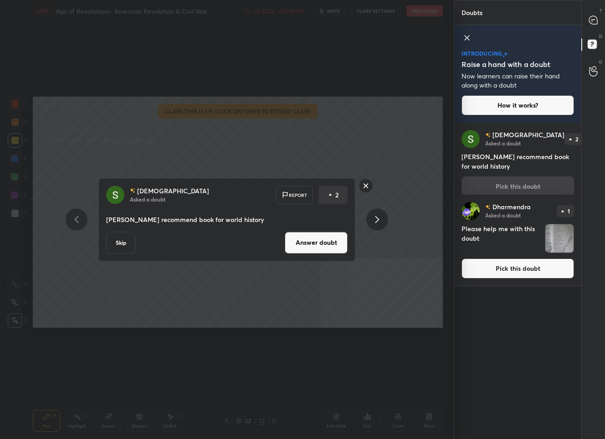
click at [313, 231] on button "Answer doubt" at bounding box center [316, 242] width 63 height 22
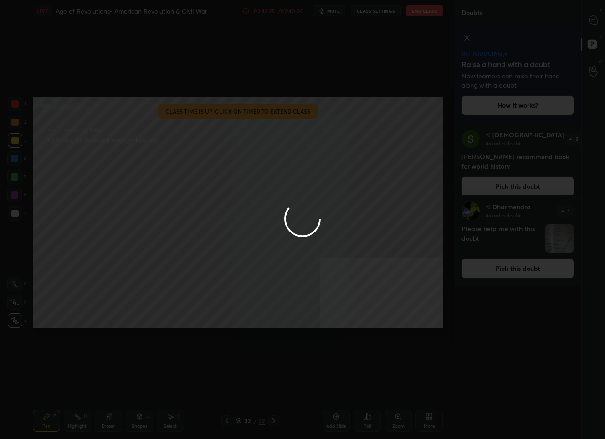
click at [594, 19] on div at bounding box center [302, 219] width 605 height 439
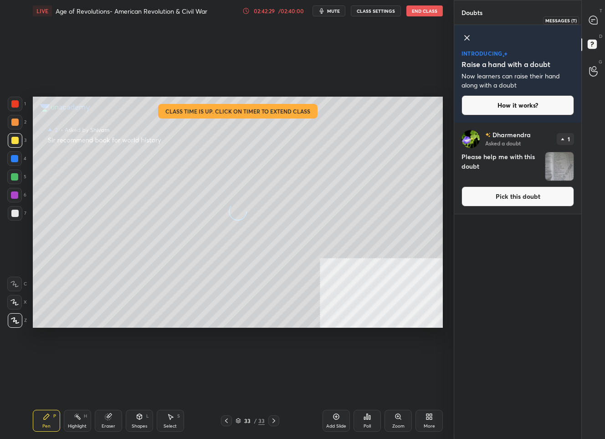
click at [594, 26] on div at bounding box center [593, 20] width 18 height 16
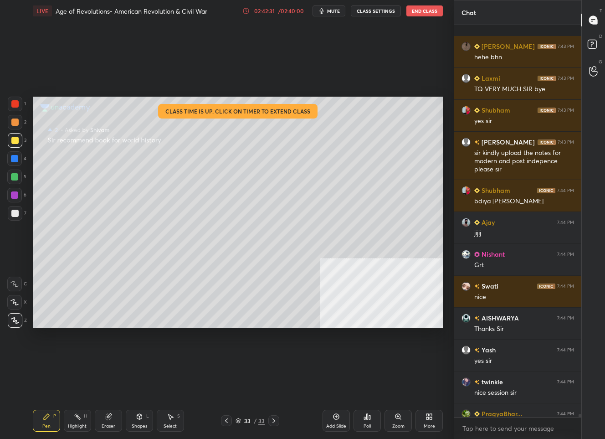
scroll to position [51135, 0]
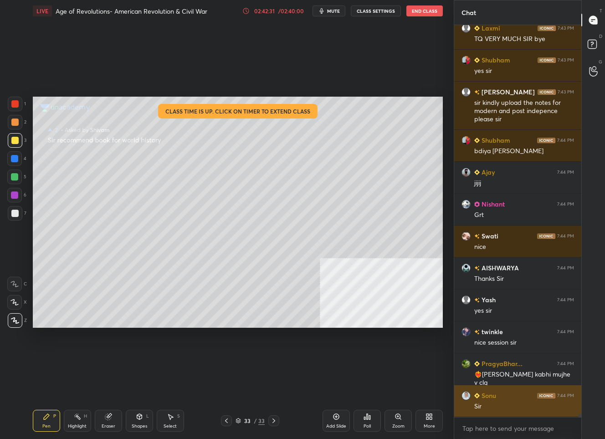
click at [515, 405] on div "Sir" at bounding box center [524, 406] width 100 height 9
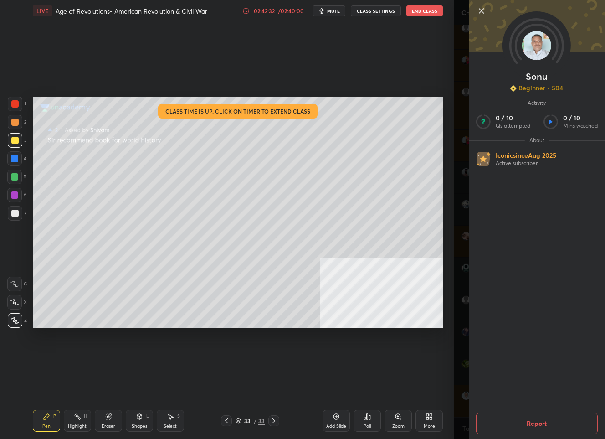
click at [478, 9] on icon at bounding box center [481, 10] width 11 height 11
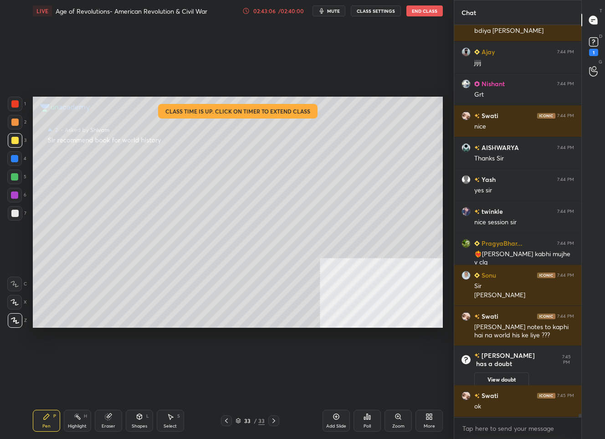
scroll to position [50949, 0]
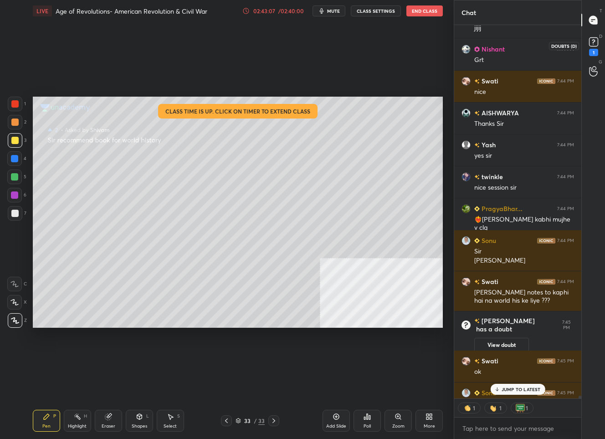
click at [592, 42] on rect at bounding box center [593, 42] width 9 height 9
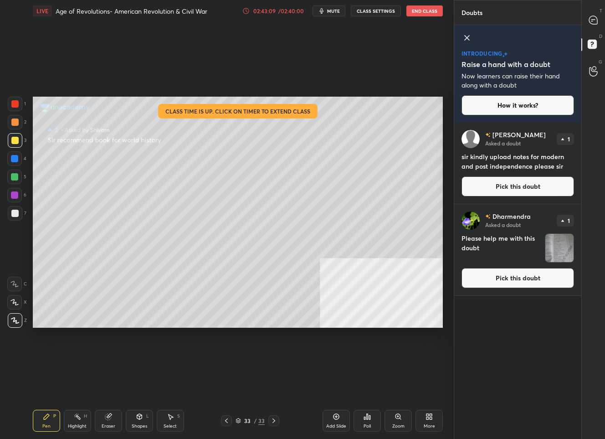
click at [542, 191] on button "Pick this doubt" at bounding box center [517, 186] width 113 height 20
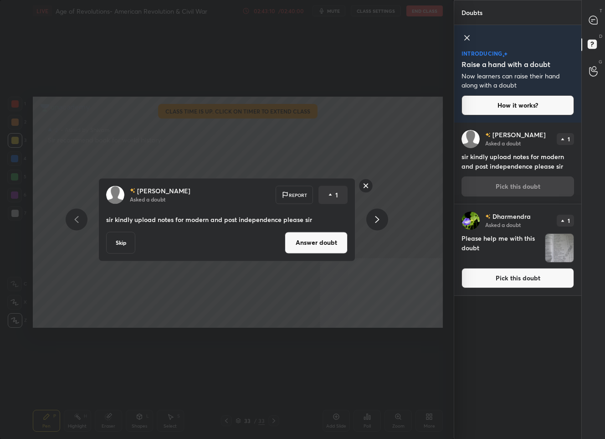
click at [296, 245] on button "Answer doubt" at bounding box center [316, 242] width 63 height 22
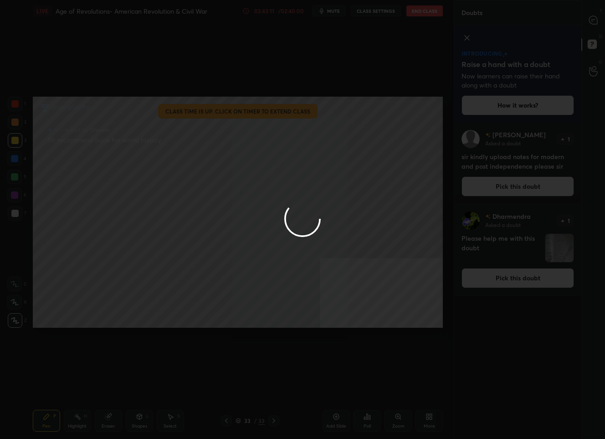
click at [589, 20] on div at bounding box center [302, 219] width 605 height 439
click at [589, 19] on div at bounding box center [302, 219] width 605 height 439
click at [590, 19] on div at bounding box center [302, 219] width 605 height 439
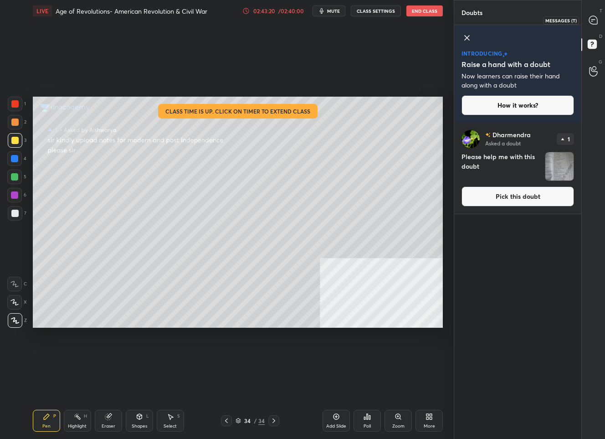
click at [591, 17] on icon at bounding box center [593, 20] width 8 height 8
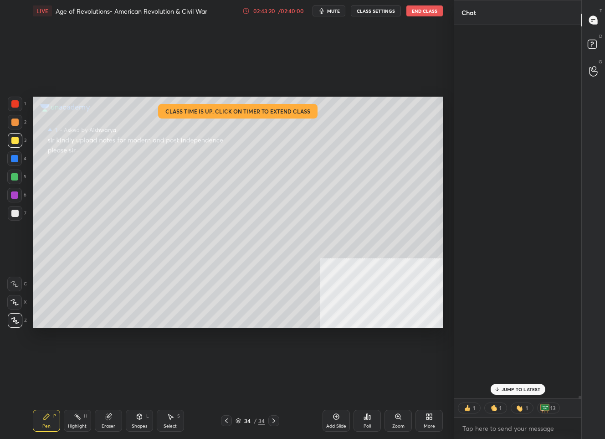
scroll to position [371, 124]
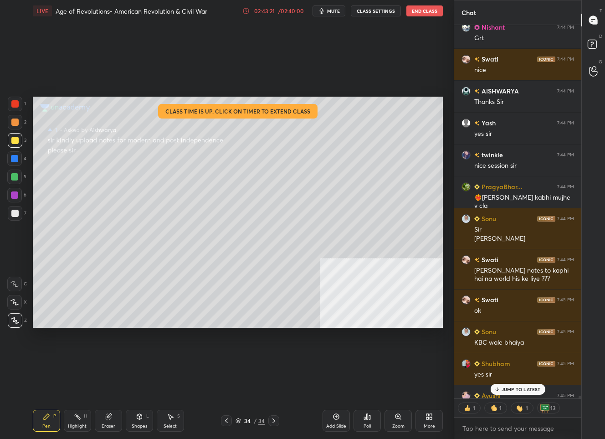
click at [499, 390] on icon at bounding box center [497, 388] width 6 height 5
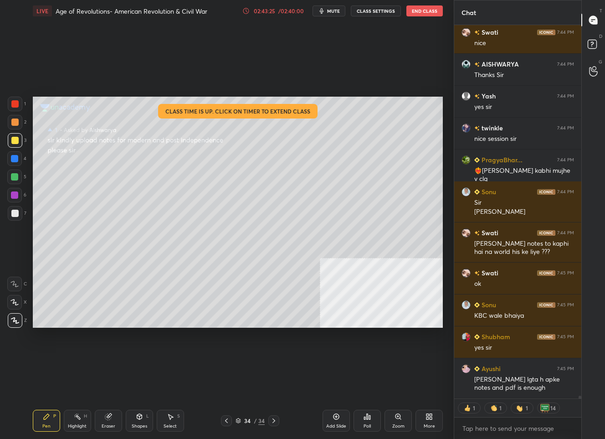
click at [227, 420] on icon at bounding box center [226, 420] width 7 height 7
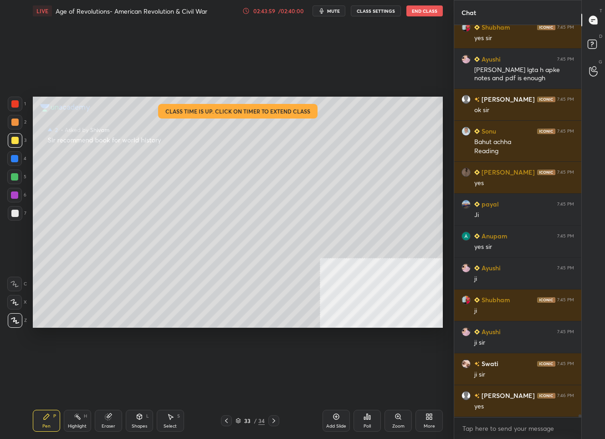
scroll to position [51598, 0]
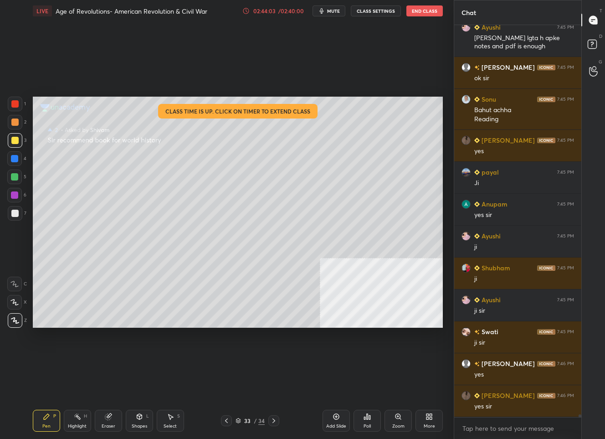
click at [242, 423] on div "33 / 34" at bounding box center [250, 420] width 29 height 8
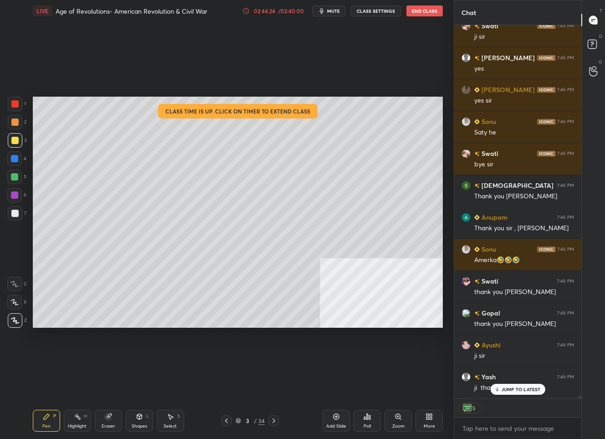
scroll to position [51935, 0]
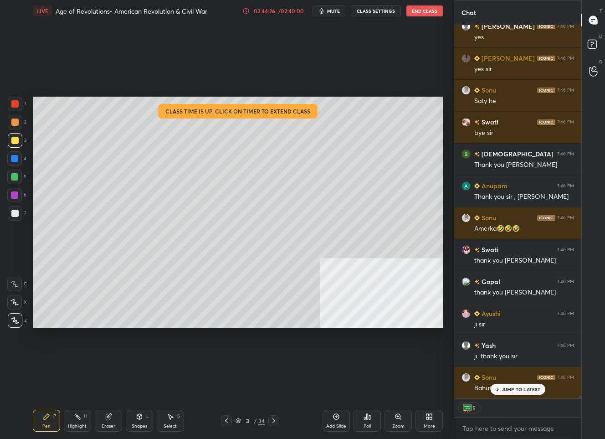
click at [506, 388] on p "JUMP TO LATEST" at bounding box center [521, 388] width 39 height 5
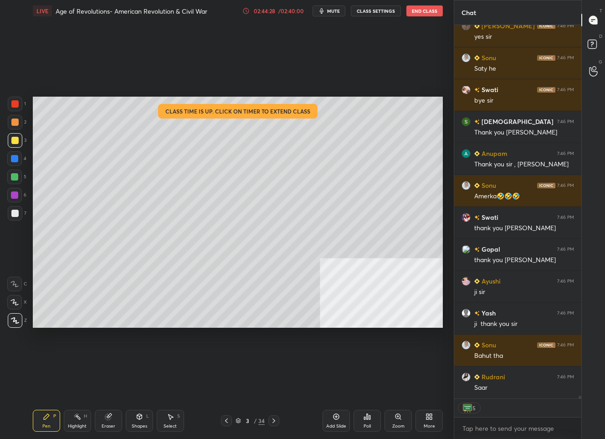
click at [248, 418] on div "3" at bounding box center [247, 420] width 9 height 5
click at [225, 422] on icon at bounding box center [226, 420] width 7 height 7
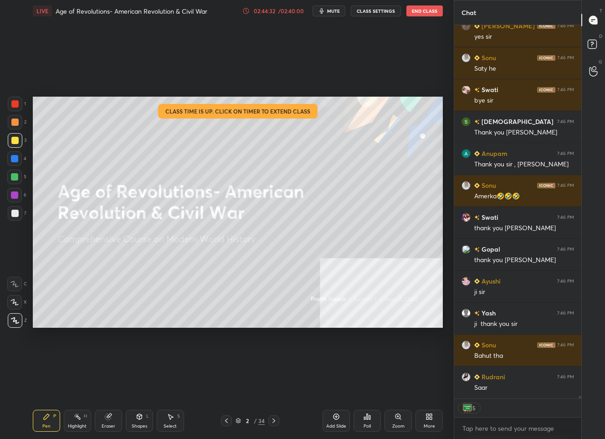
click at [334, 415] on icon at bounding box center [336, 417] width 6 height 6
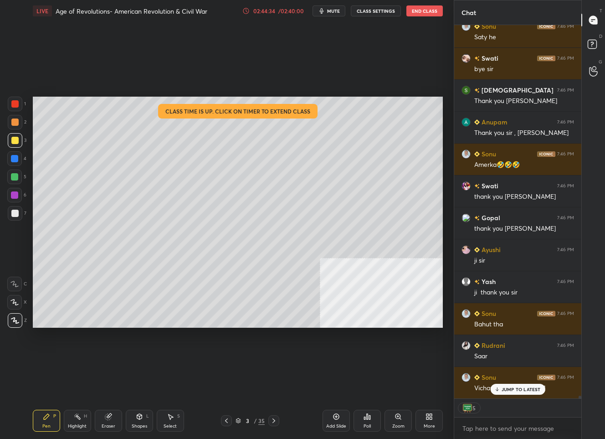
scroll to position [3, 3]
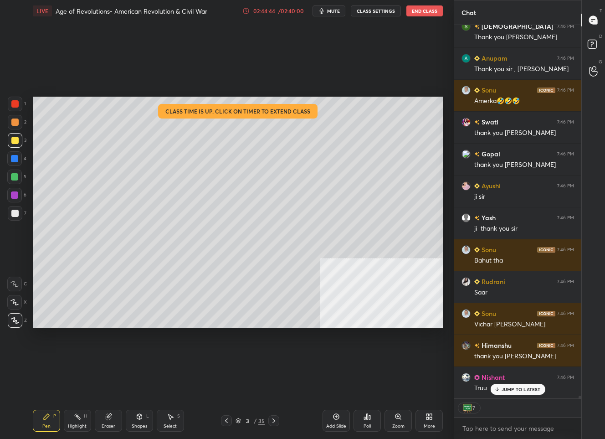
click at [333, 426] on div "Add Slide" at bounding box center [336, 426] width 20 height 5
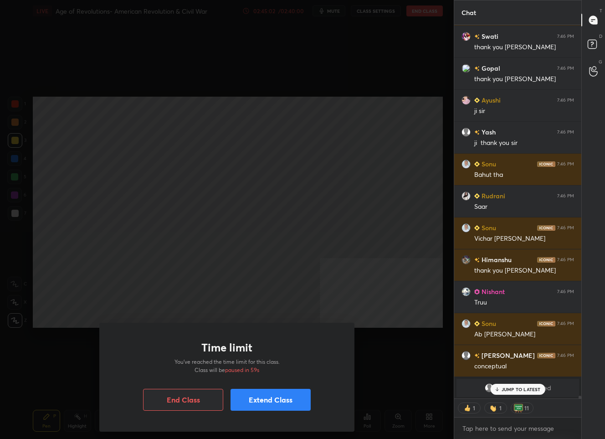
click at [256, 397] on button "Extend Class" at bounding box center [271, 400] width 80 height 22
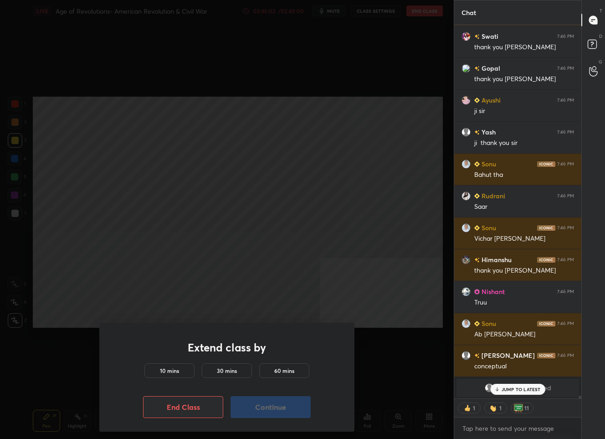
click at [163, 369] on h5 "10 mins" at bounding box center [169, 370] width 19 height 8
click at [280, 409] on button "Continue" at bounding box center [271, 407] width 80 height 22
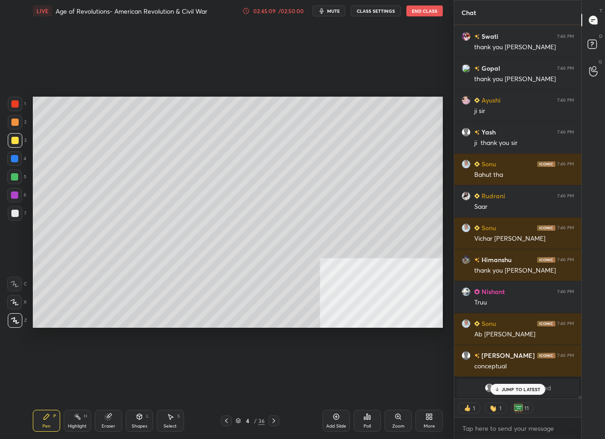
click at [512, 387] on p "JUMP TO LATEST" at bounding box center [521, 388] width 39 height 5
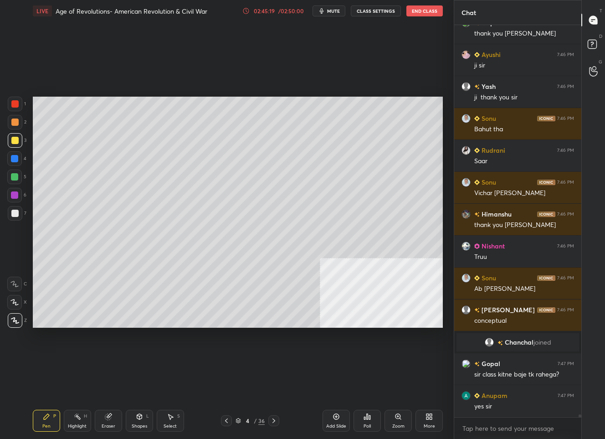
scroll to position [52225, 0]
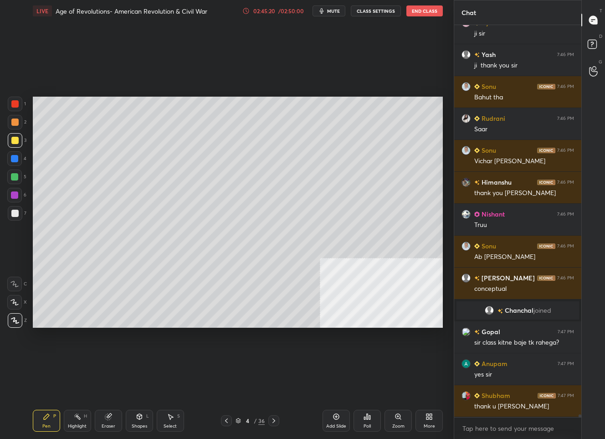
click at [430, 8] on button "End Class" at bounding box center [424, 10] width 36 height 11
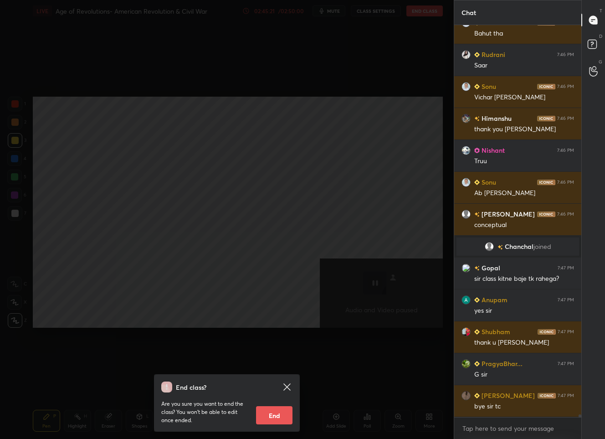
click at [276, 415] on button "End" at bounding box center [274, 415] width 36 height 18
type textarea "x"
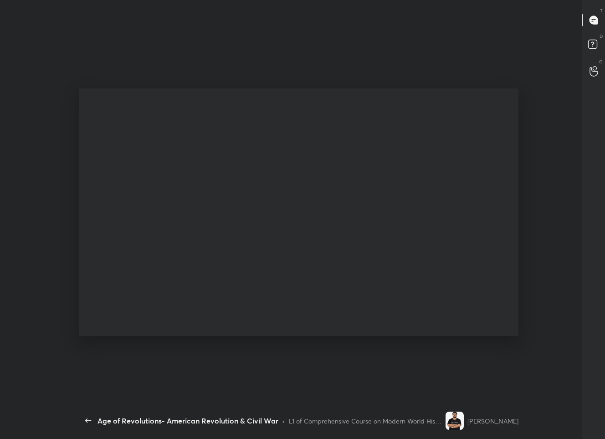
scroll to position [0, 0]
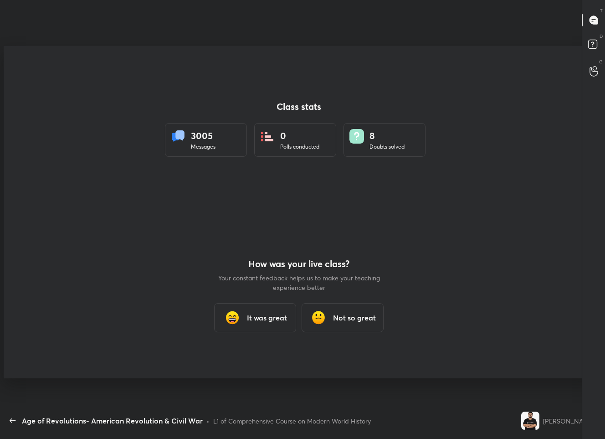
click at [260, 323] on div "It was great" at bounding box center [255, 317] width 82 height 29
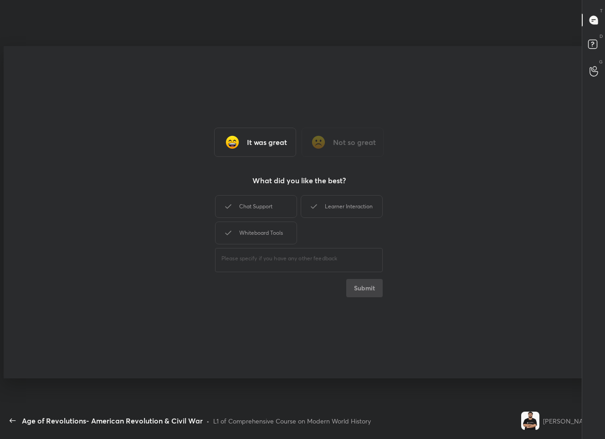
click at [366, 191] on div "It was great Not so great What did you like the best? Chat Support Learner Inte…" at bounding box center [299, 212] width 590 height 332
click at [360, 208] on div "Learner Interaction" at bounding box center [342, 206] width 82 height 23
click at [364, 292] on button "Submit" at bounding box center [364, 288] width 36 height 18
